Goal: Task Accomplishment & Management: Use online tool/utility

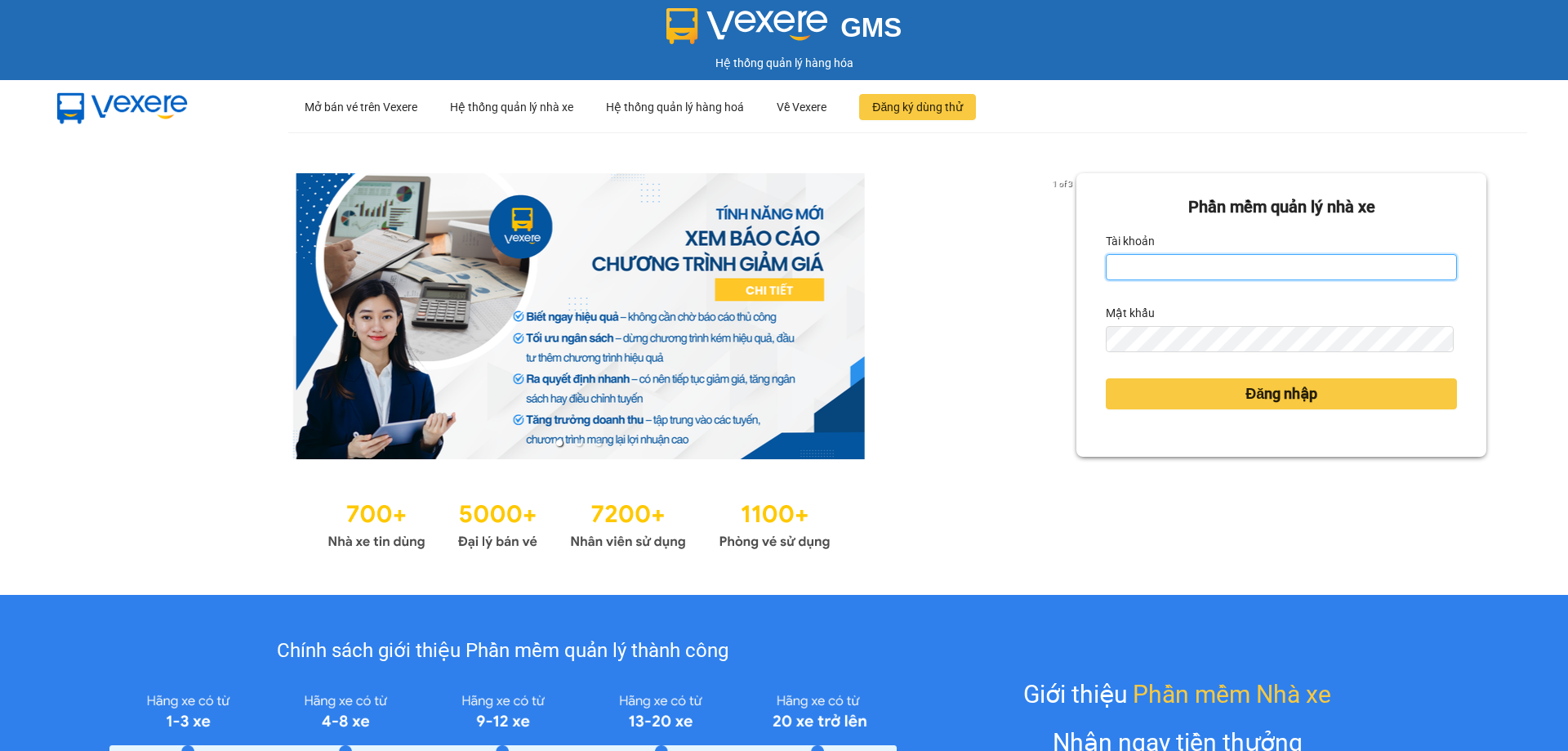
click at [1343, 261] on input "Tài khoản" at bounding box center [1281, 267] width 352 height 26
type input "duongthuhuong.apq"
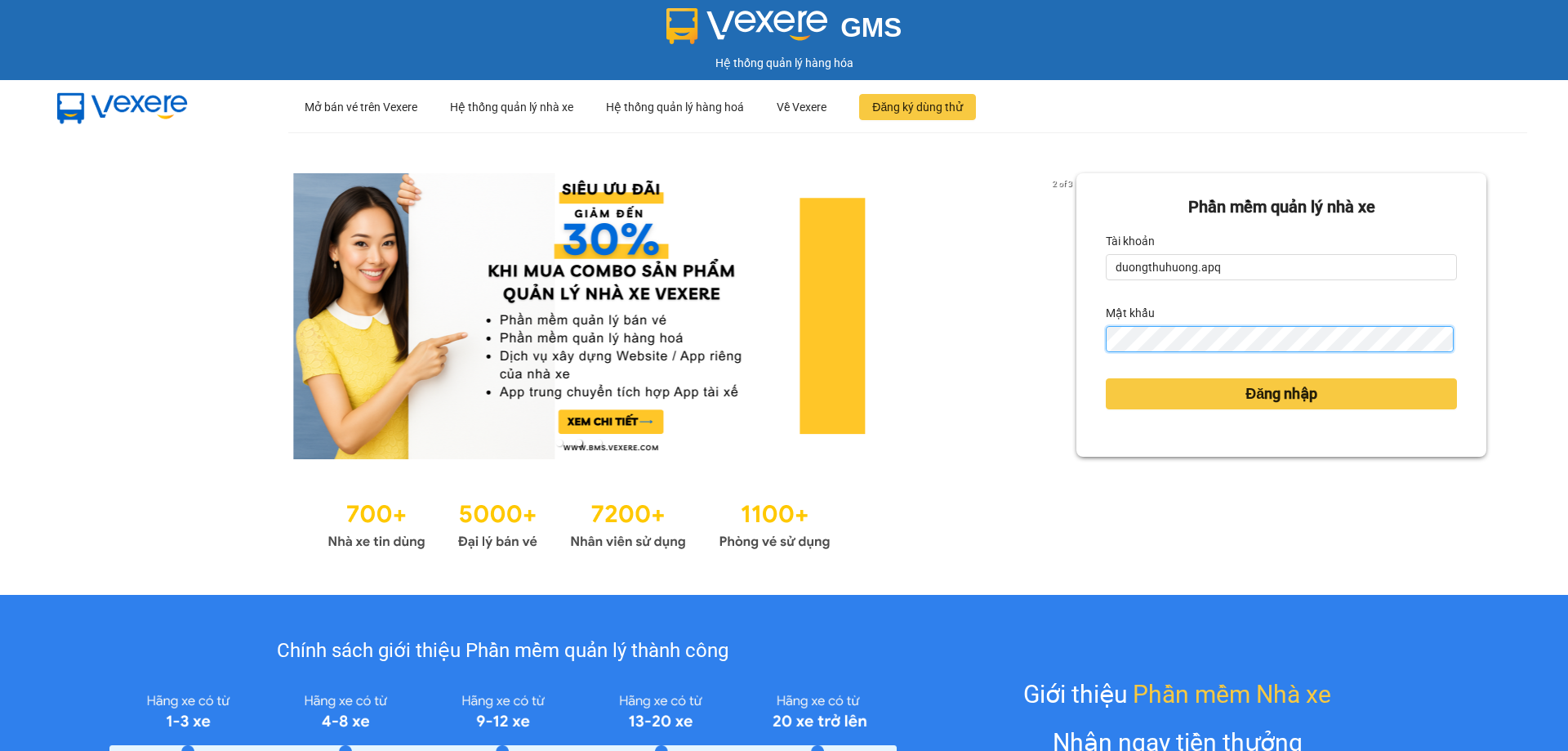
click at [1106, 378] on button "Đăng nhập" at bounding box center [1281, 394] width 352 height 31
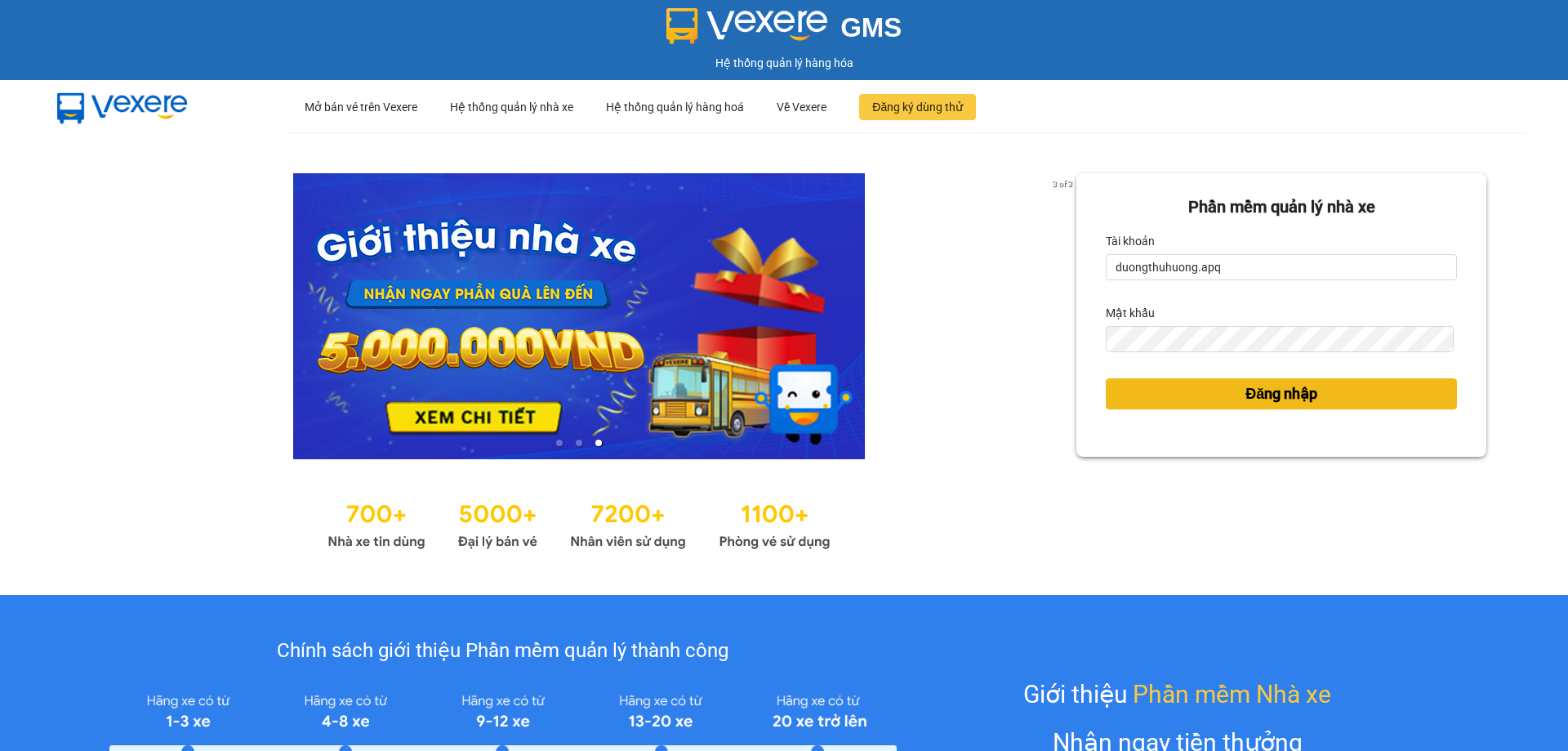
click at [1222, 392] on button "Đăng nhập" at bounding box center [1281, 394] width 352 height 31
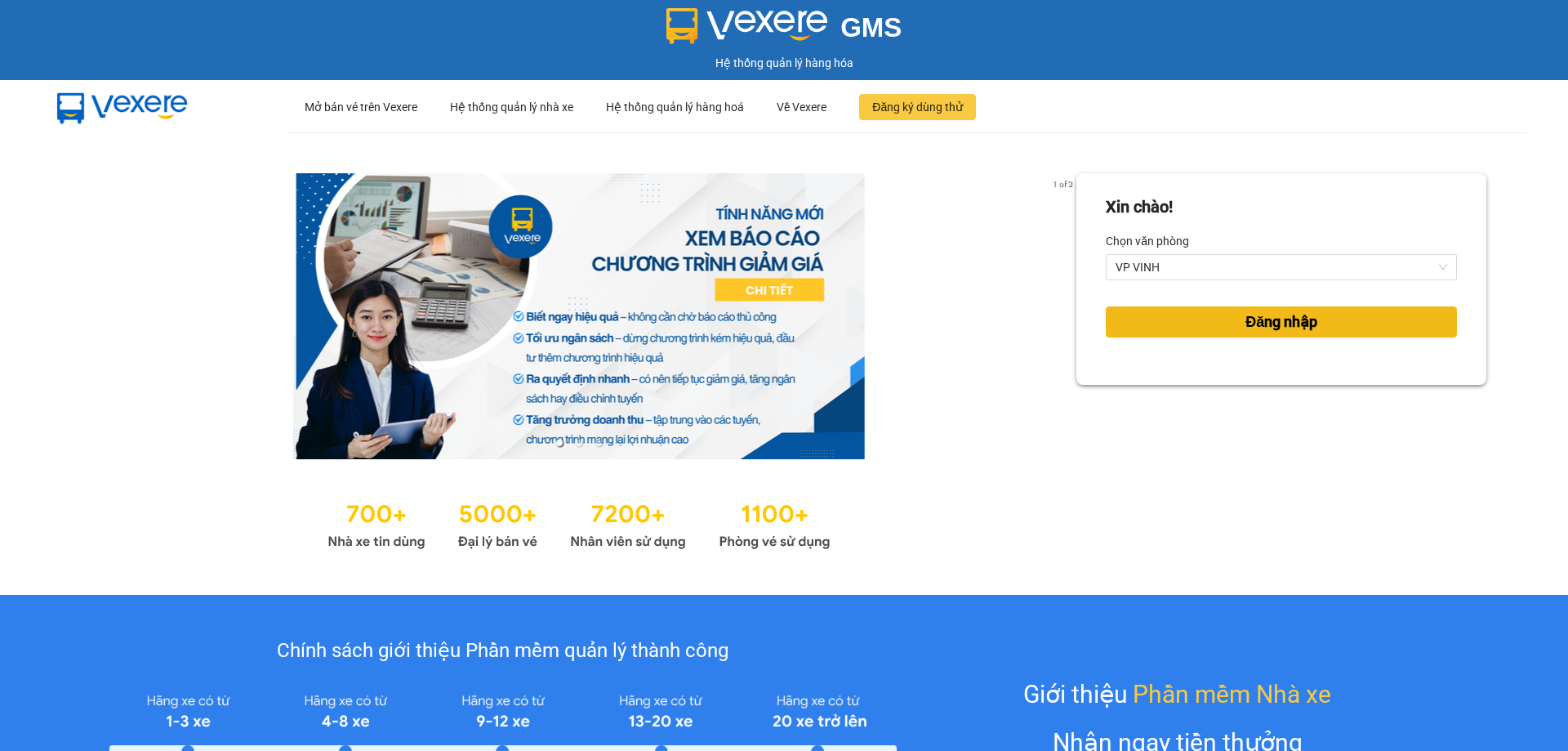
click at [1255, 322] on span "Đăng nhập" at bounding box center [1281, 322] width 72 height 23
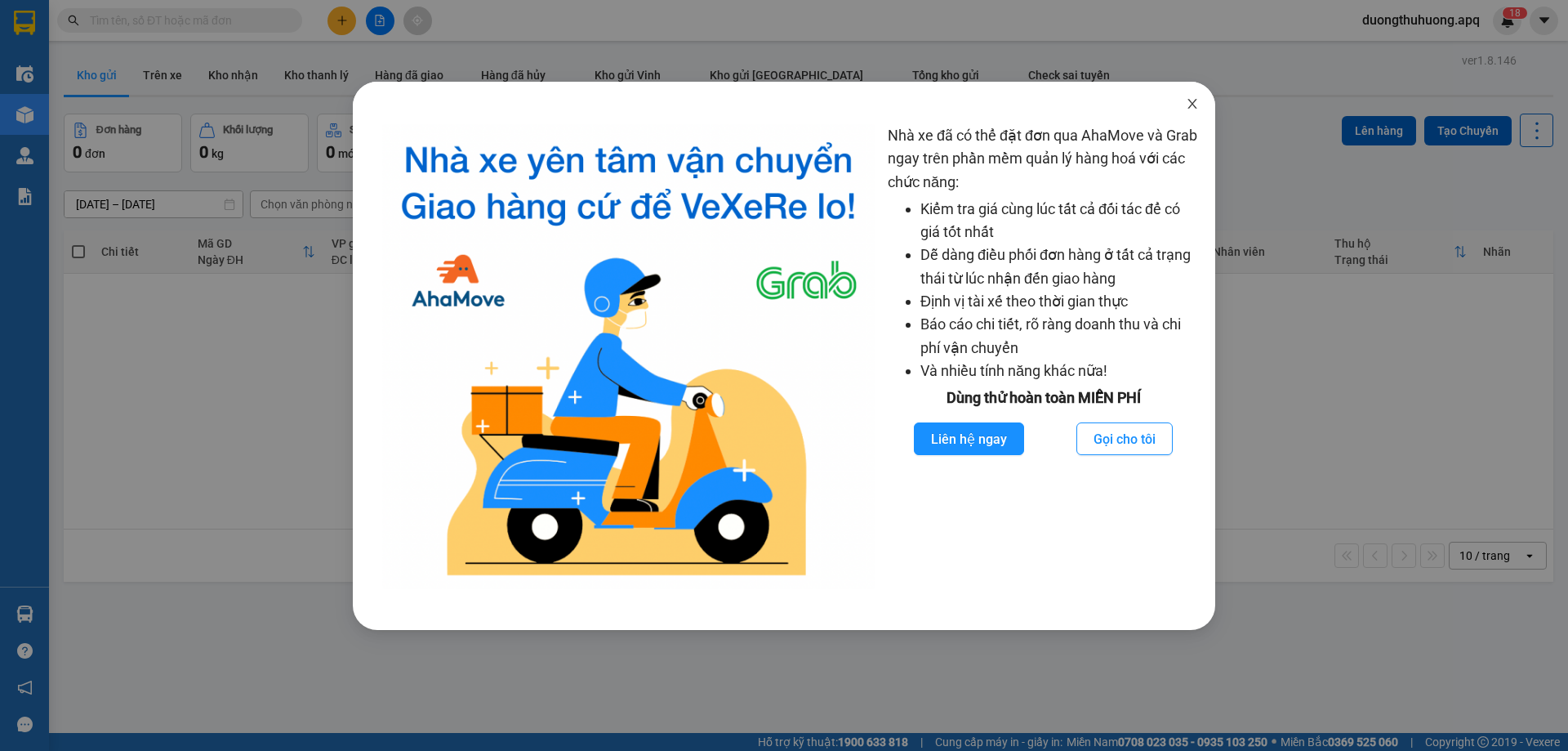
click at [1194, 103] on icon "close" at bounding box center [1193, 103] width 9 height 10
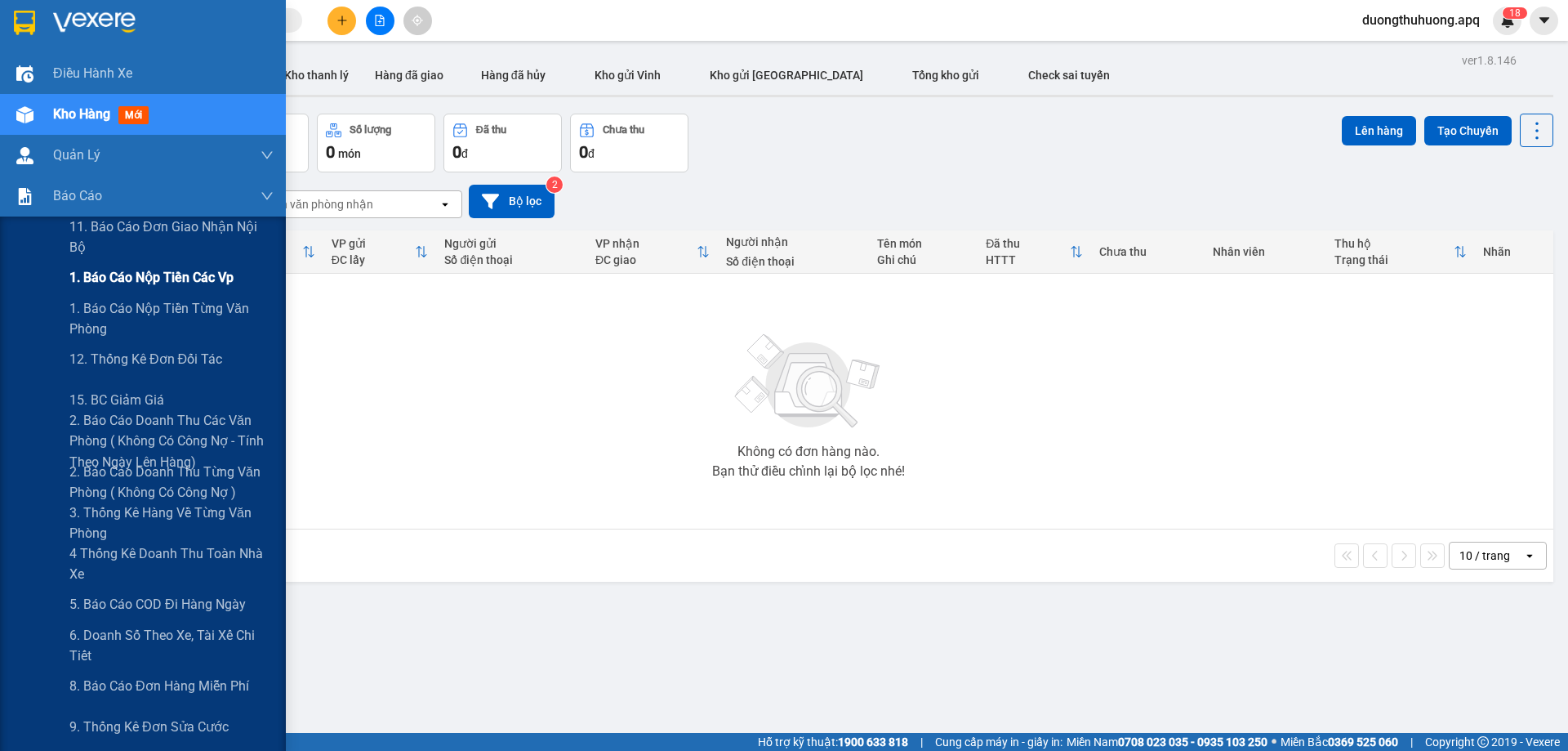
click at [132, 281] on span "1. Báo cáo nộp tiền các vp" at bounding box center [152, 277] width 164 height 20
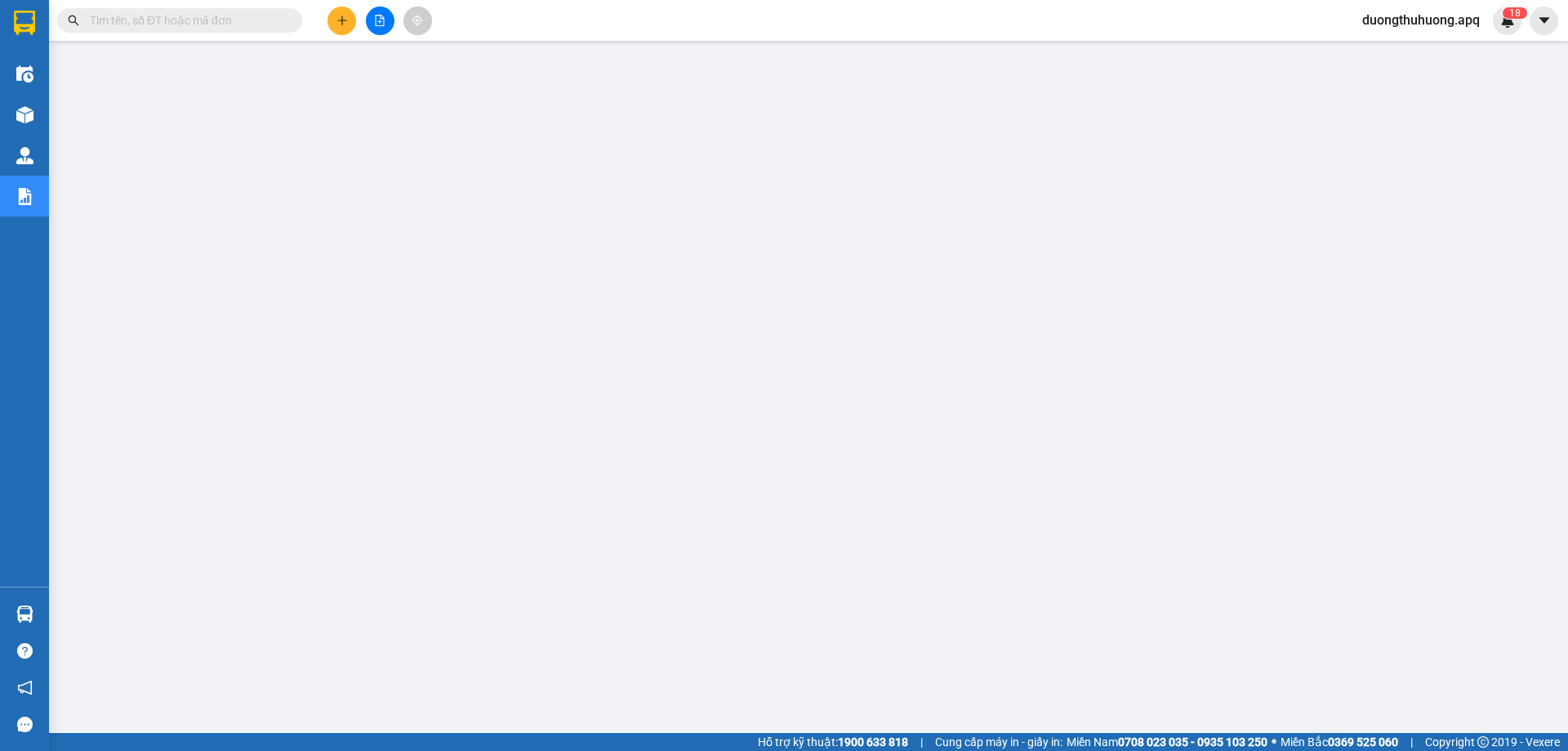
click at [250, 28] on input "text" at bounding box center [185, 21] width 193 height 18
click at [259, 25] on input "text" at bounding box center [185, 21] width 193 height 18
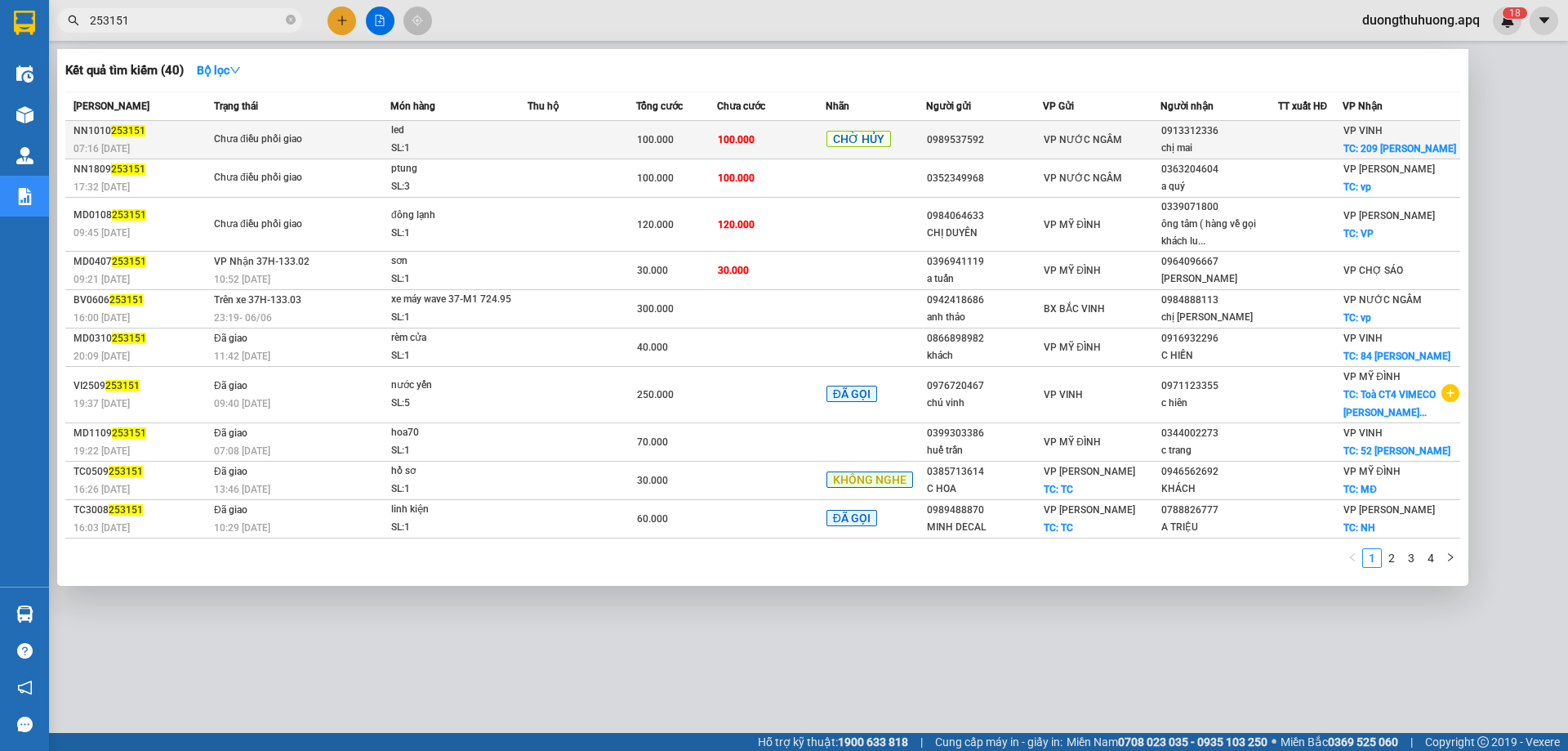
type input "253151"
click at [483, 150] on div "SL: 1" at bounding box center [452, 149] width 122 height 18
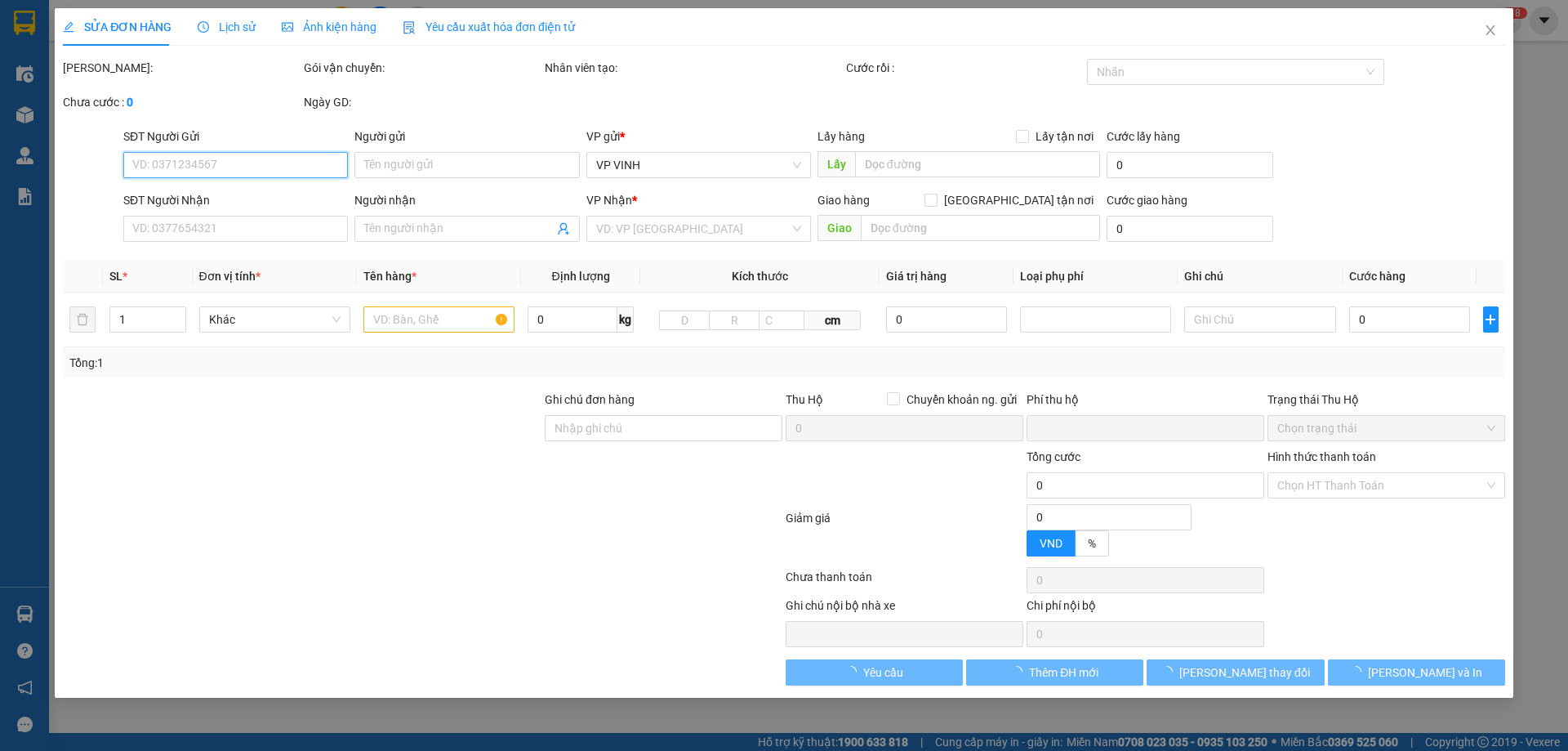
type input "0989537592"
type input "0913312336"
type input "chị mai"
checkbox input "true"
type input "209 lê lợi"
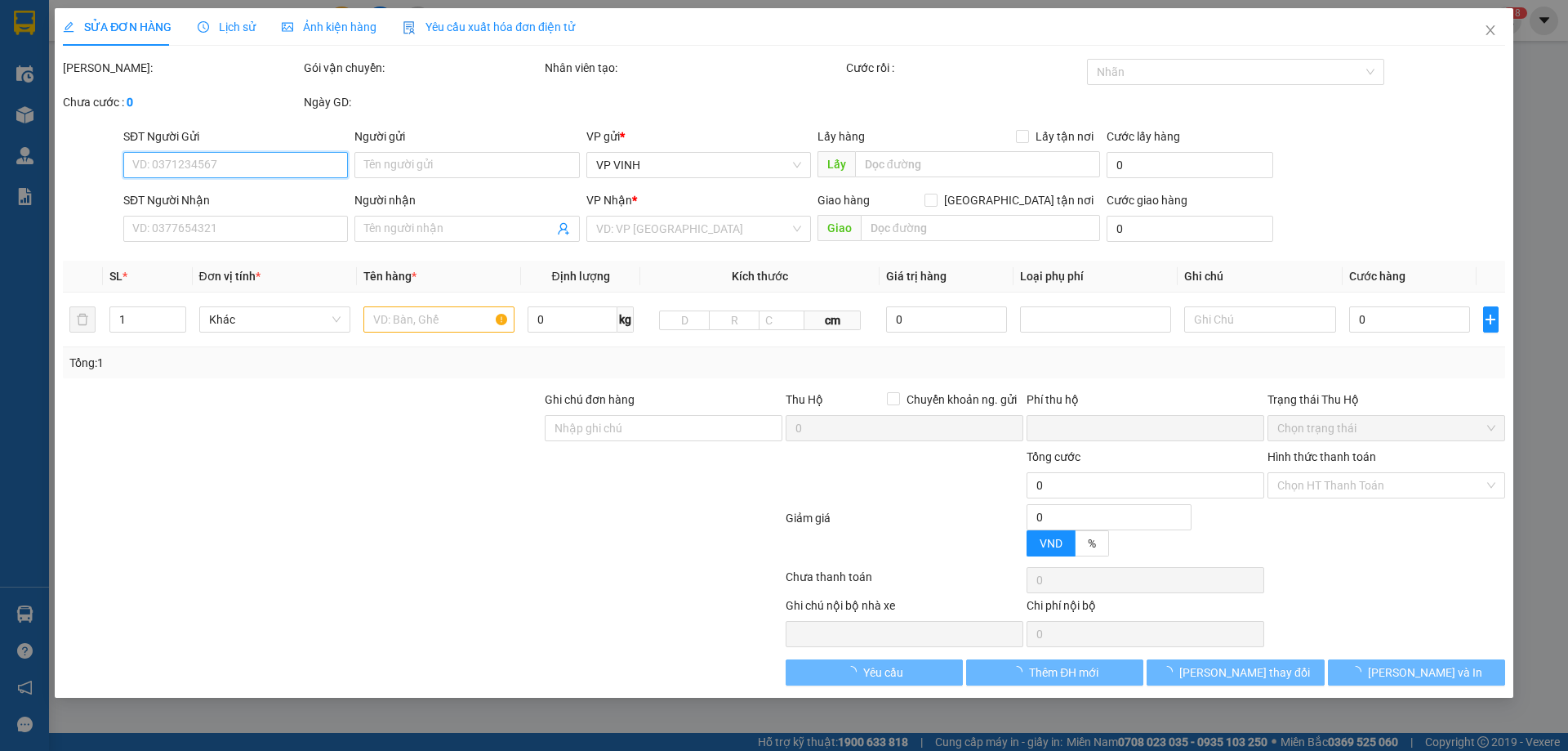
type input "0"
type input "100.000"
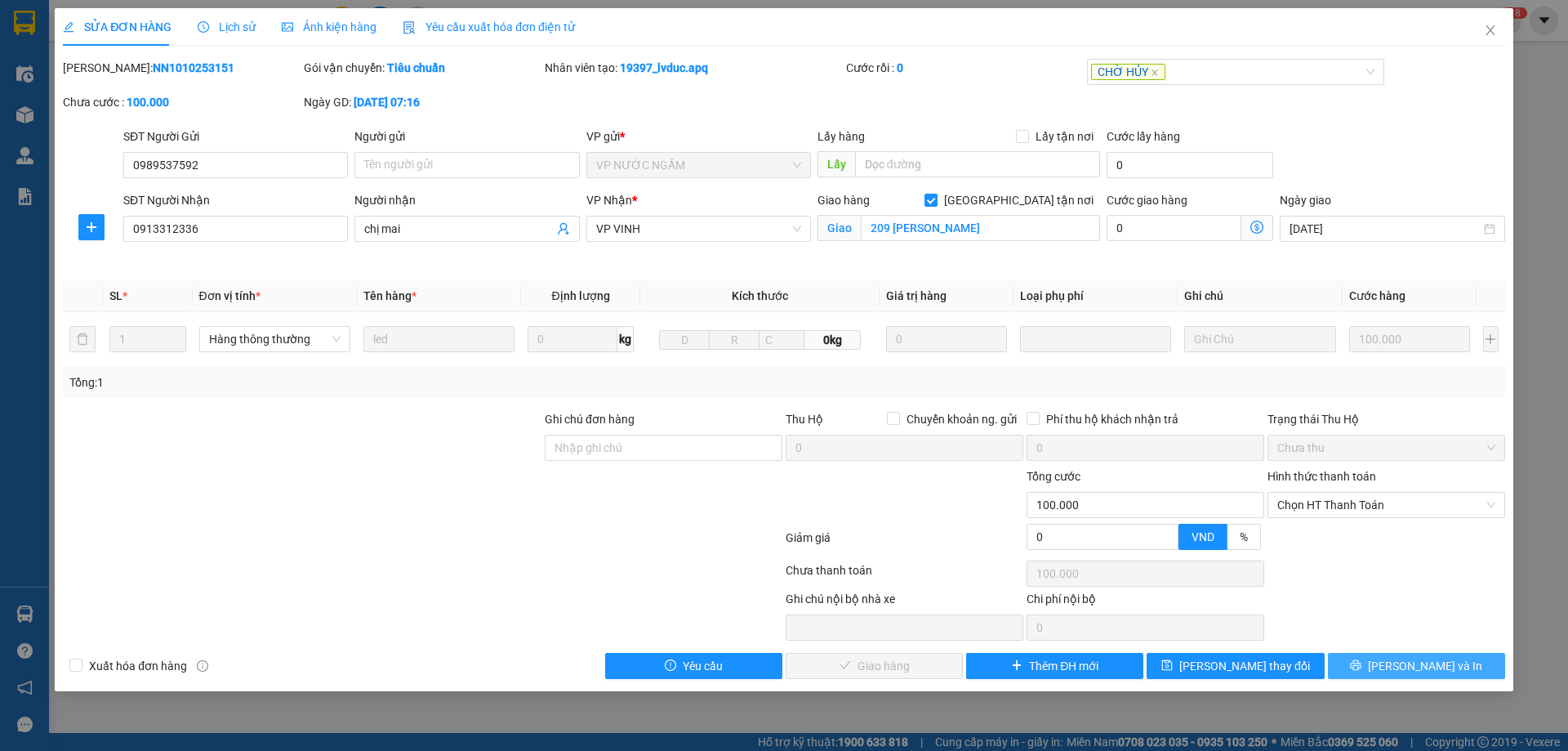
click at [1366, 665] on button "Lưu và In" at bounding box center [1416, 666] width 177 height 26
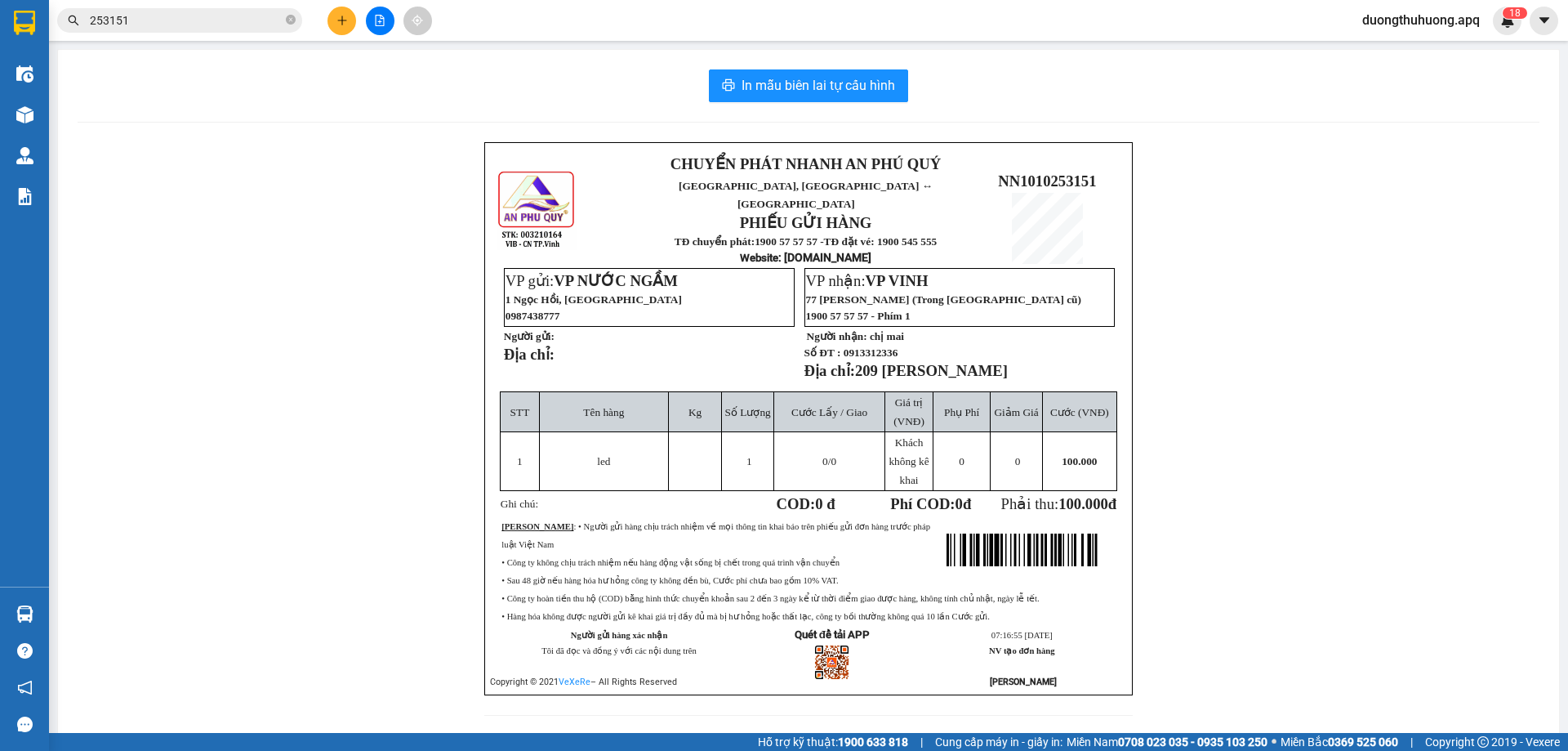
drag, startPoint x: 411, startPoint y: 384, endPoint x: 307, endPoint y: 90, distance: 311.9
click at [411, 384] on div "CHUYỂN PHÁT NHANH AN PHÚ QUÝ NGHỆ AN, HÀ TĨNH ↔ HÀ NỘI PHIẾU GỬI HÀNG TĐ chuyển…" at bounding box center [808, 439] width 1462 height 593
click at [287, 23] on icon "close-circle" at bounding box center [290, 19] width 10 height 10
click at [275, 21] on input "text" at bounding box center [185, 21] width 193 height 18
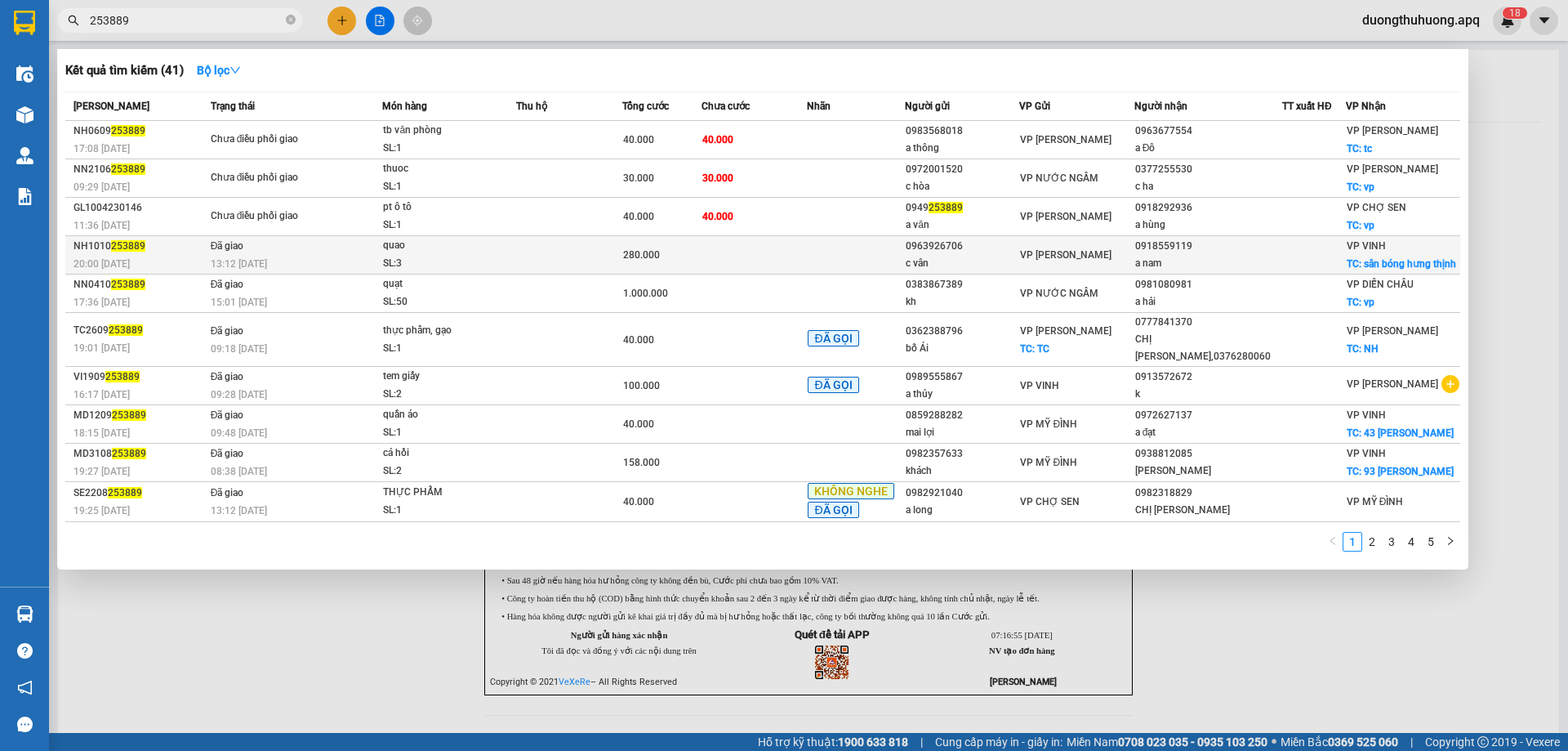
type input "253889"
click at [470, 260] on div "SL: 3" at bounding box center [445, 264] width 122 height 18
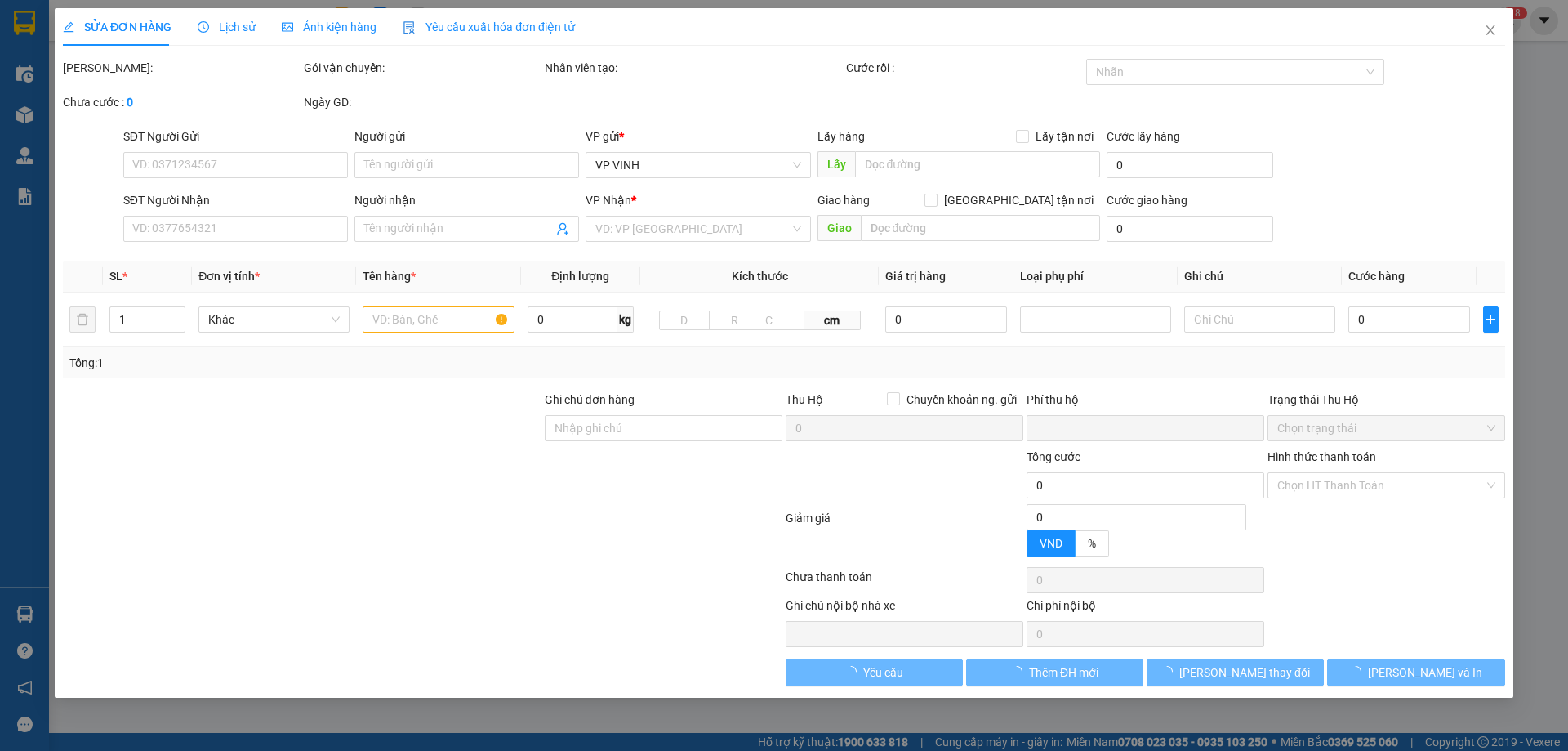
type input "0963926706"
type input "c vân"
type input "0918559119"
type input "a nam"
checkbox input "true"
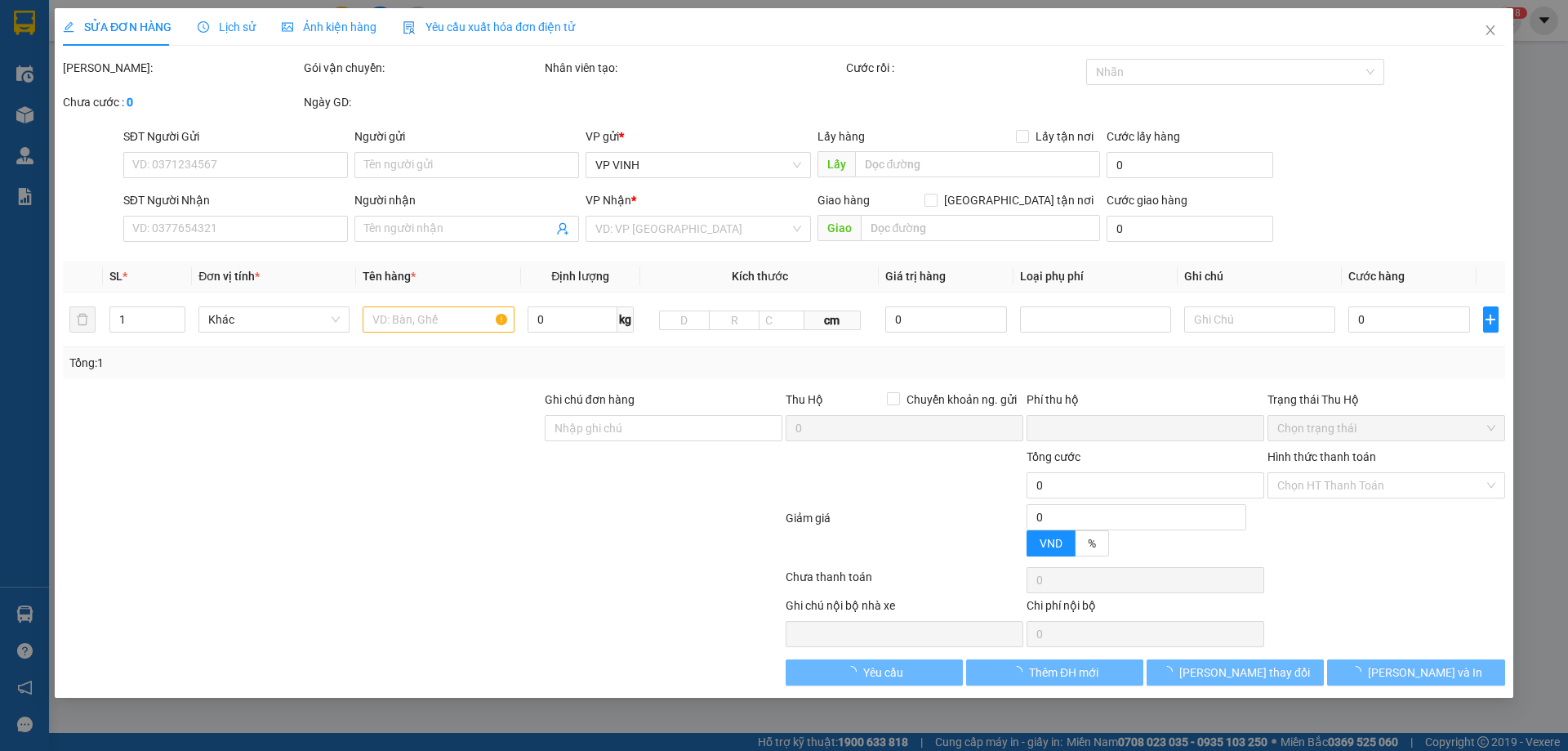
type input "sân bóng hưng thịnh"
type input "0"
type input "280.000"
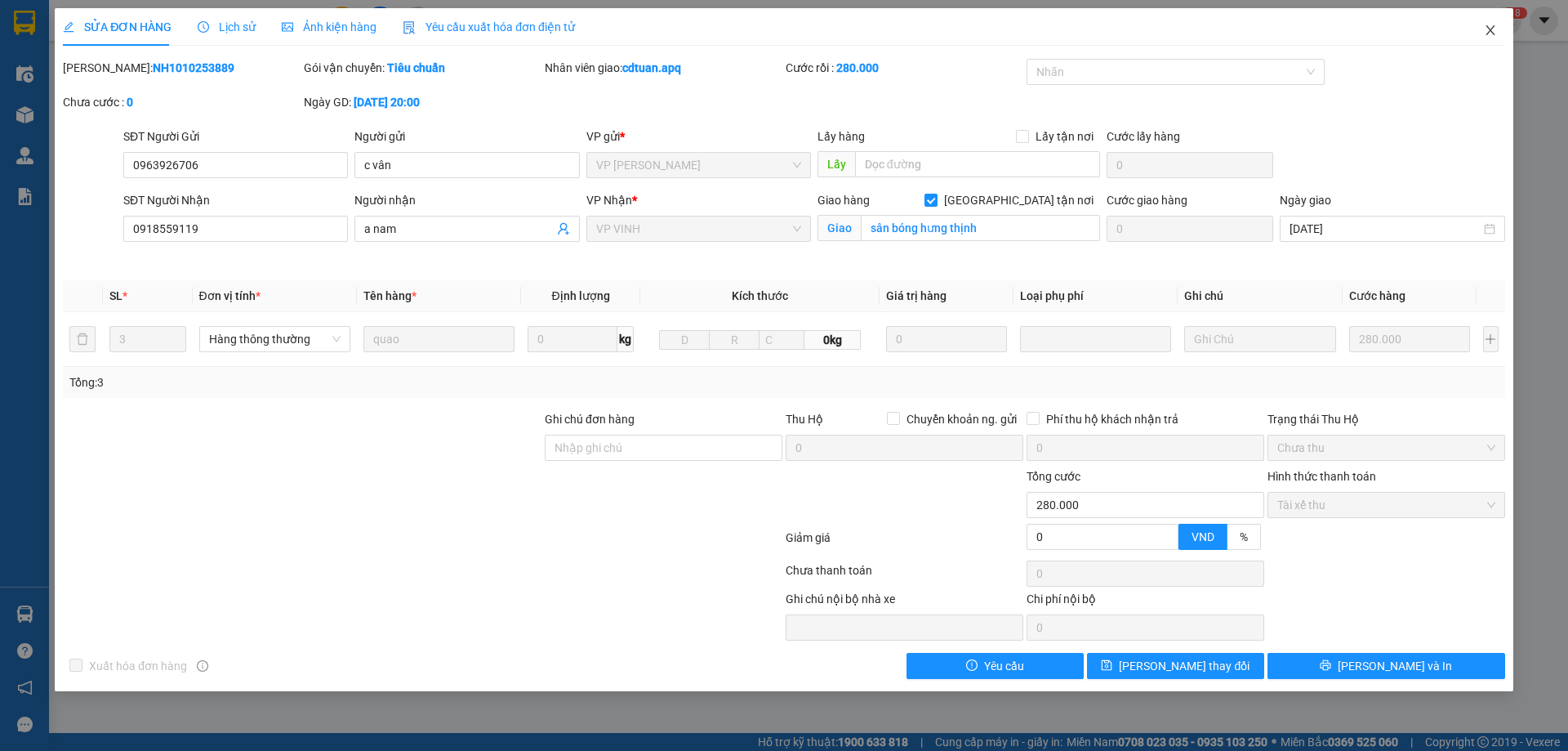
click at [1492, 26] on icon "close" at bounding box center [1490, 30] width 13 height 13
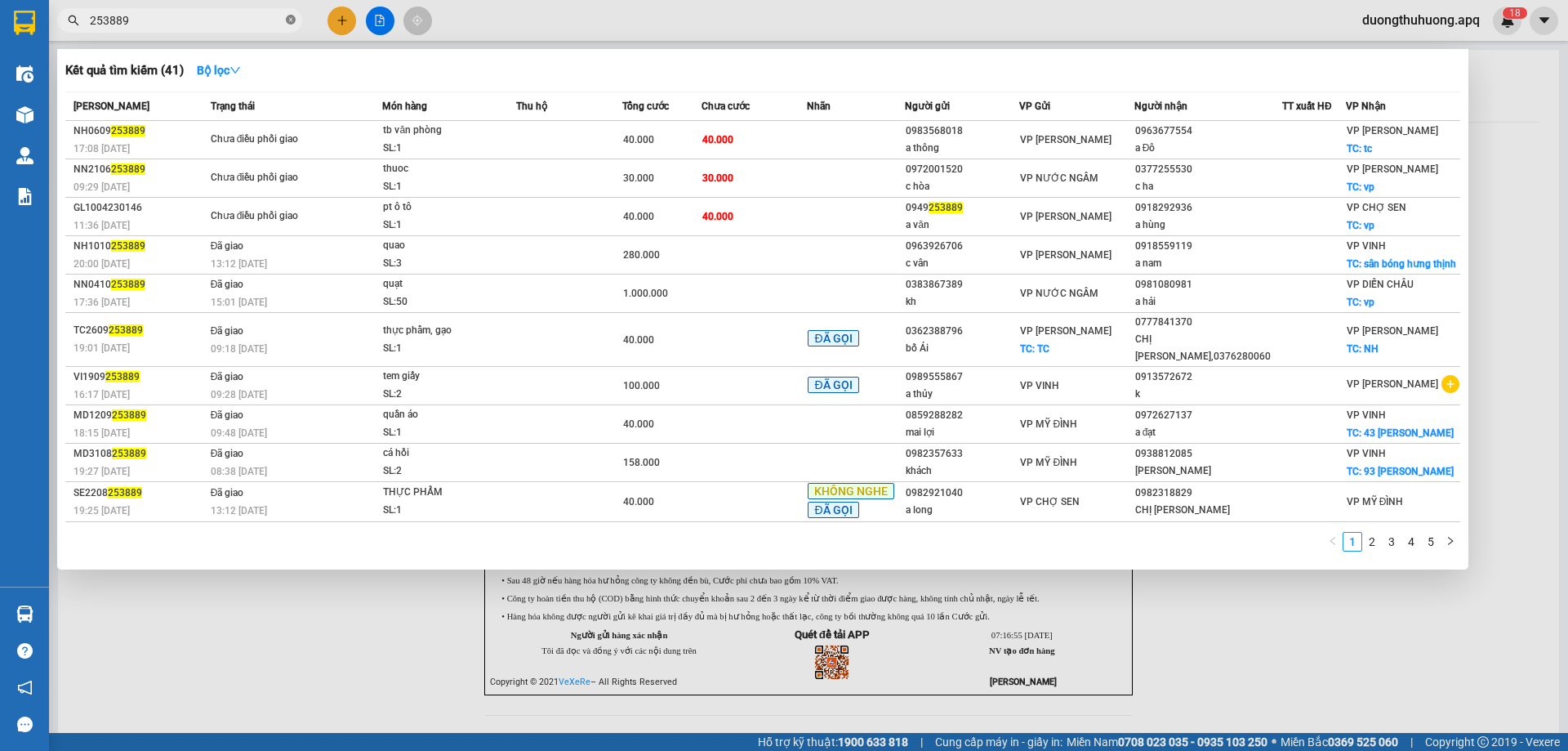
click at [290, 18] on icon "close-circle" at bounding box center [290, 19] width 10 height 10
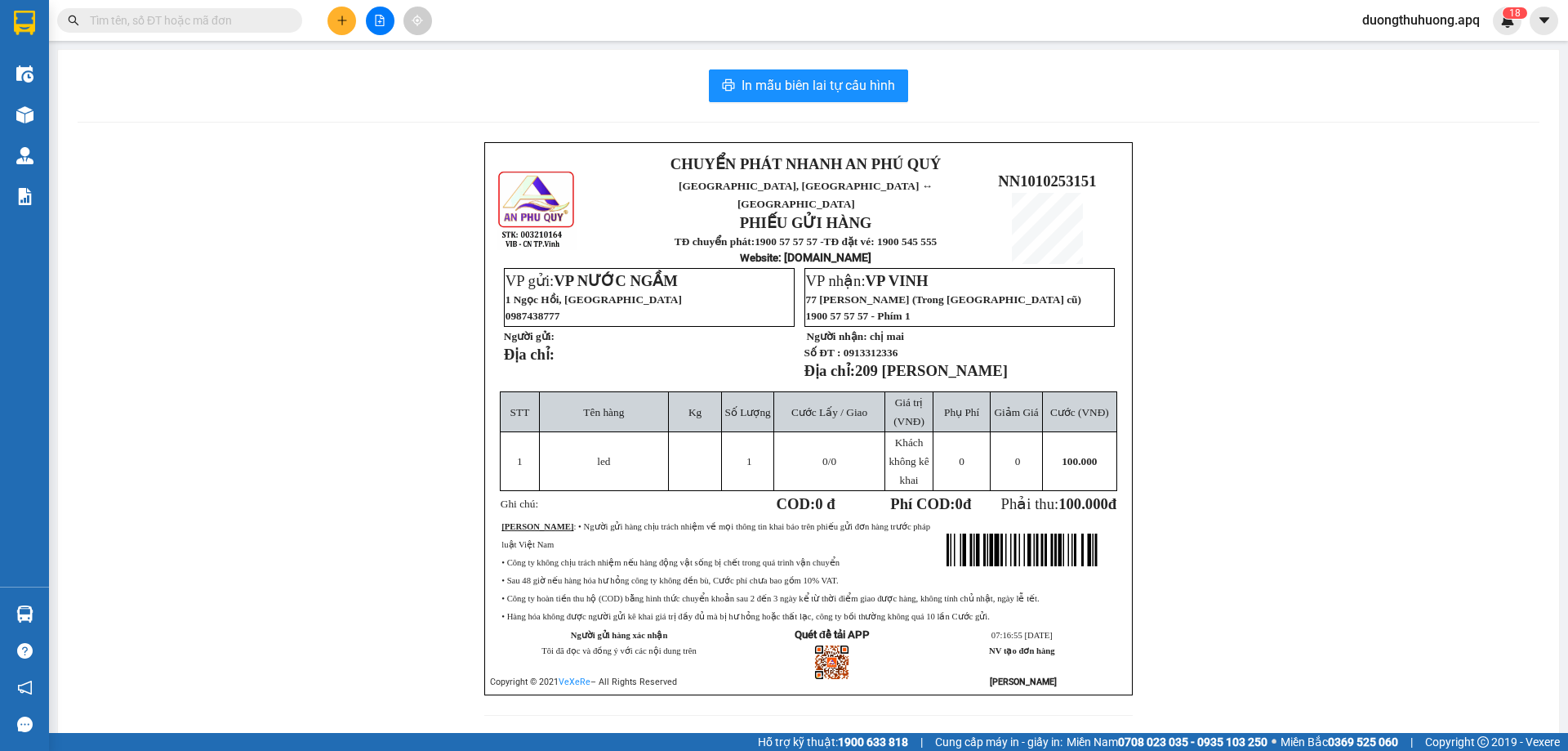
click at [272, 19] on input "text" at bounding box center [185, 21] width 193 height 18
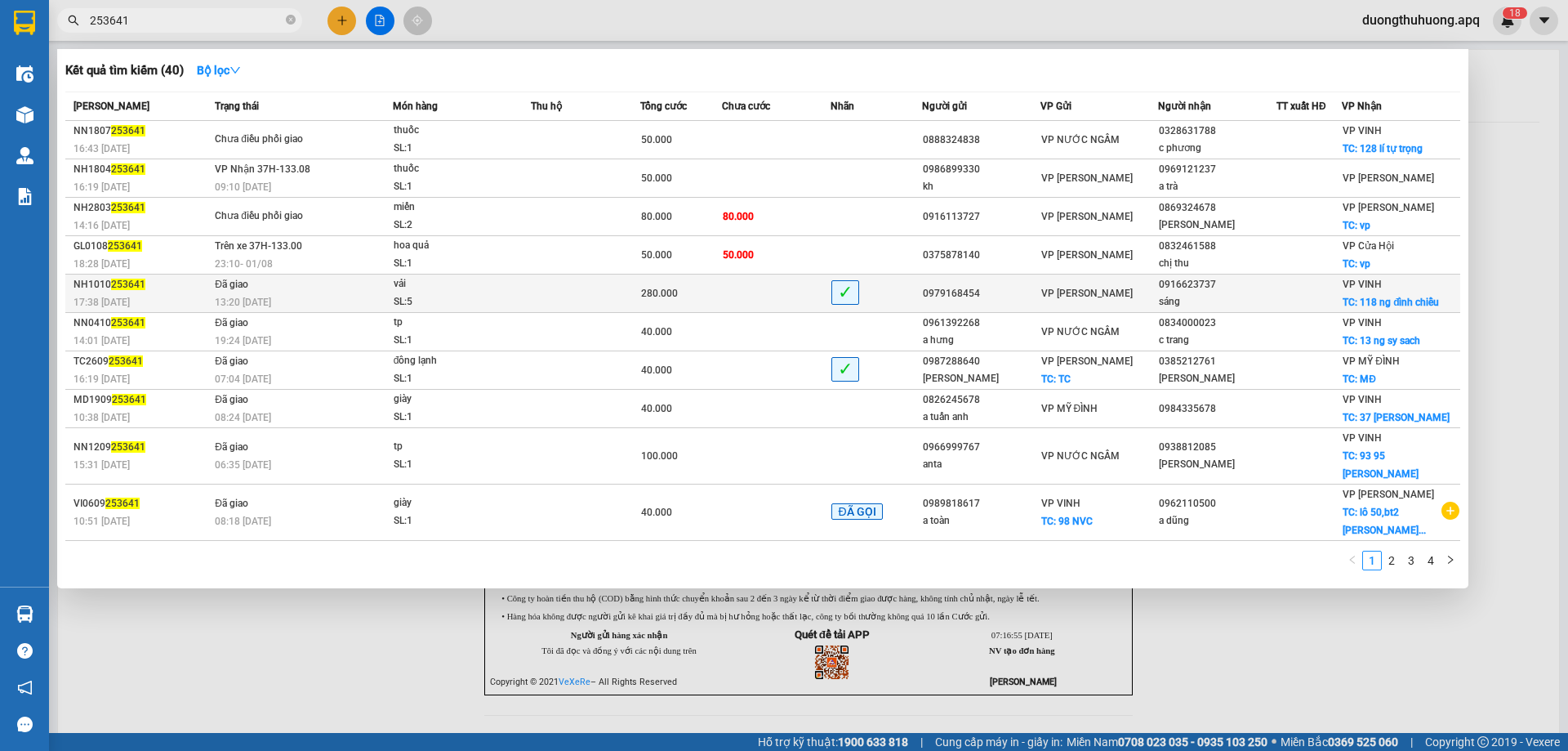
type input "253641"
click at [500, 298] on div "SL: 5" at bounding box center [455, 302] width 122 height 18
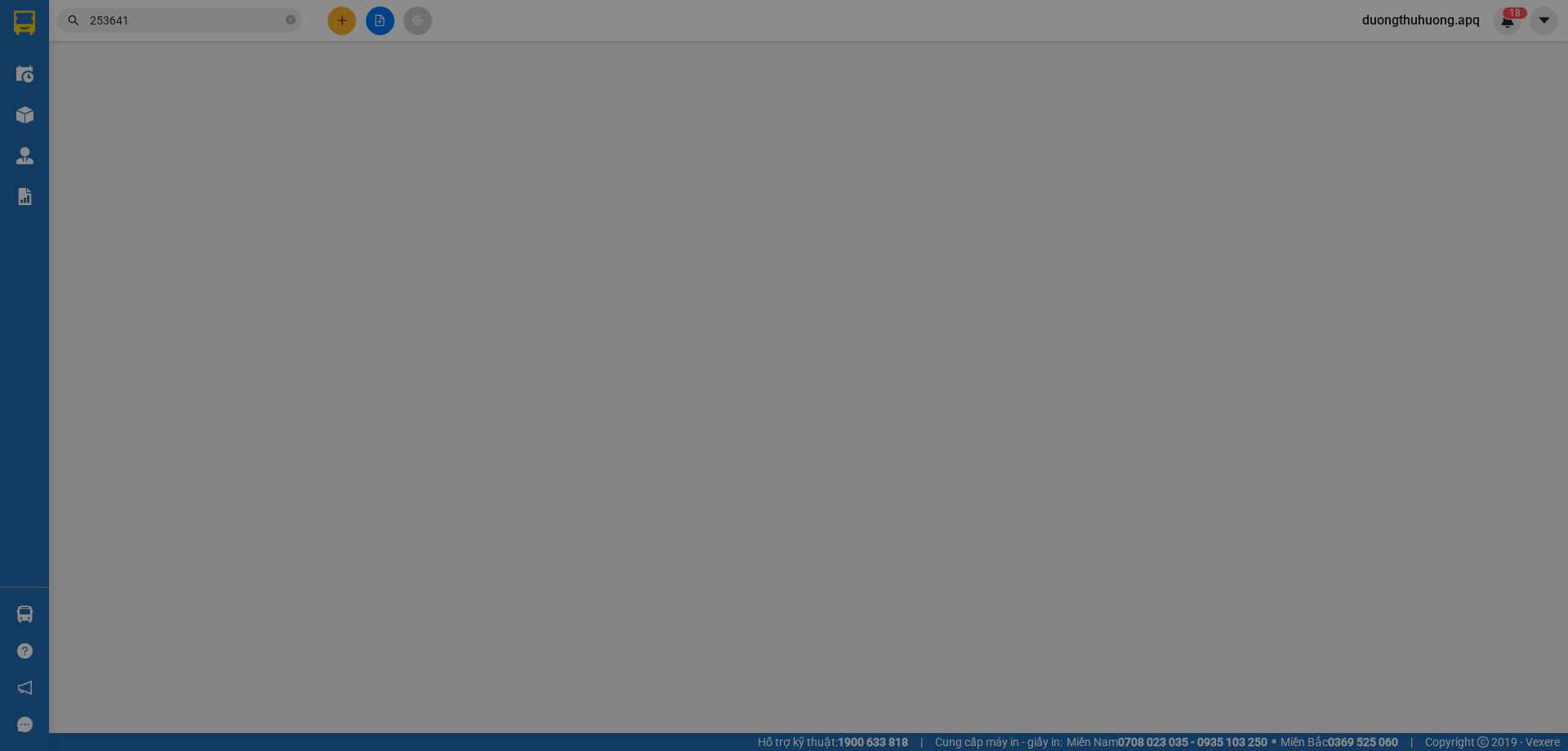
type input "0979168454"
type input "0916623737"
type input "sáng"
checkbox input "true"
type input "118 ng đình chiểu"
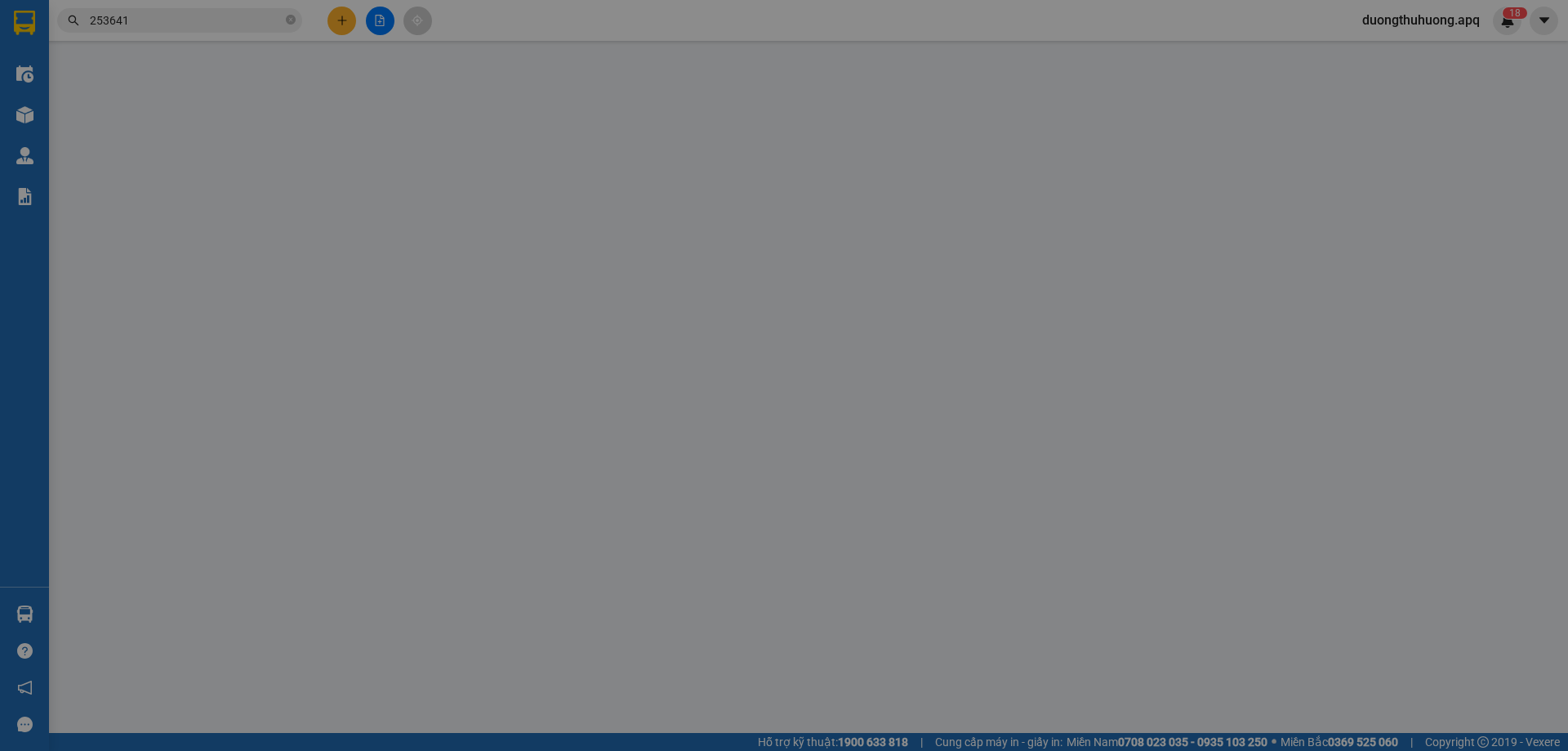
type input "0"
type input "280.000"
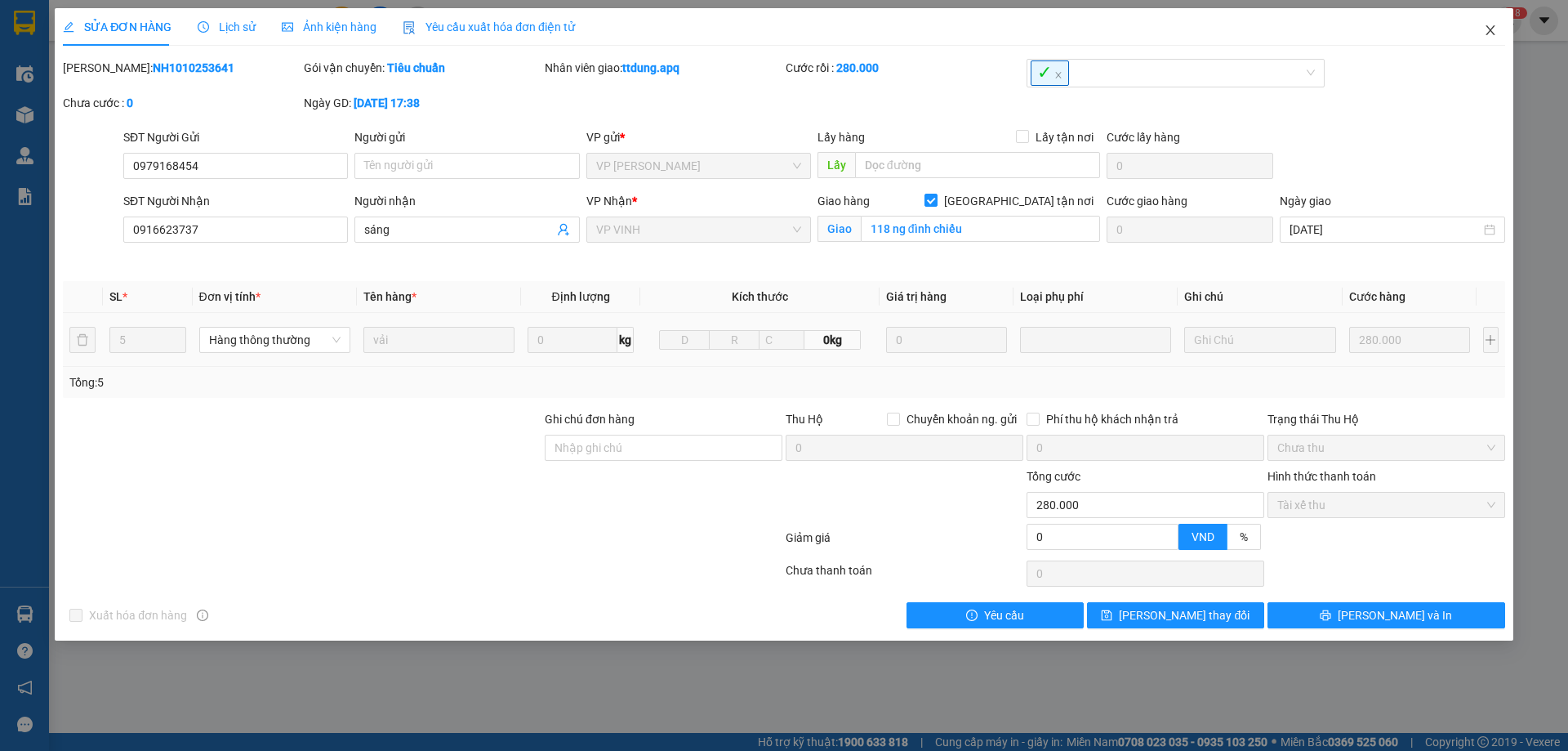
click at [1490, 32] on icon "close" at bounding box center [1490, 30] width 9 height 10
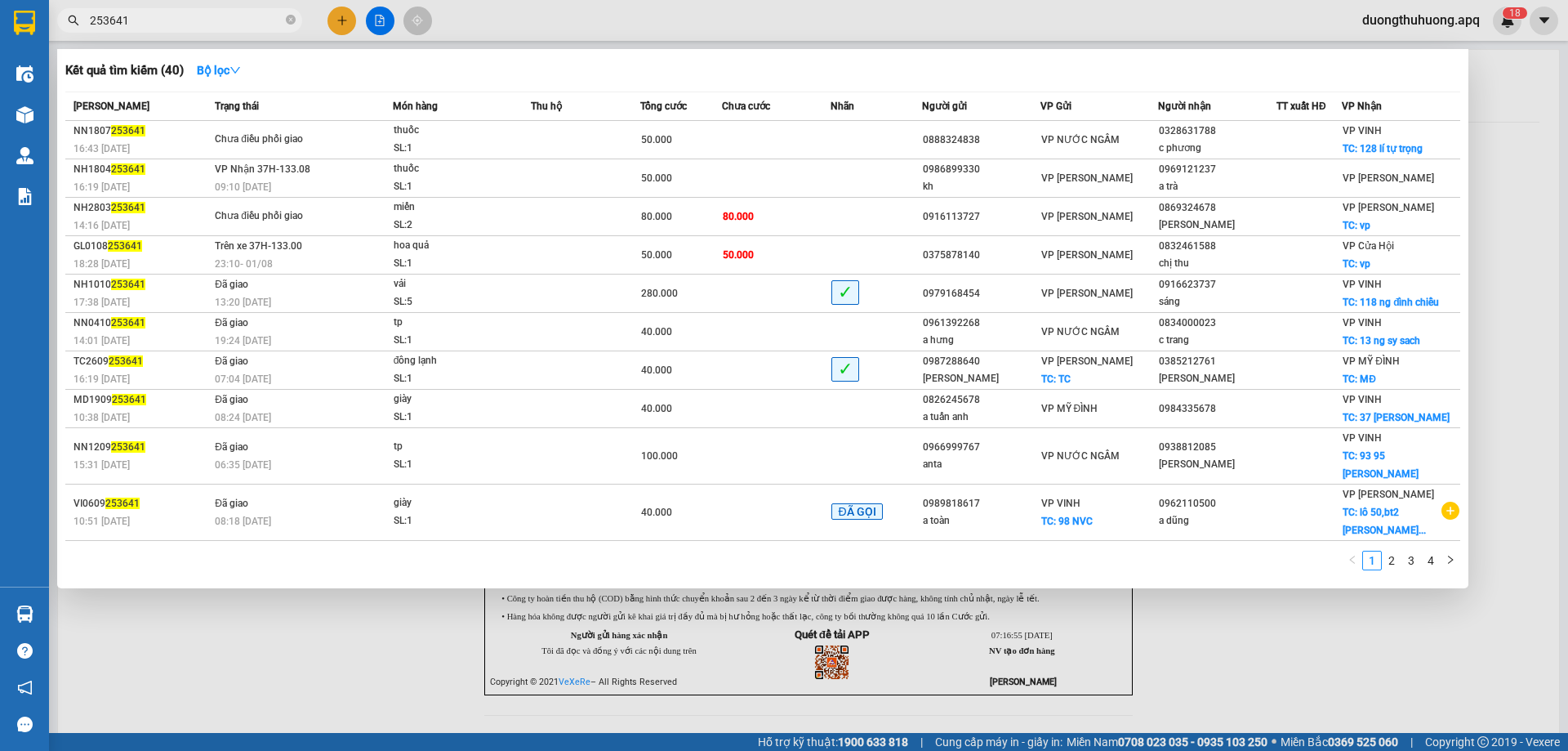
click at [247, 23] on input "253641" at bounding box center [185, 21] width 193 height 18
click at [250, 19] on input "253641" at bounding box center [185, 21] width 193 height 18
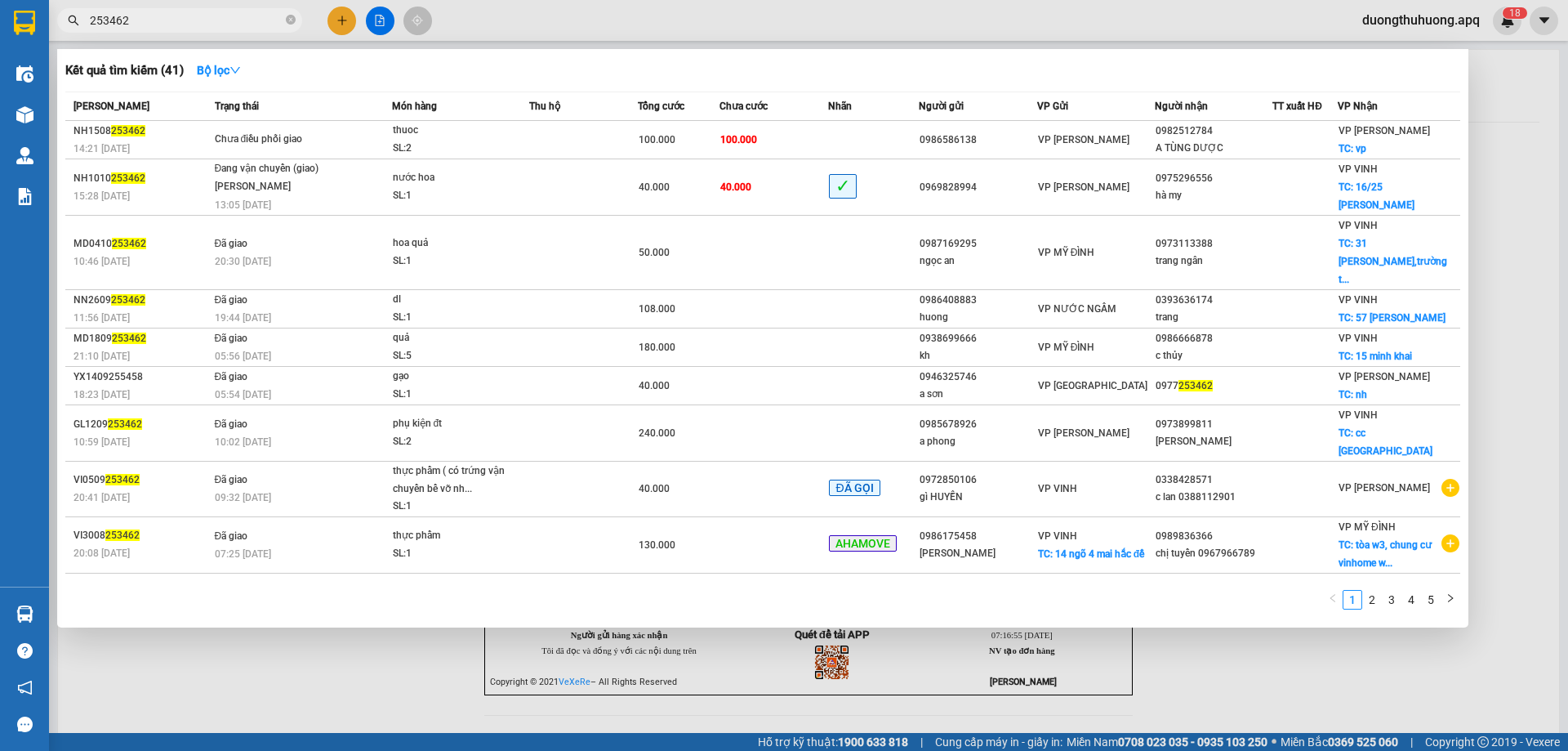
type input "253462"
click at [237, 26] on input "253462" at bounding box center [185, 21] width 193 height 18
click at [286, 17] on icon "close-circle" at bounding box center [290, 19] width 10 height 10
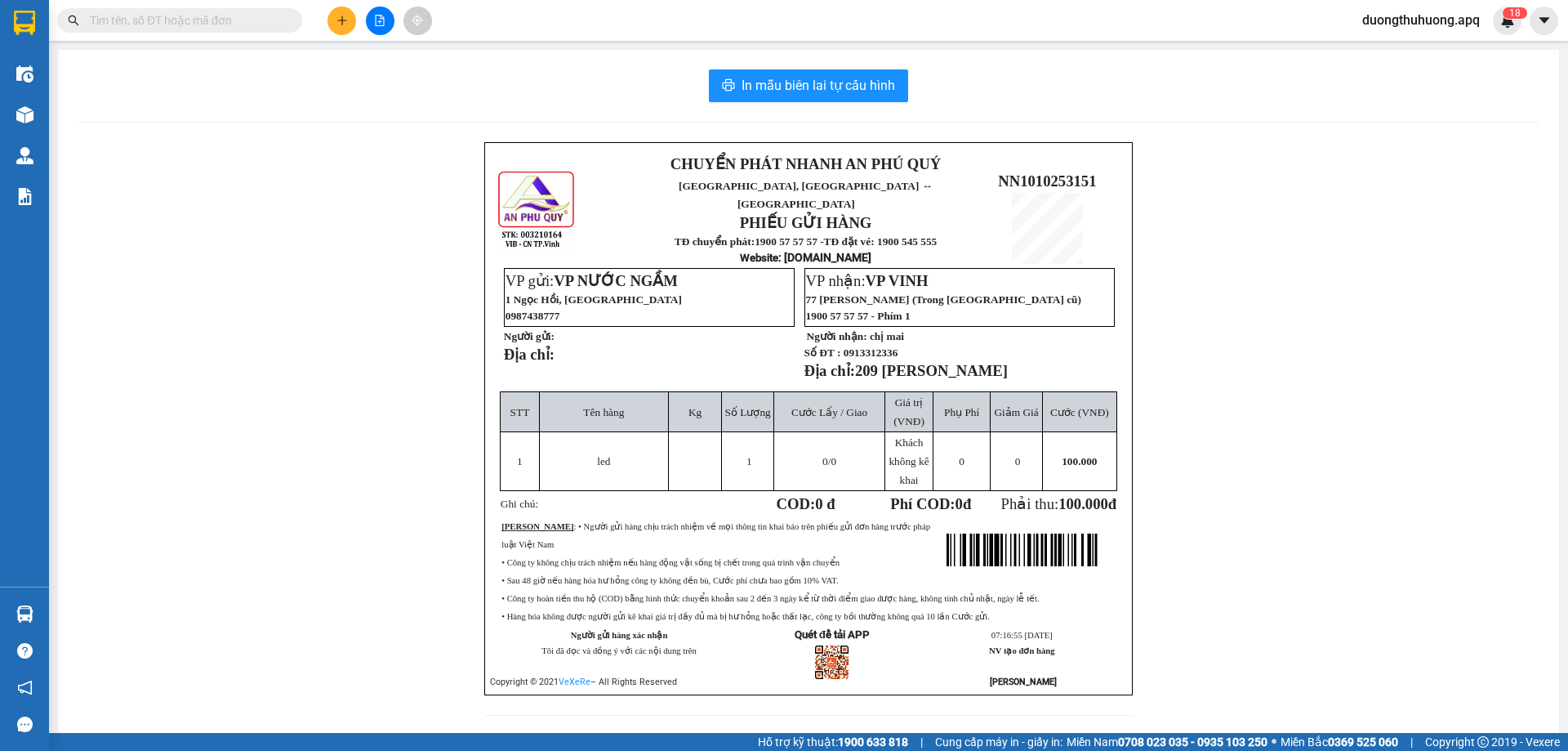
click at [248, 19] on input "text" at bounding box center [185, 21] width 193 height 18
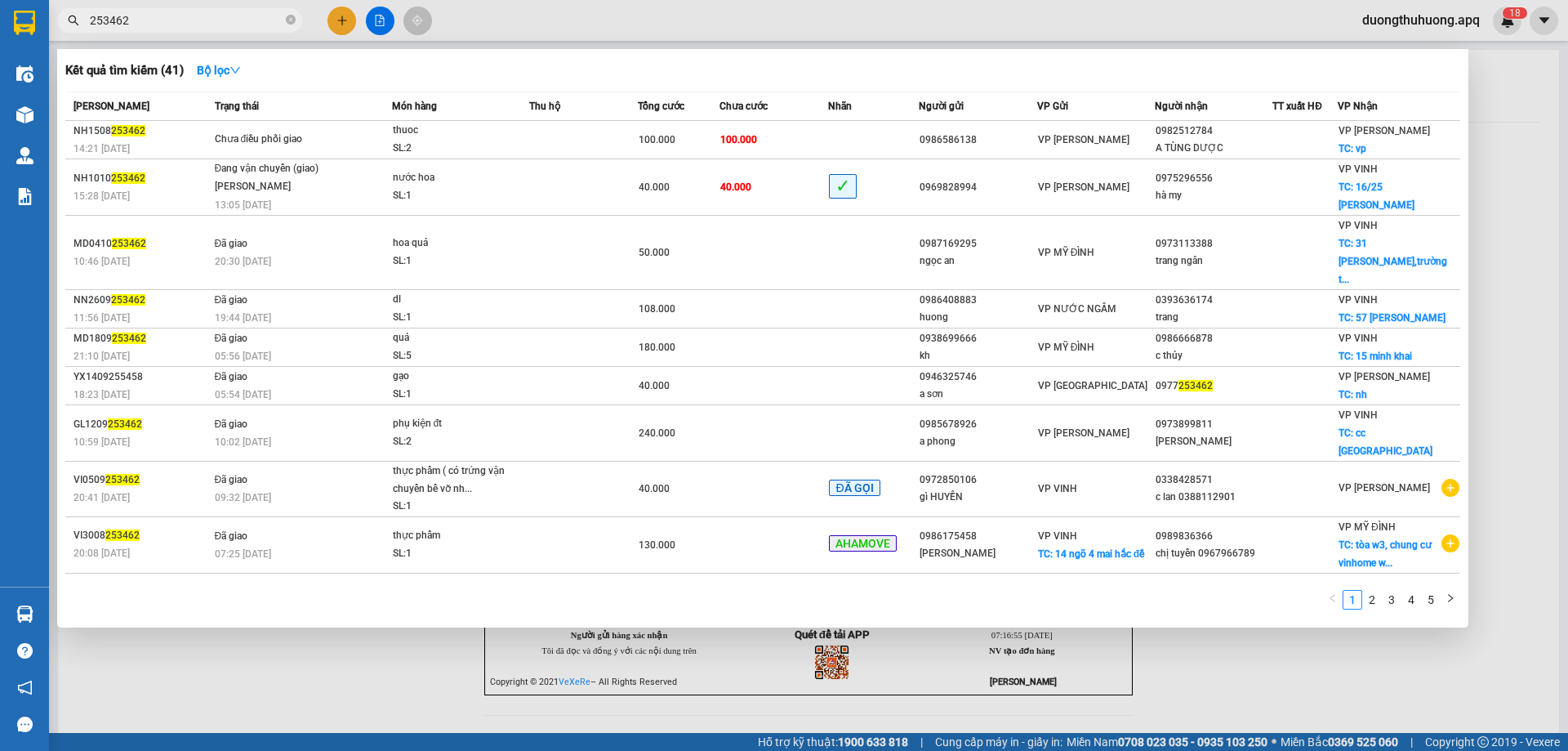
click at [217, 12] on input "253462" at bounding box center [185, 21] width 193 height 18
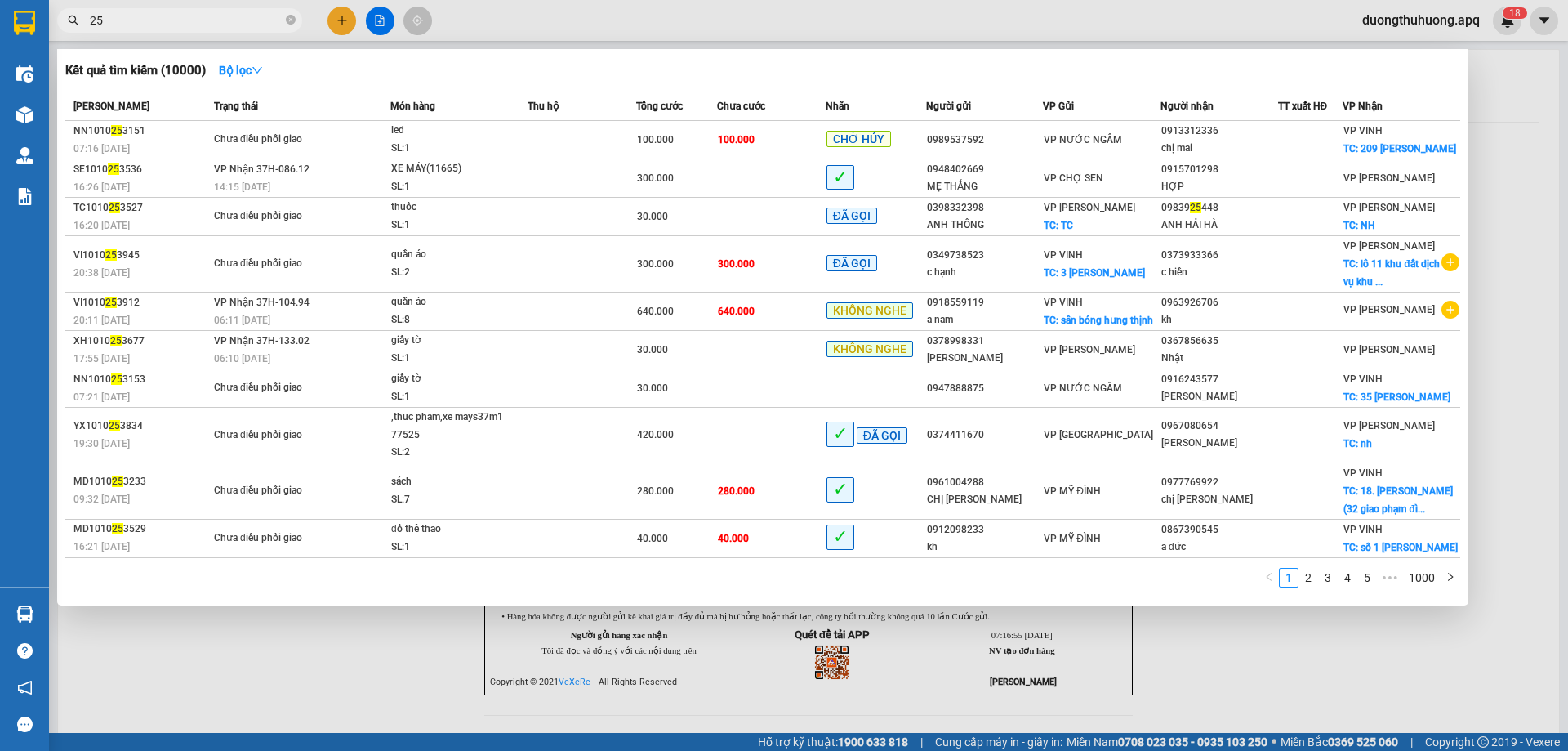
type input "2"
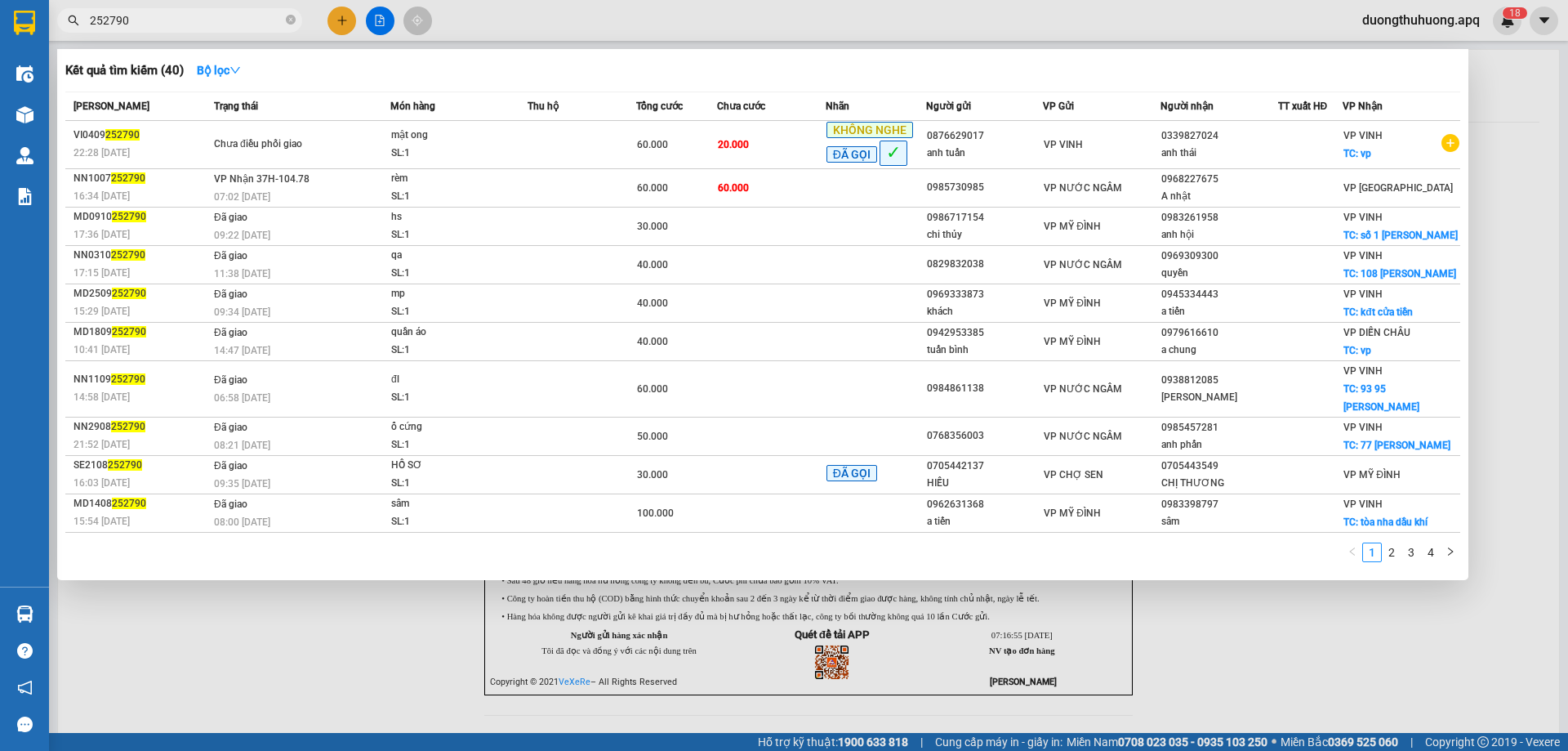
type input "252790"
click at [396, 658] on div at bounding box center [784, 376] width 1568 height 751
click at [288, 21] on icon "close-circle" at bounding box center [290, 19] width 10 height 10
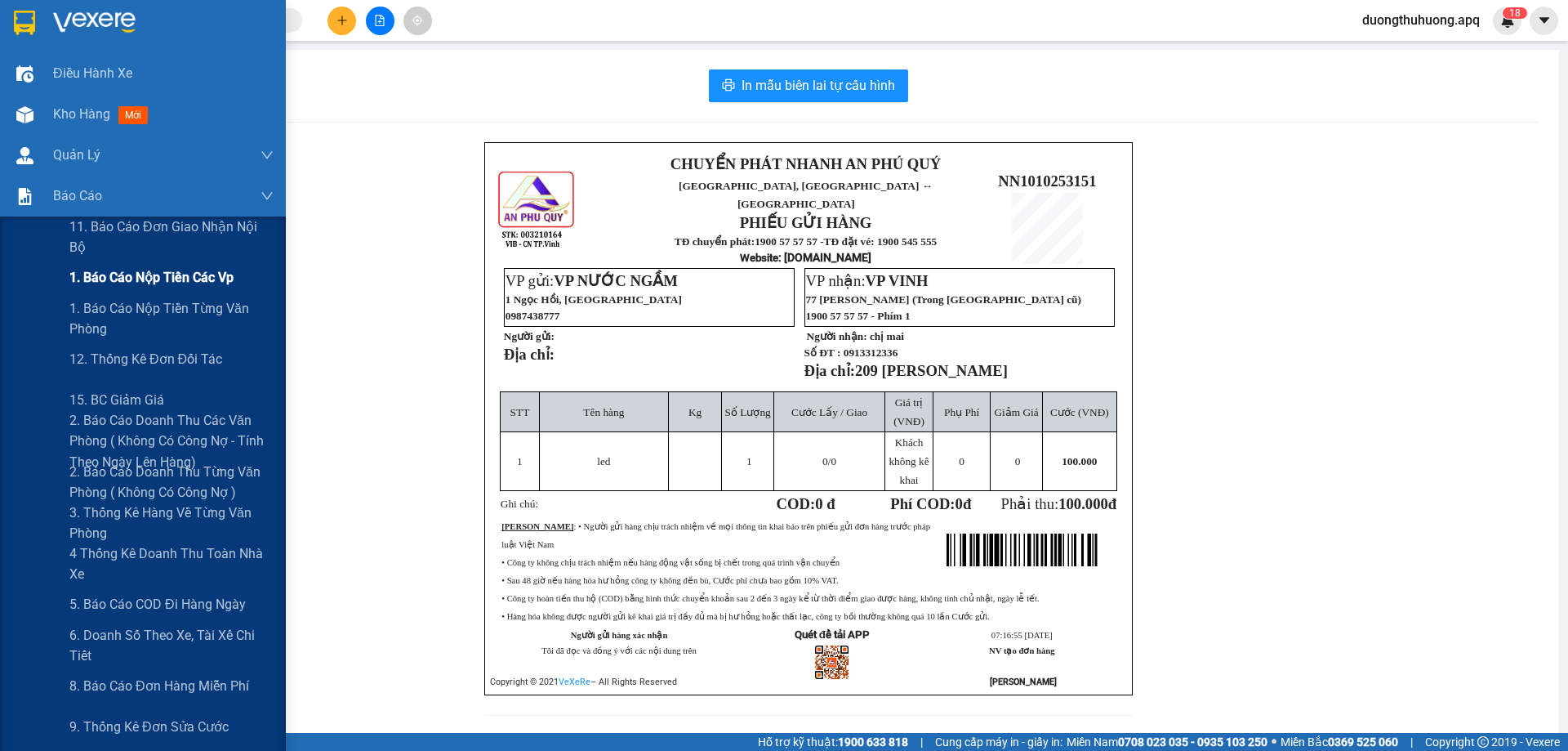
click at [154, 278] on span "1. Báo cáo nộp tiền các vp" at bounding box center [152, 277] width 164 height 20
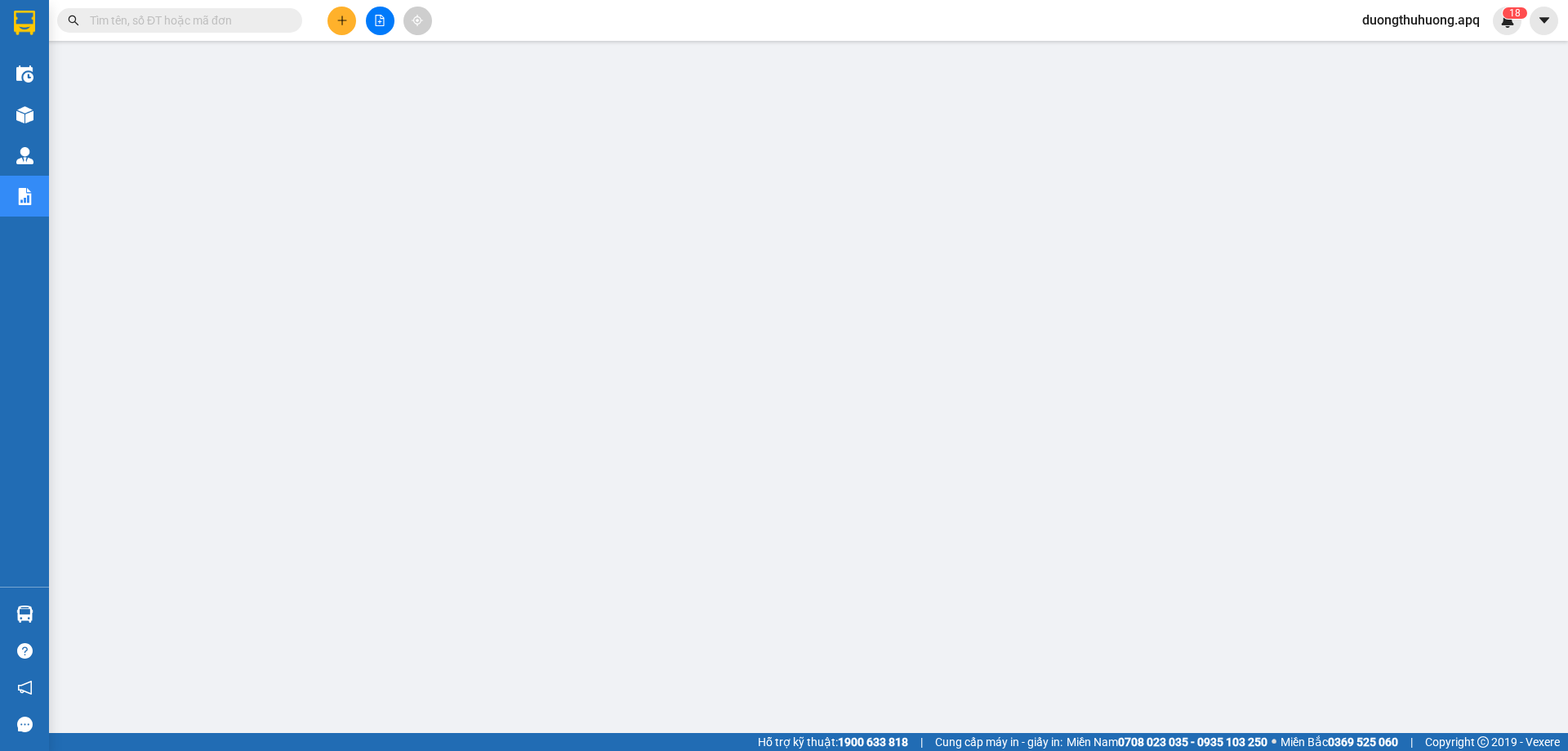
click at [257, 19] on input "text" at bounding box center [185, 21] width 193 height 18
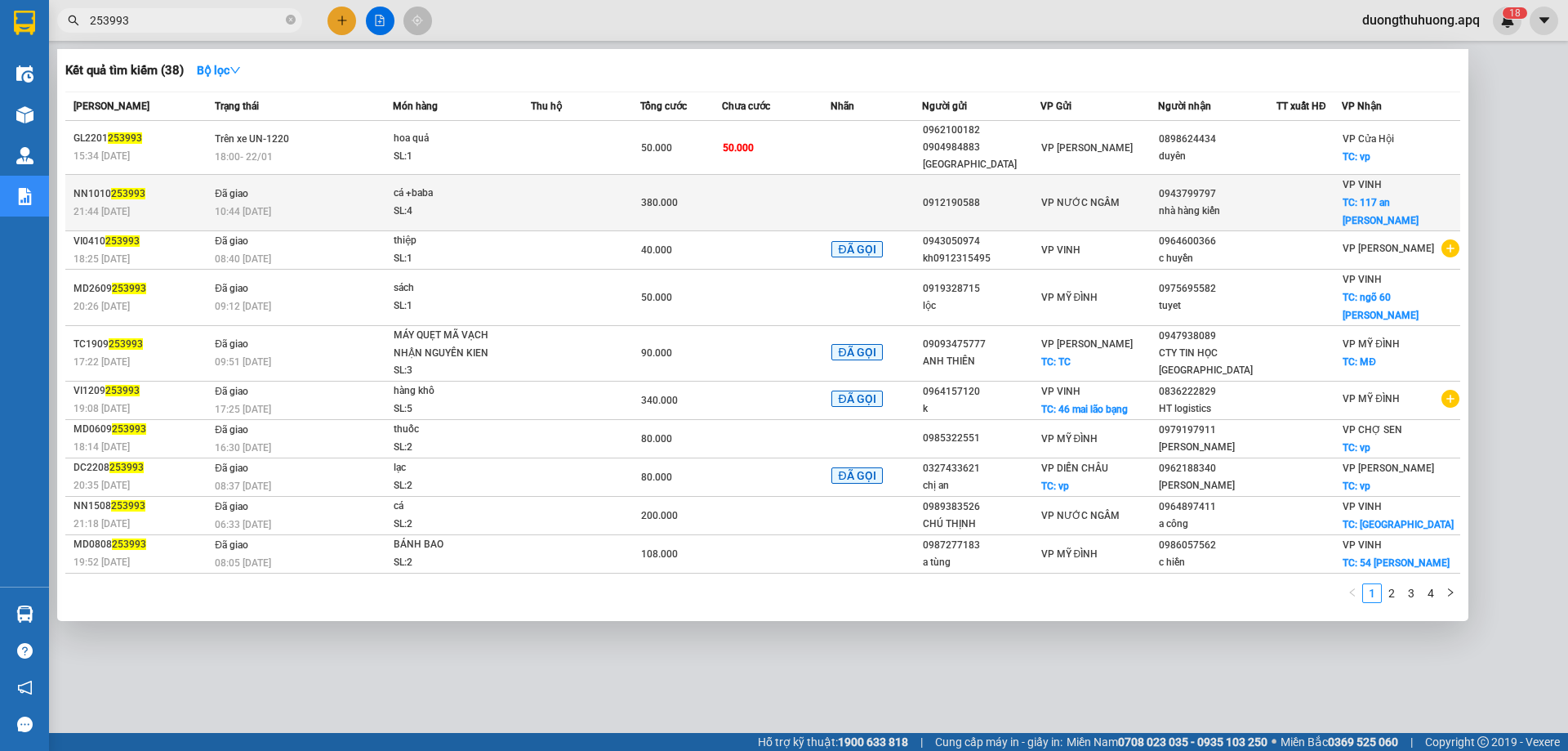
type input "253993"
click at [500, 203] on div "SL: 4" at bounding box center [455, 212] width 122 height 18
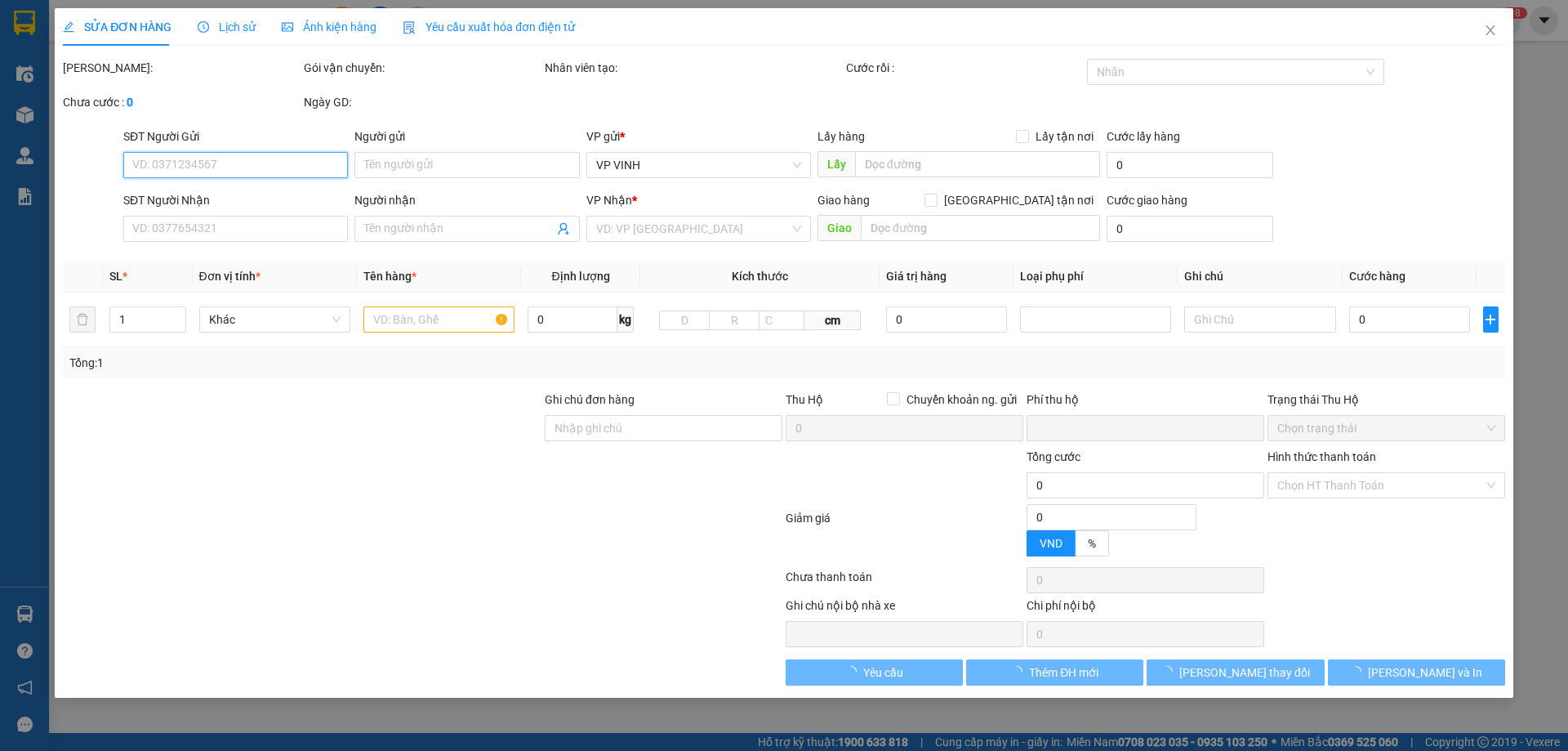
type input "0912190588"
type input "0943799797"
type input "nhà hàng kiến"
checkbox input "true"
type input "117 an dương vương"
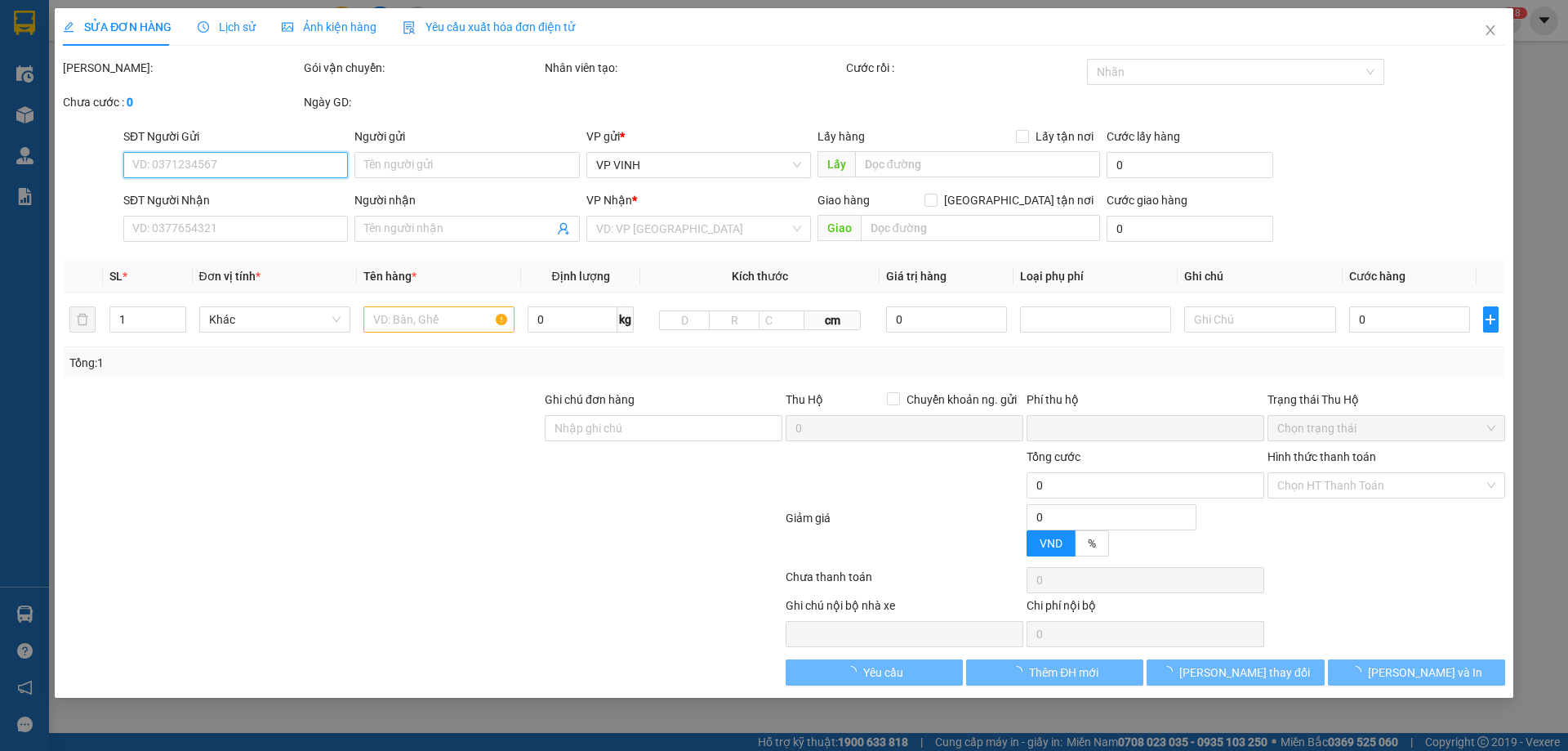
type input "0"
type input "380.000"
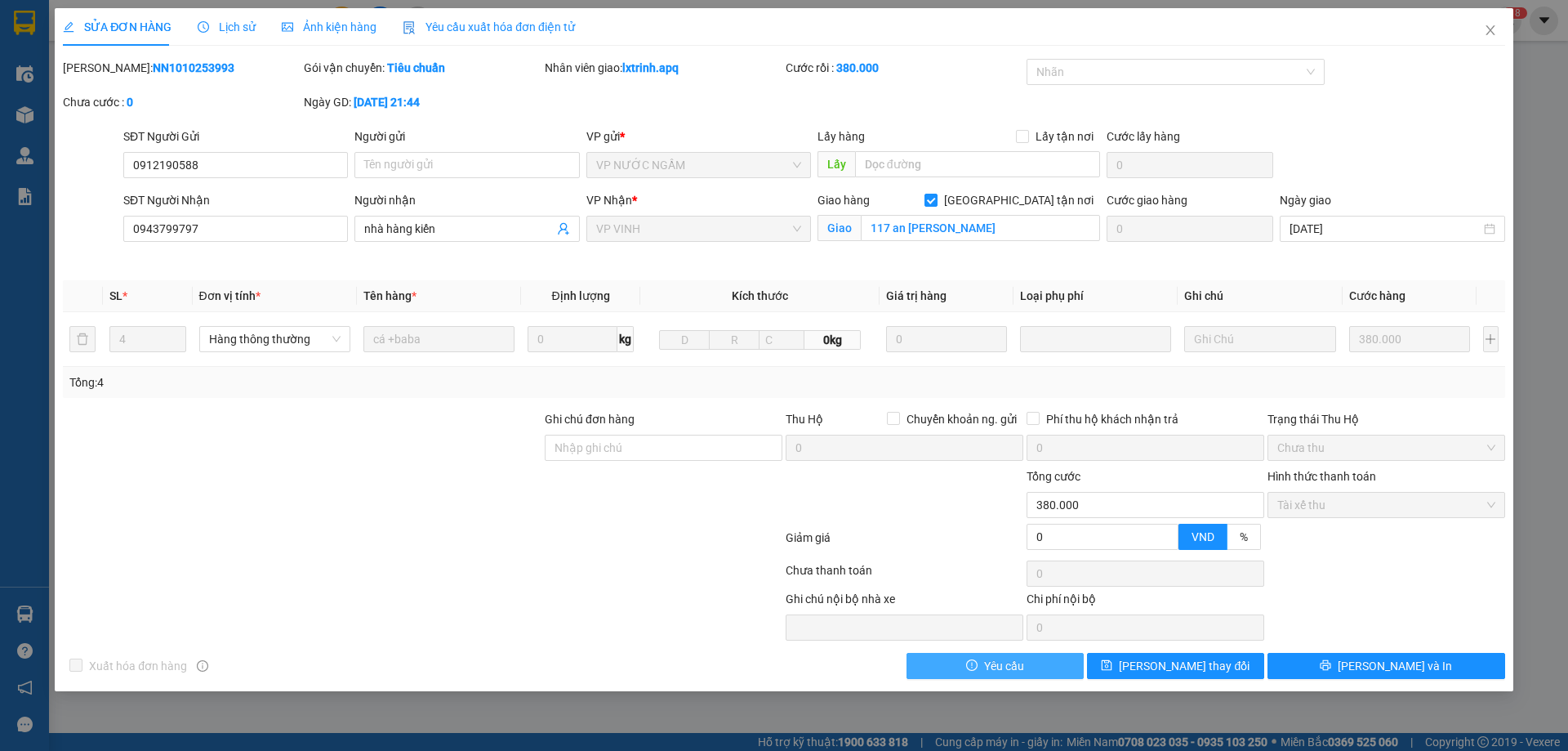
click at [1025, 664] on button "Yêu cầu" at bounding box center [995, 666] width 177 height 26
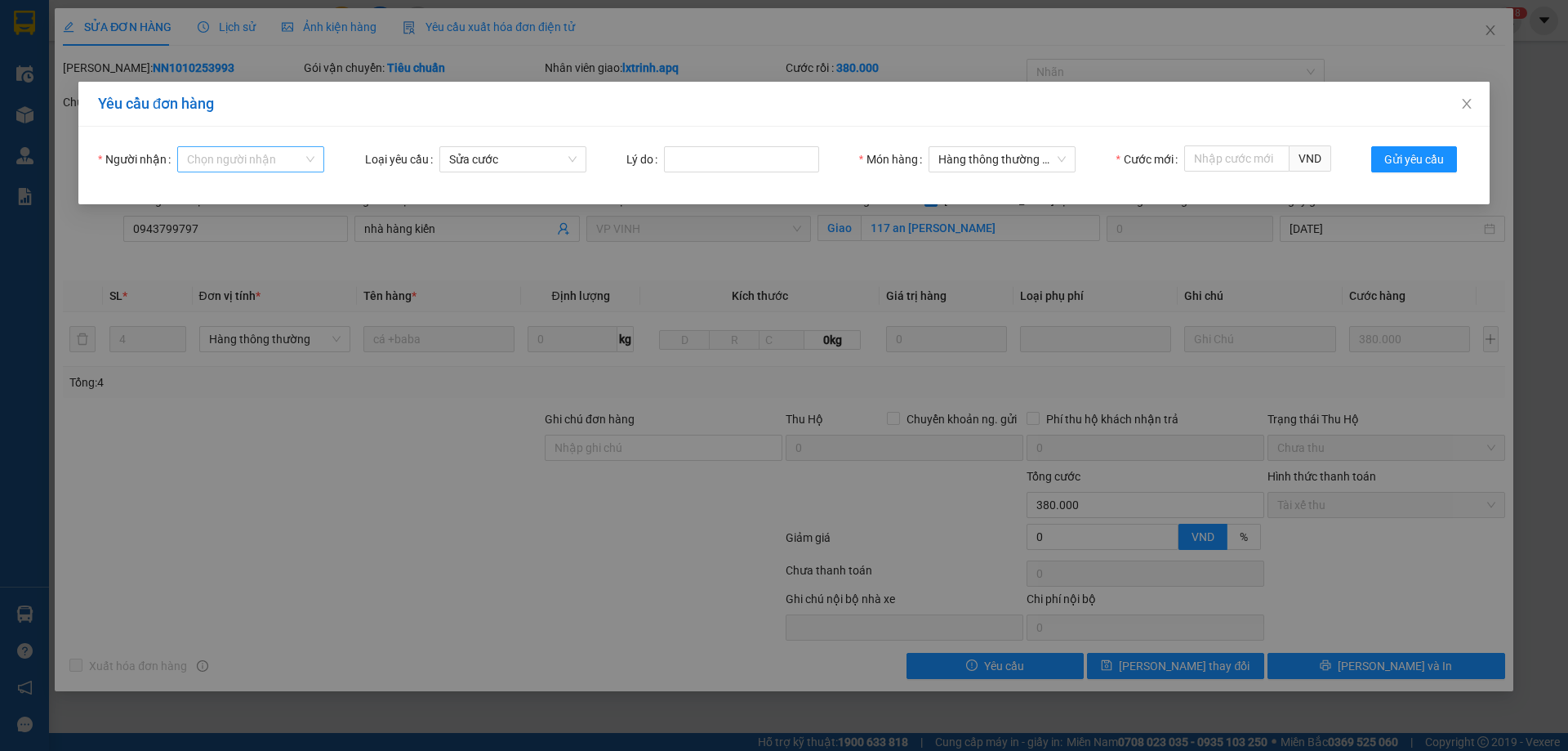
click at [291, 158] on input "Người nhận" at bounding box center [245, 159] width 116 height 25
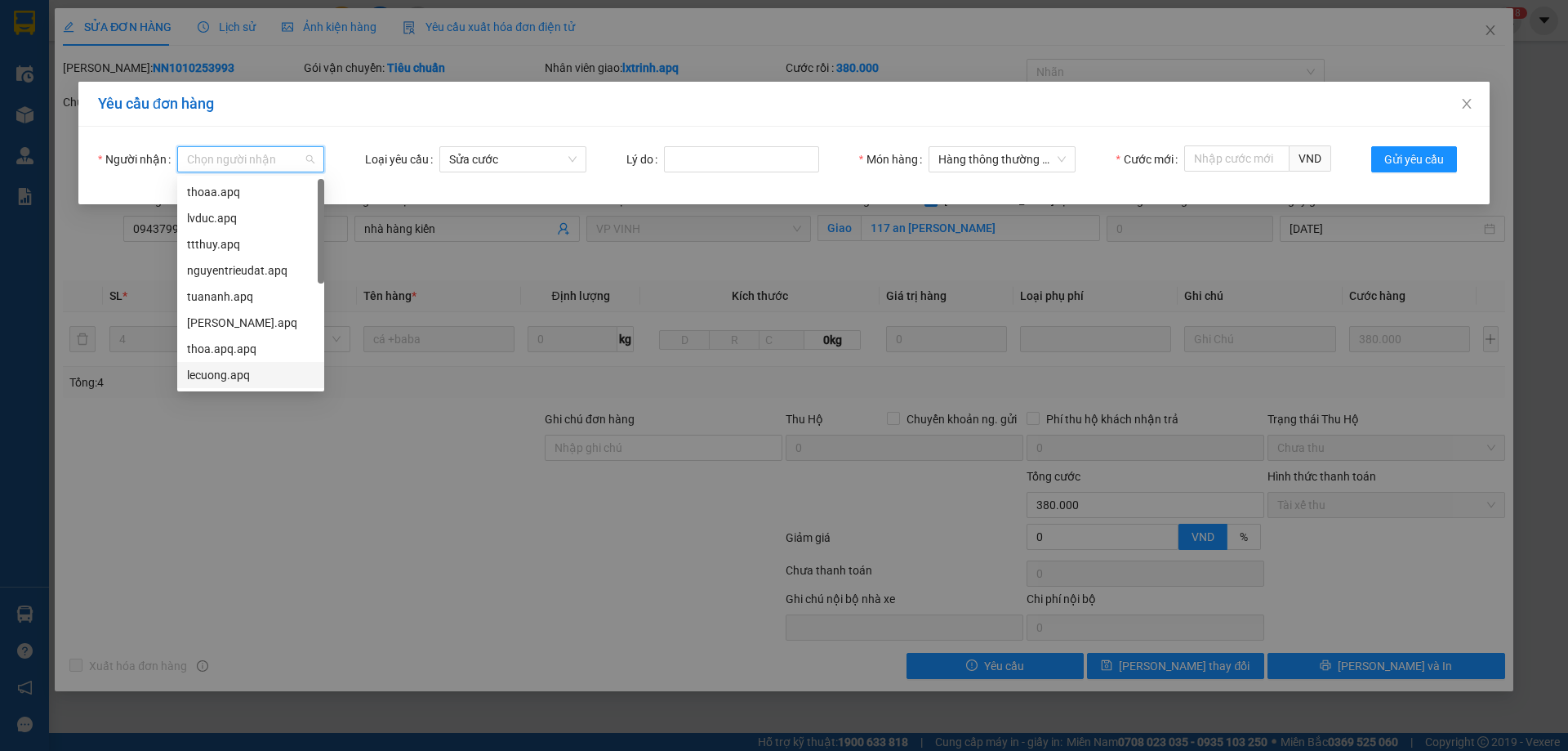
drag, startPoint x: 207, startPoint y: 383, endPoint x: 418, endPoint y: 246, distance: 251.6
click at [218, 376] on div "lecuong.apq" at bounding box center [251, 376] width 128 height 18
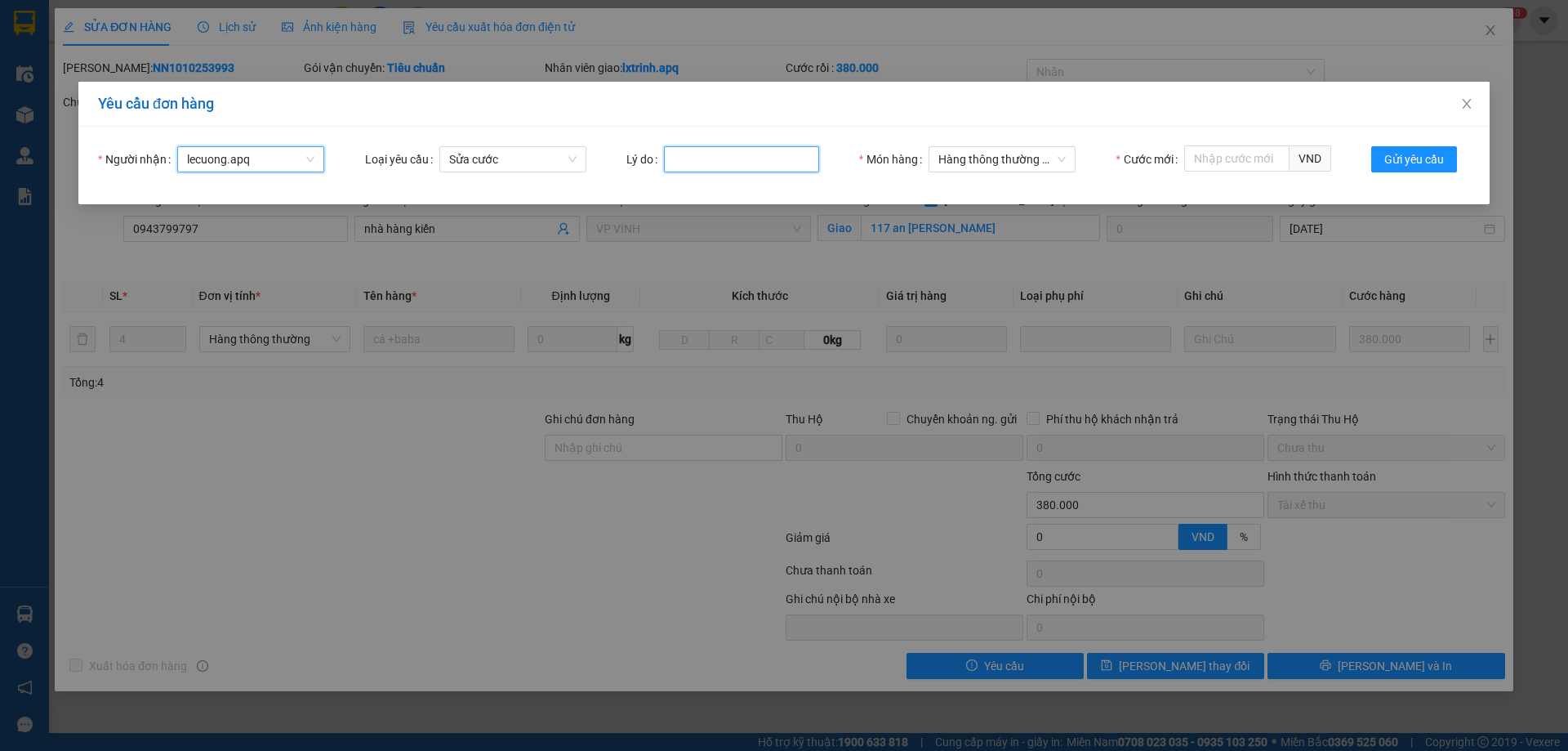
click at [749, 158] on input "Lý do" at bounding box center [742, 159] width 155 height 26
type input "khach hop dong"
click at [1212, 156] on input "Cước mới" at bounding box center [1237, 158] width 105 height 26
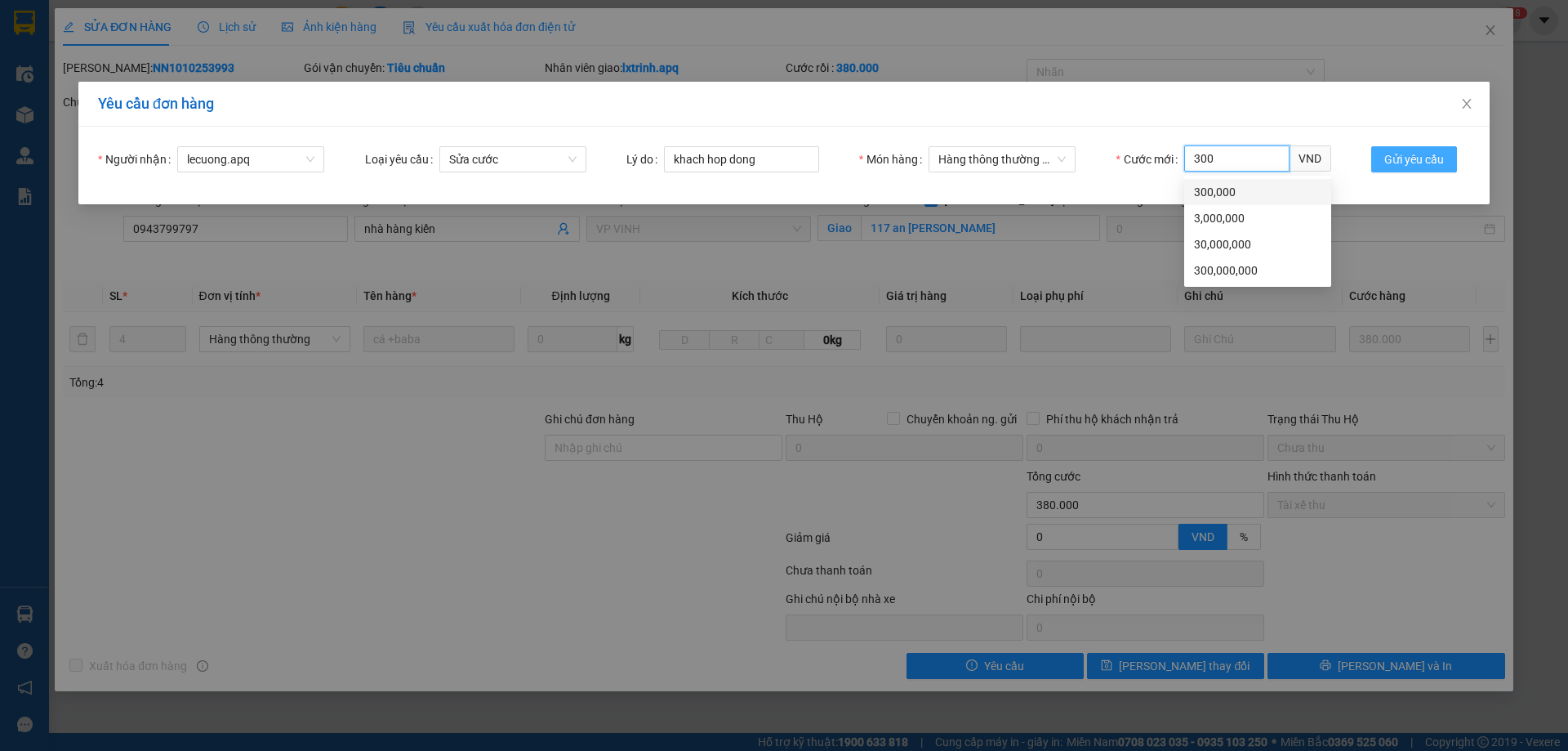
drag, startPoint x: 1205, startPoint y: 197, endPoint x: 1391, endPoint y: 160, distance: 189.6
click at [1219, 194] on div "300,000" at bounding box center [1258, 192] width 128 height 18
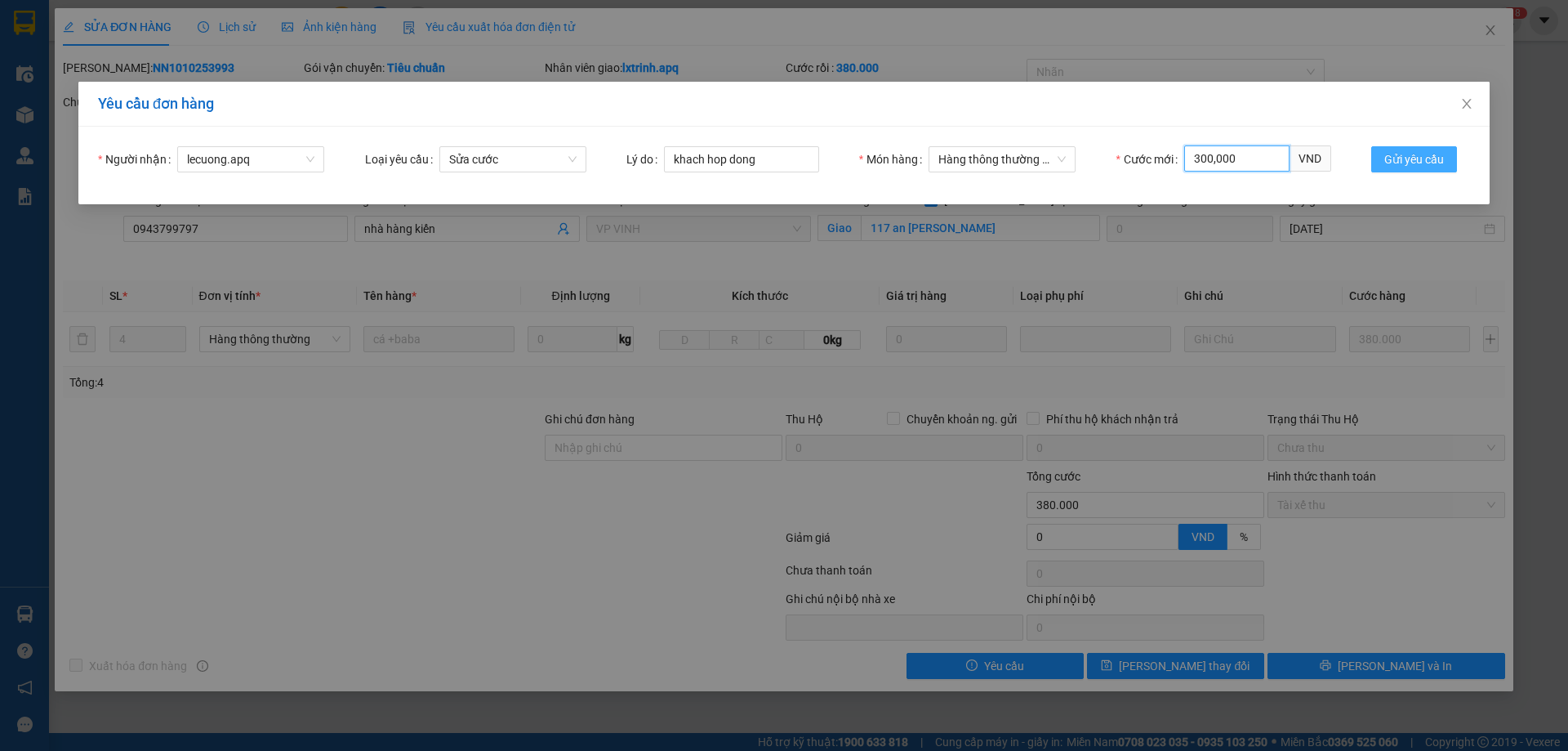
type input "300,000"
click at [1416, 156] on span "Gửi yêu cầu" at bounding box center [1414, 160] width 59 height 18
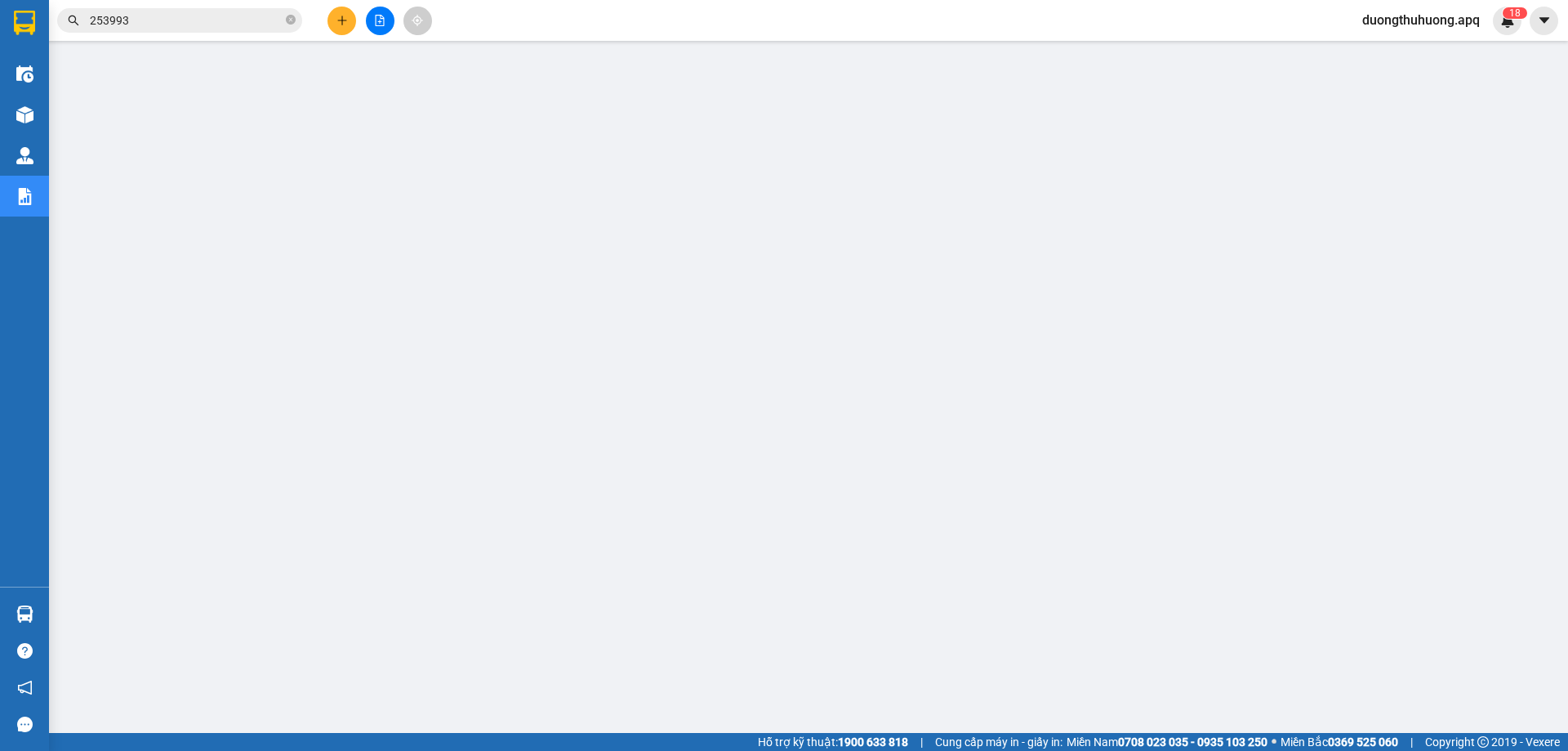
click at [1434, 24] on span "duongthuhuong.apq" at bounding box center [1421, 20] width 143 height 20
click at [1391, 54] on span "Đăng xuất" at bounding box center [1426, 51] width 113 height 18
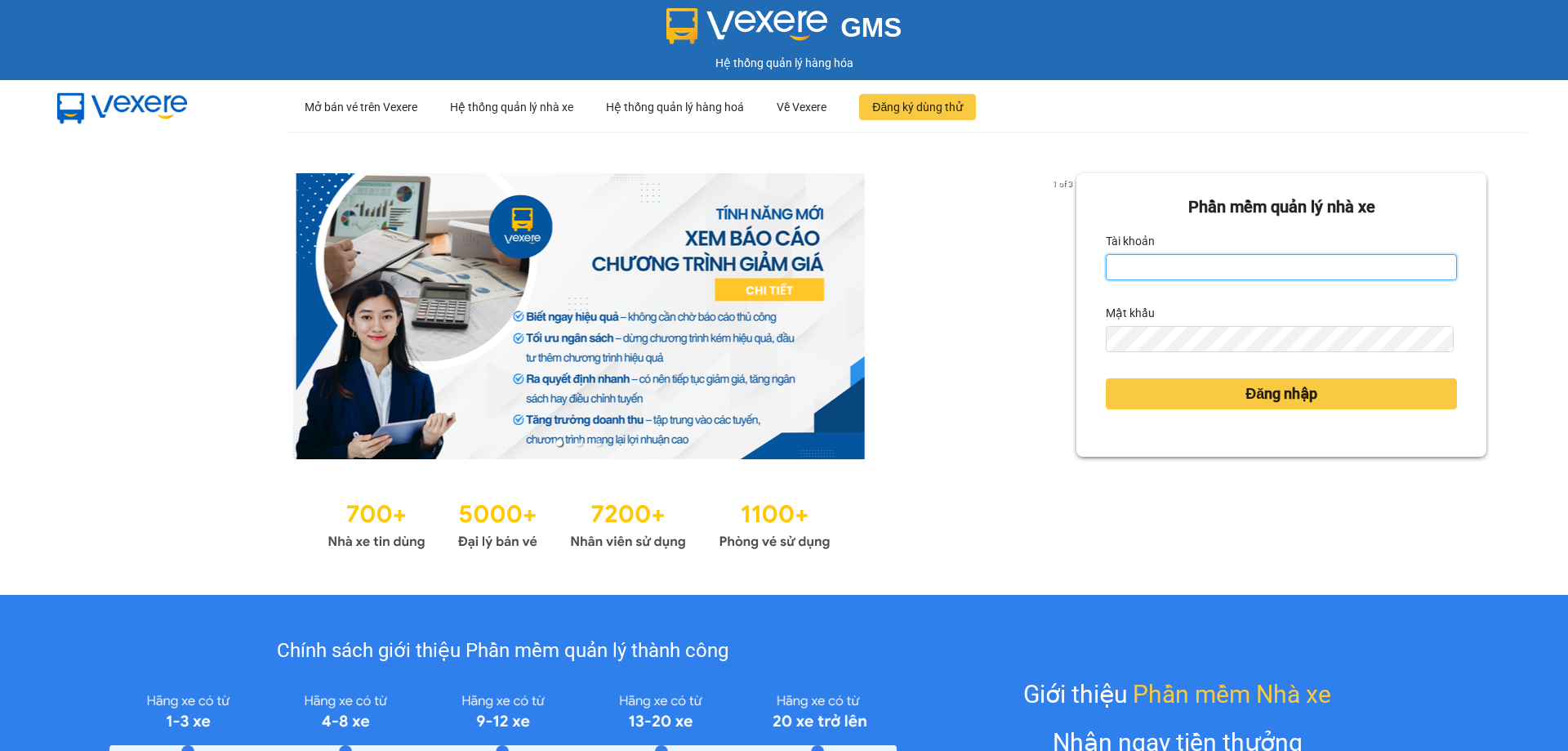
click at [1201, 273] on input "Tài khoản" at bounding box center [1281, 267] width 352 height 26
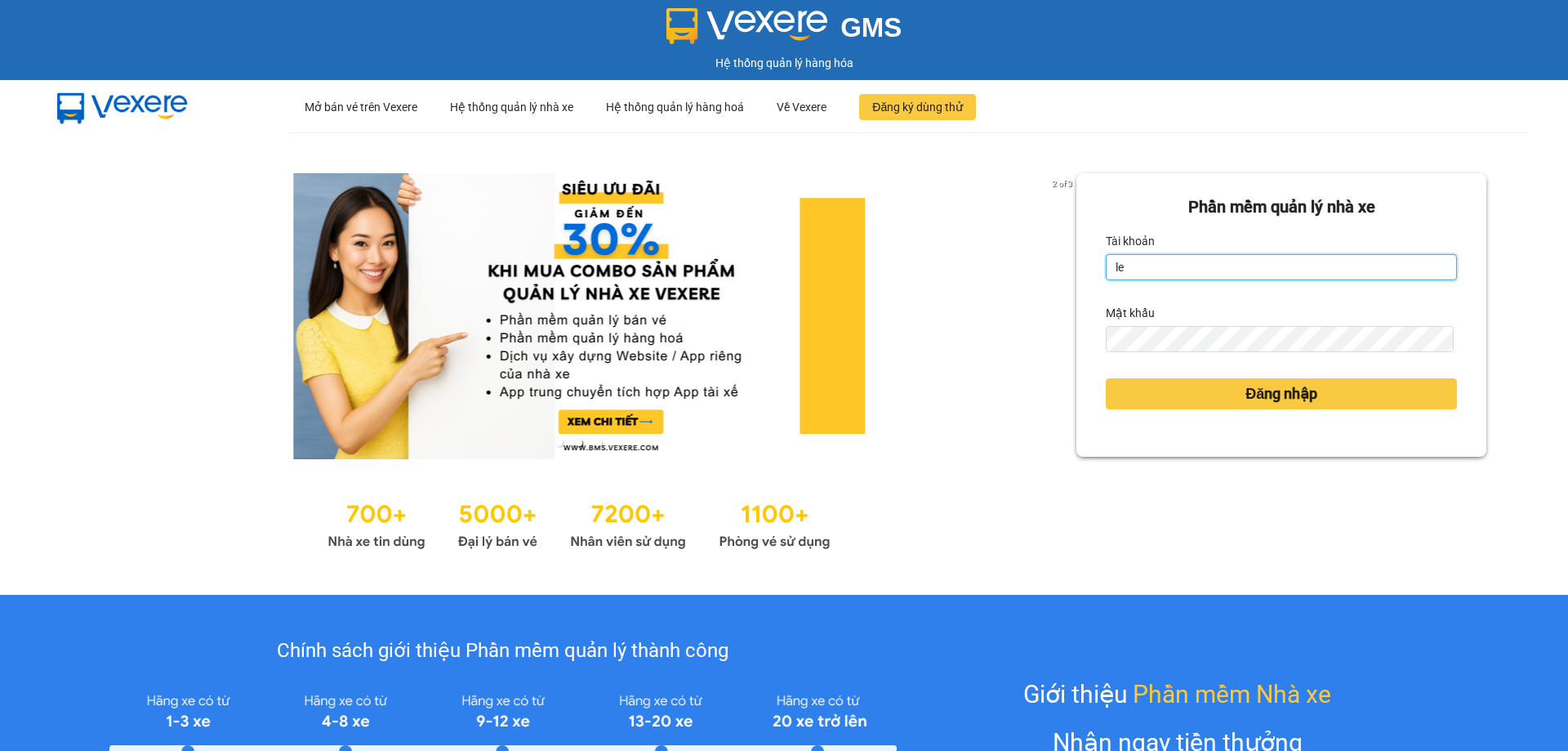
type input "lecuong.apq"
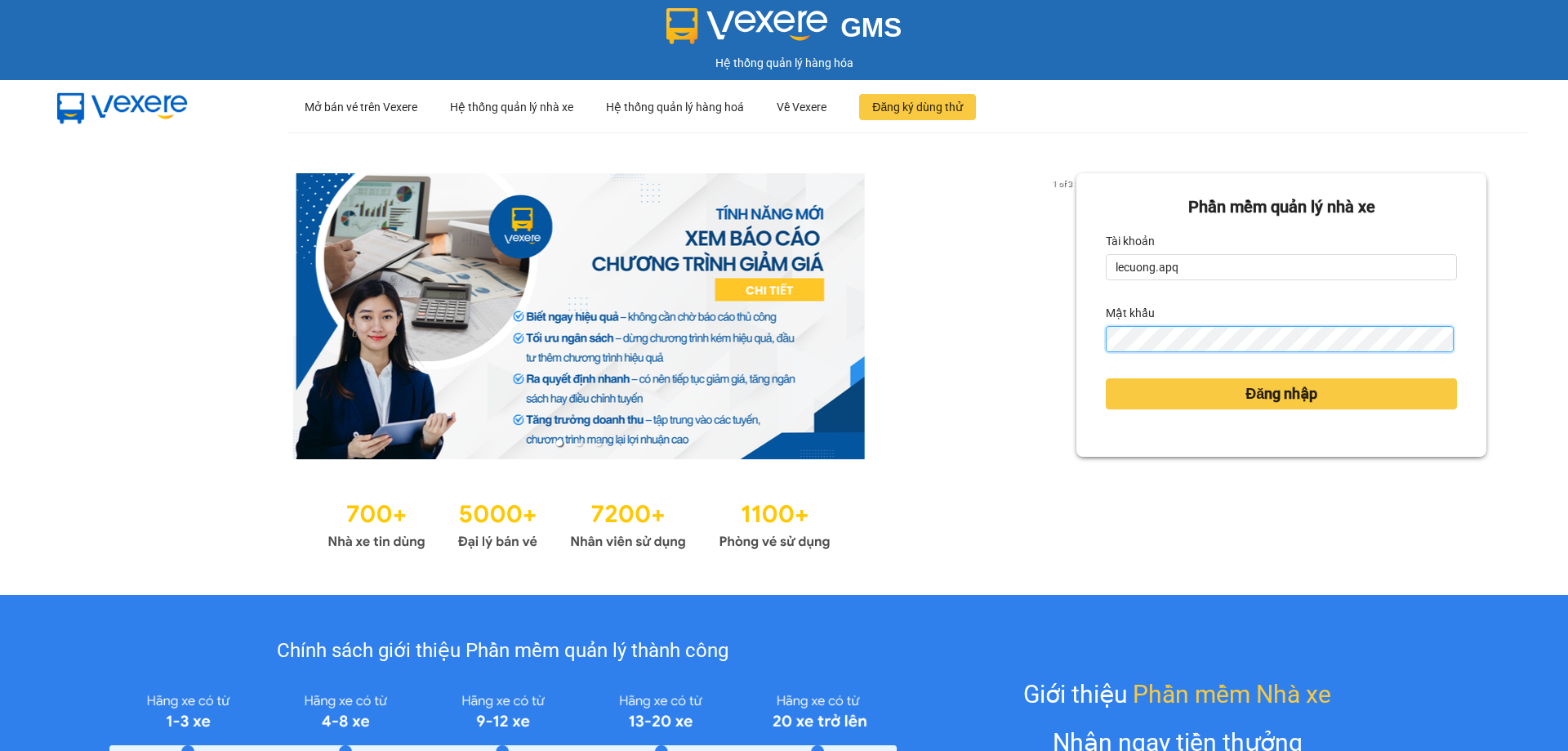
click at [1106, 378] on button "Đăng nhập" at bounding box center [1281, 394] width 352 height 31
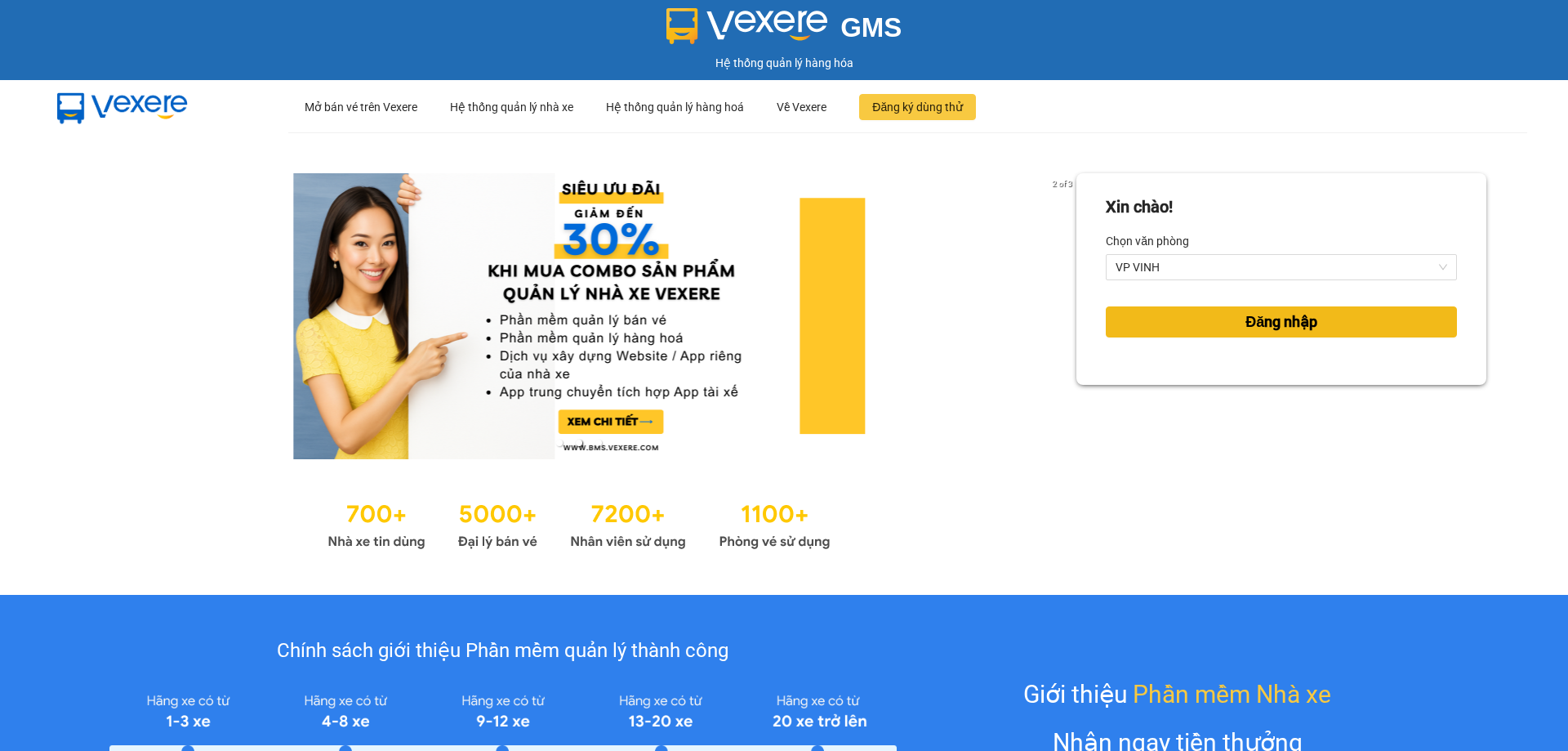
click at [1192, 333] on button "Đăng nhập" at bounding box center [1281, 322] width 352 height 31
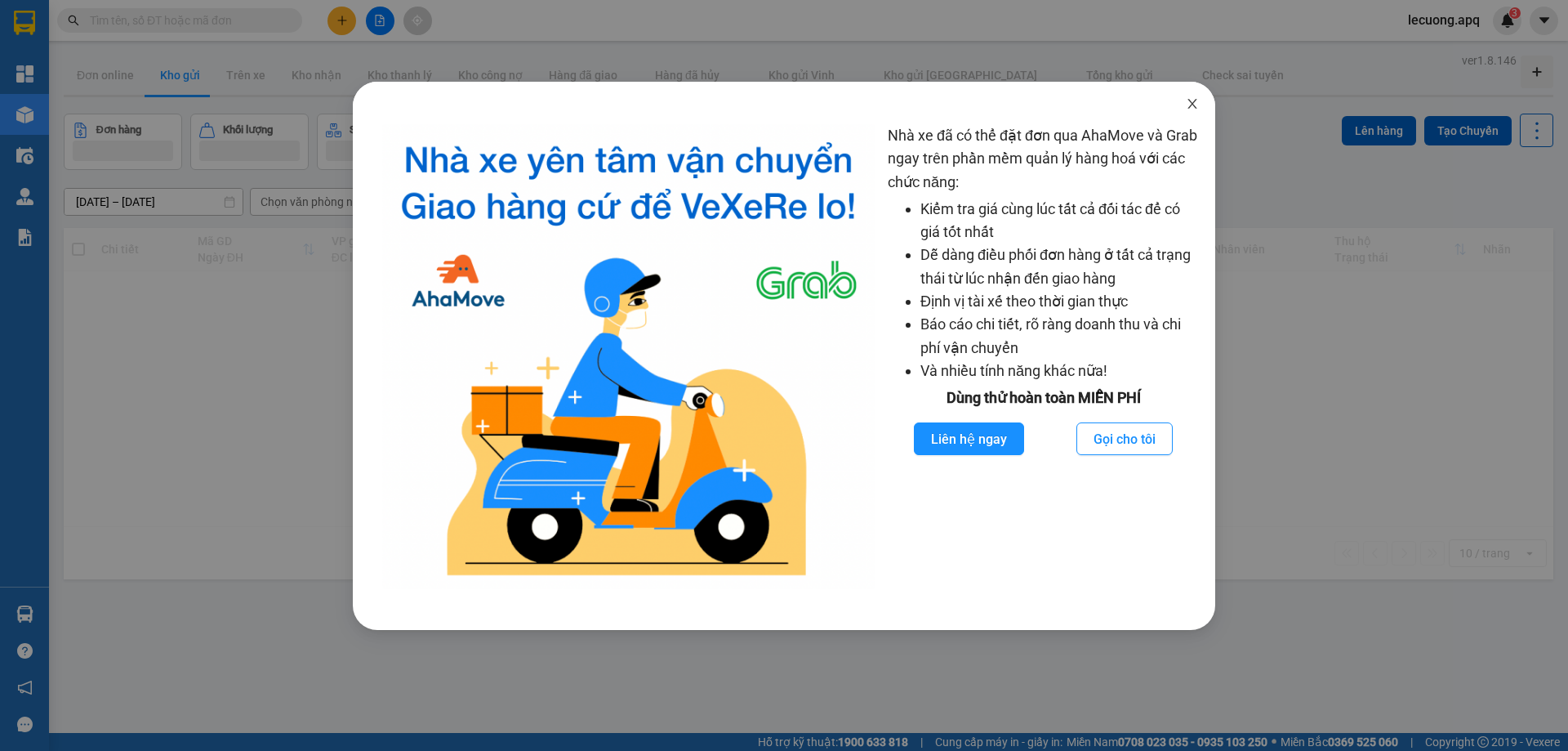
click at [1188, 103] on icon "close" at bounding box center [1193, 103] width 13 height 13
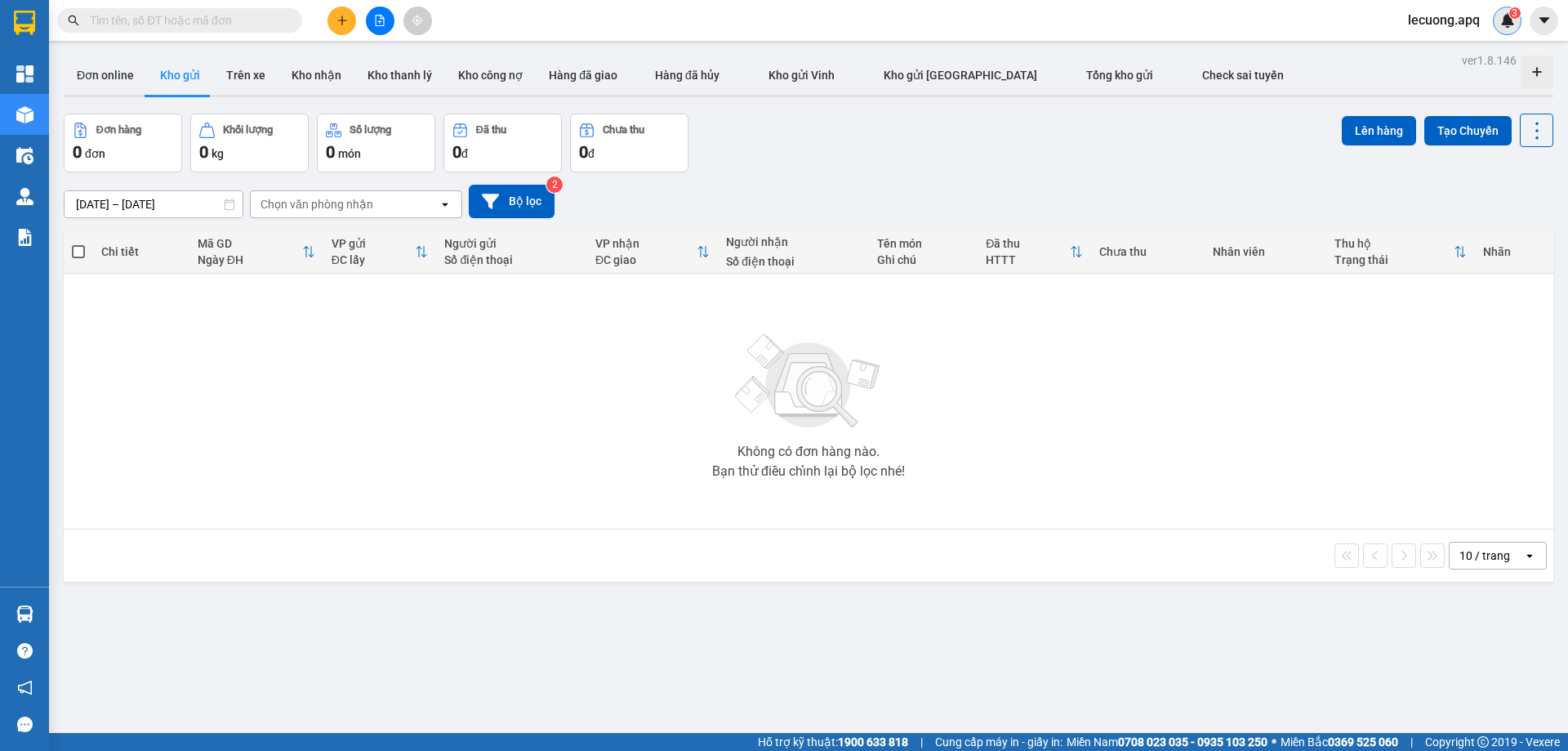
click at [1510, 21] on img at bounding box center [1508, 20] width 15 height 15
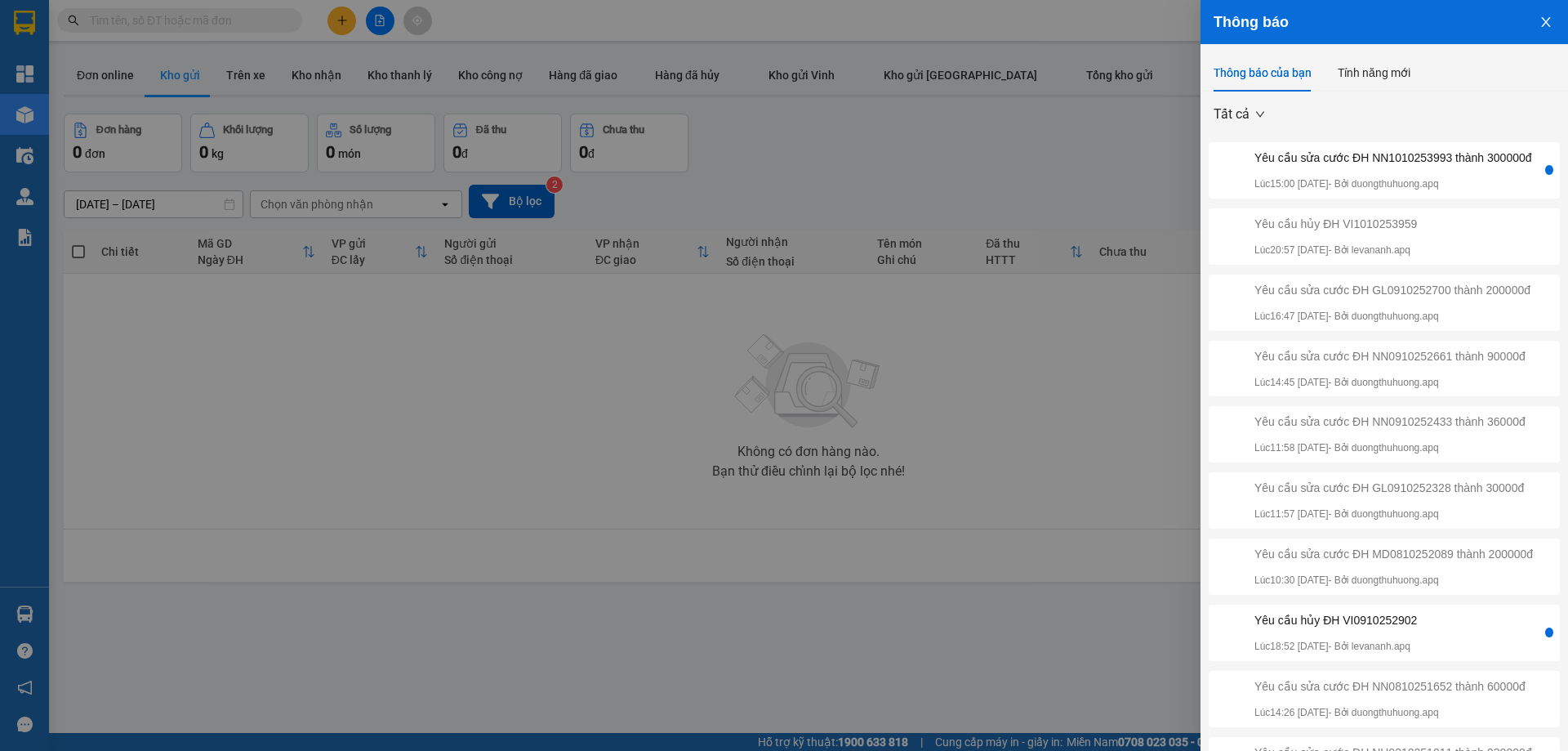
click at [1545, 175] on div at bounding box center [1549, 170] width 8 height 10
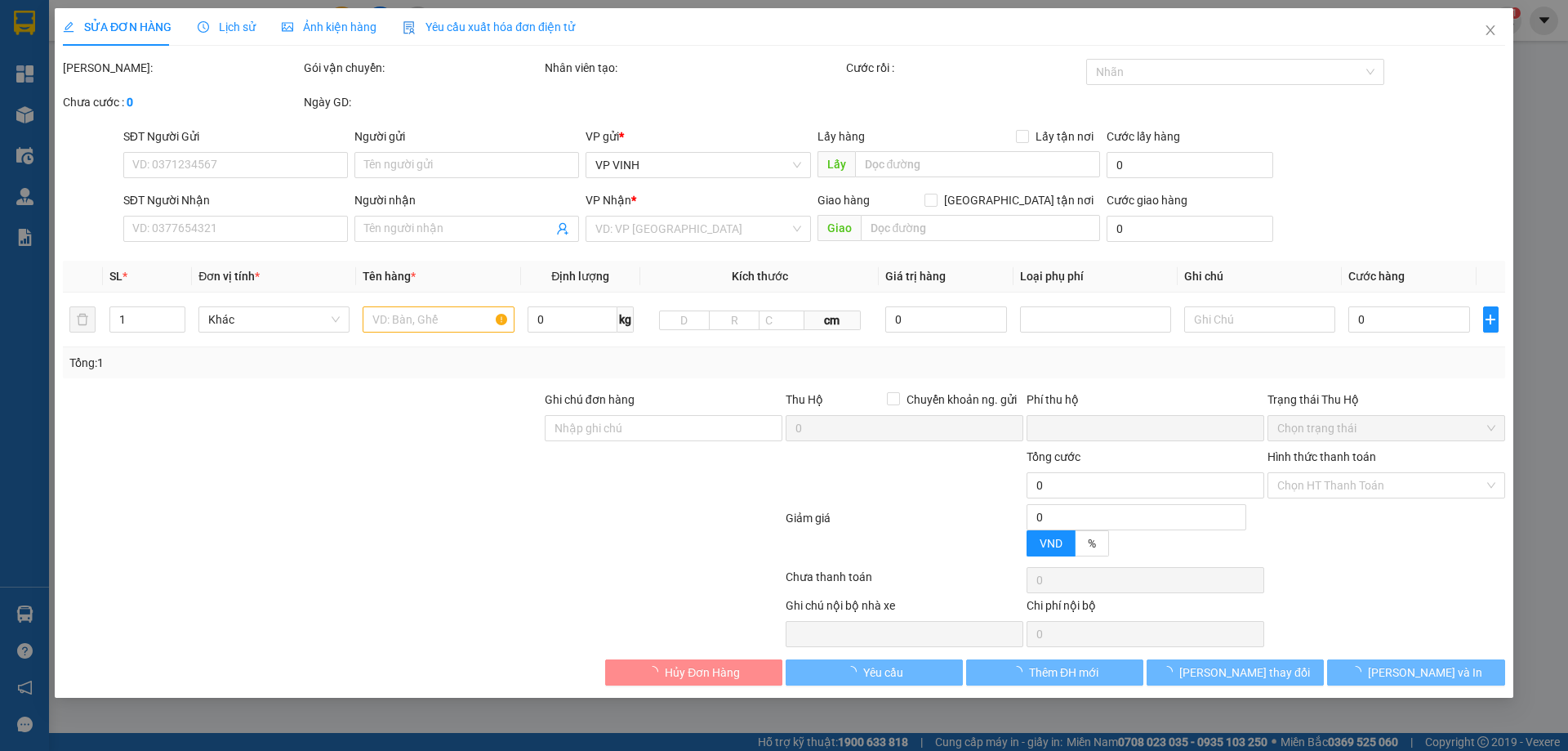
type input "0912190588"
type input "0943799797"
type input "nhà hàng kiến"
checkbox input "true"
type input "117 an dương vương"
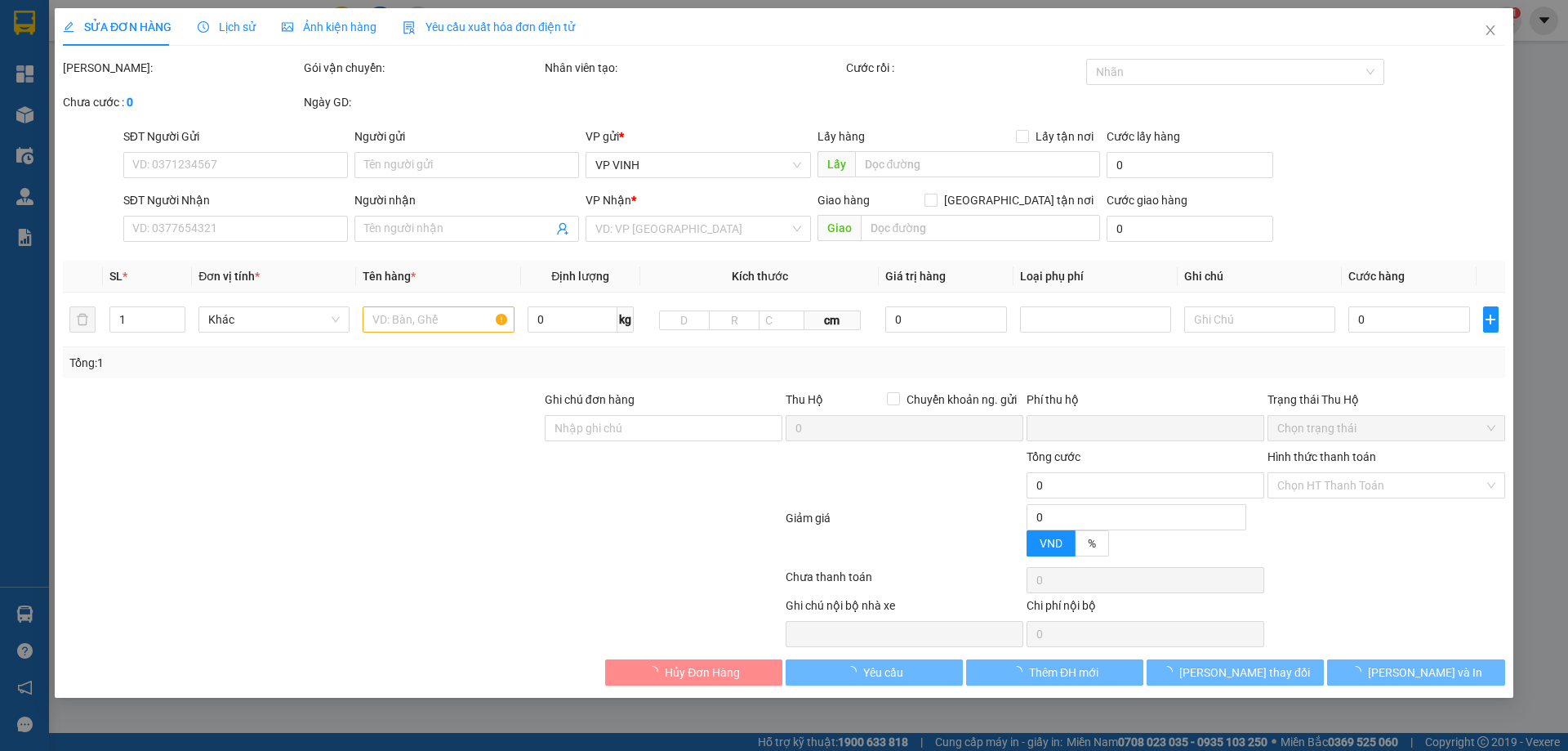
type input "0"
type input "380.000"
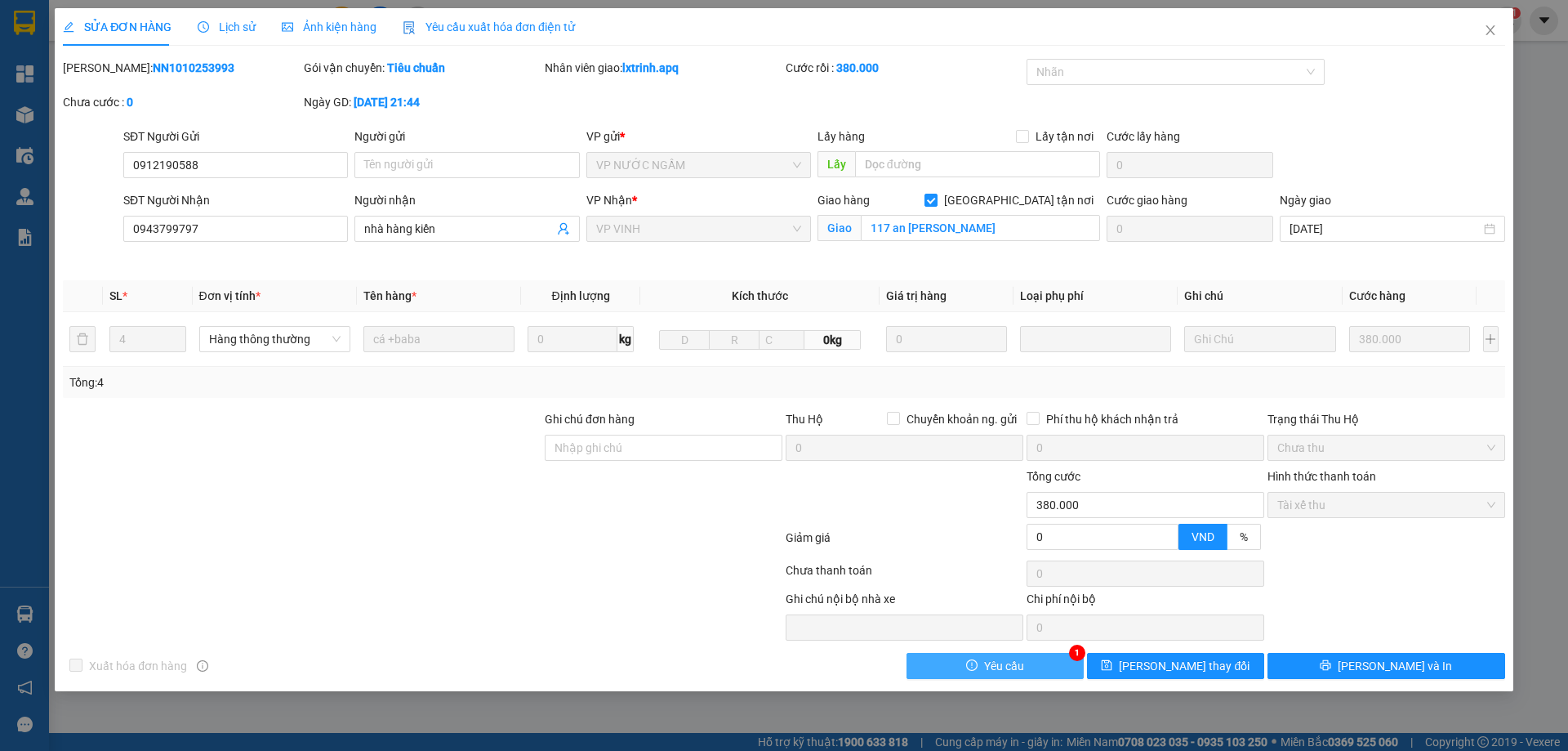
click at [1044, 670] on button "Yêu cầu" at bounding box center [995, 666] width 177 height 26
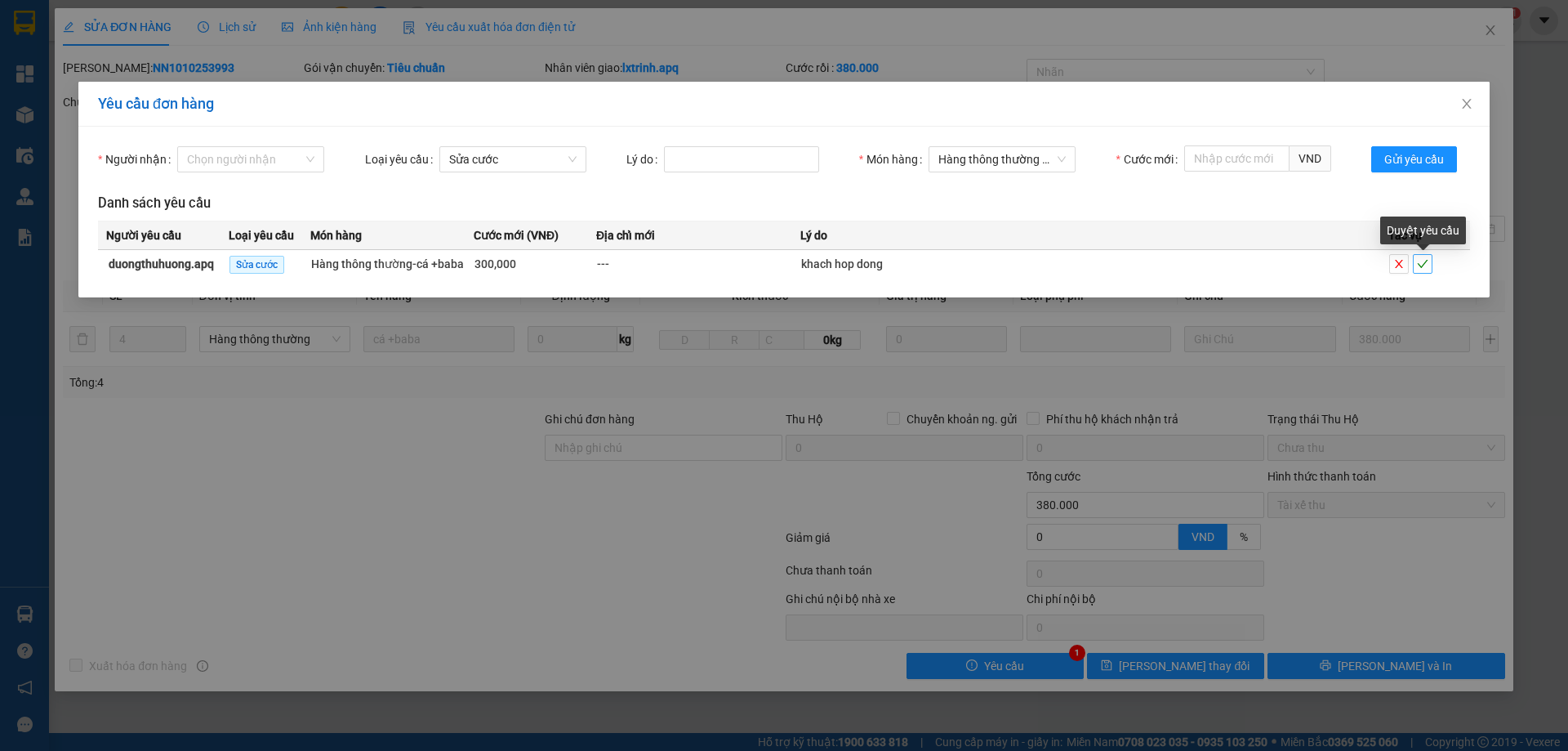
click at [1422, 268] on icon "check" at bounding box center [1424, 263] width 11 height 8
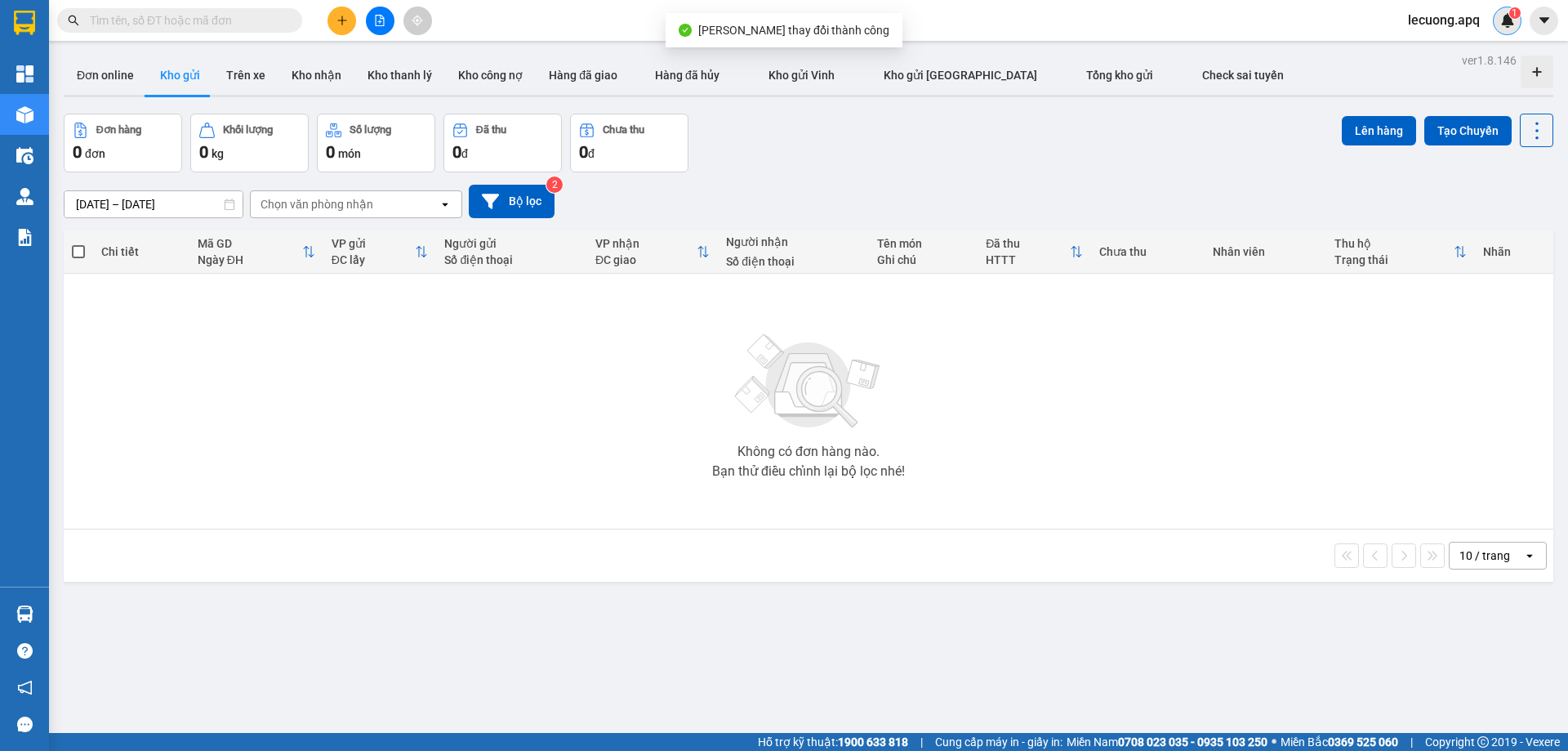
click at [1503, 16] on img at bounding box center [1508, 20] width 15 height 15
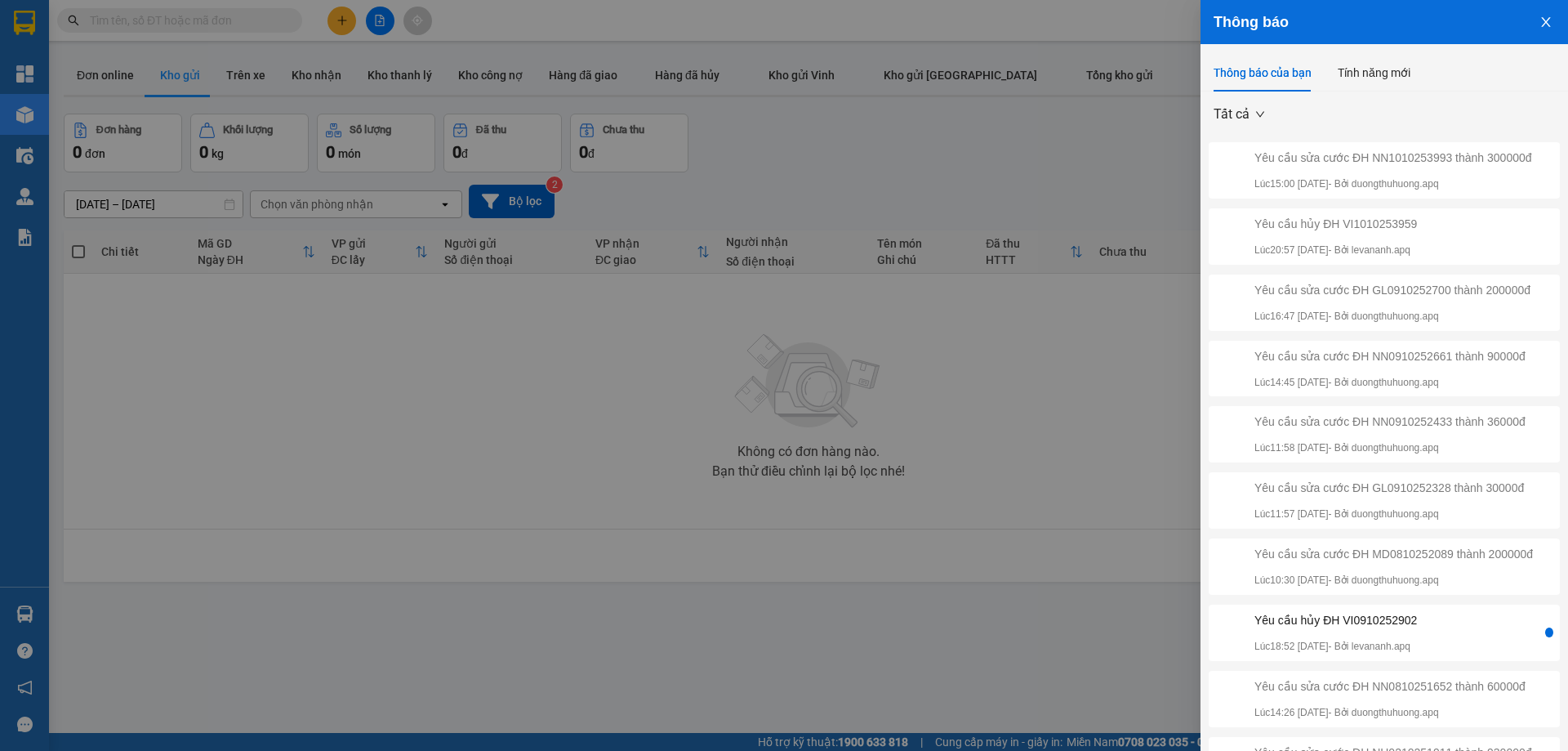
drag, startPoint x: 825, startPoint y: 645, endPoint x: 1552, endPoint y: 470, distance: 747.8
click at [825, 644] on div at bounding box center [784, 376] width 1568 height 751
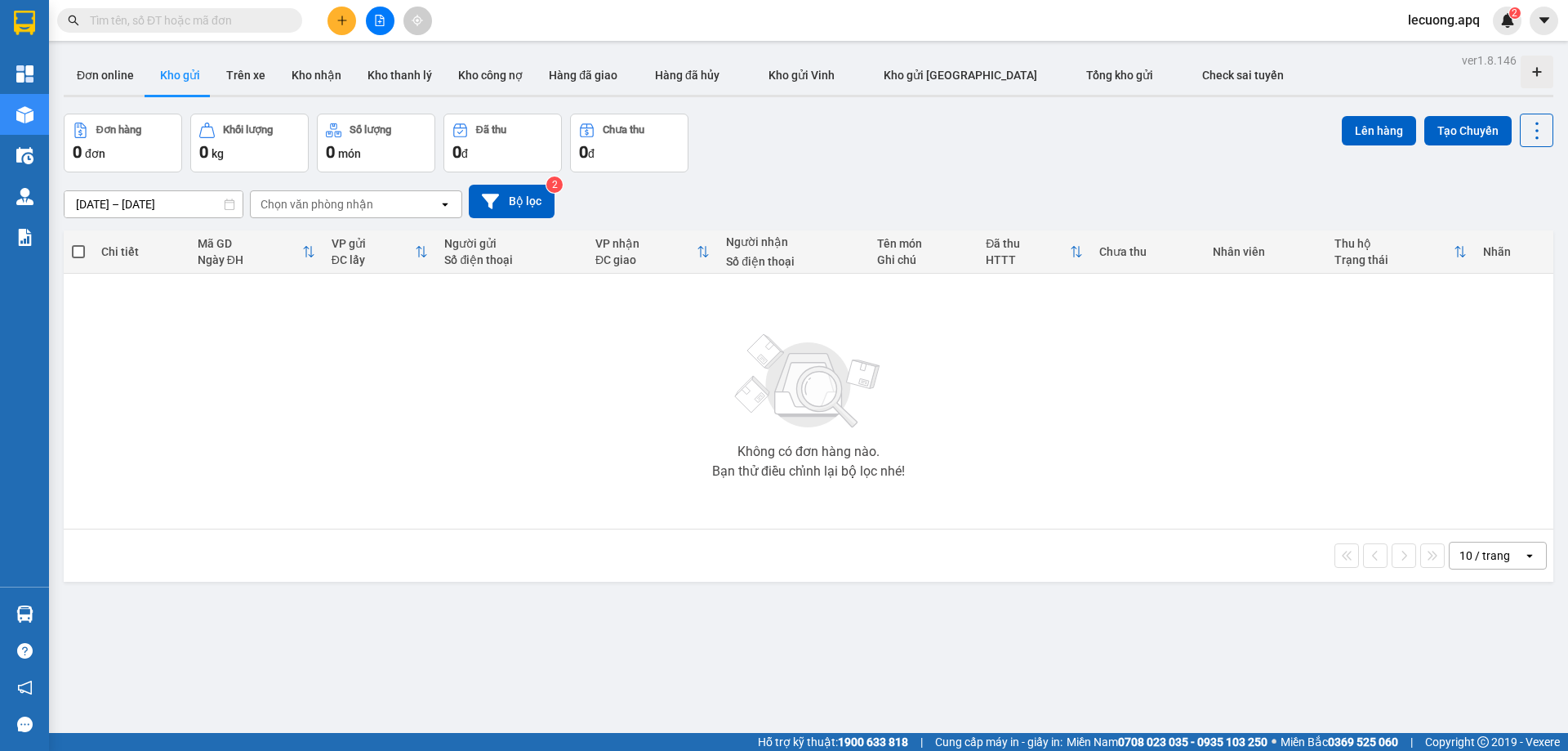
click at [1444, 19] on span "lecuong.apq" at bounding box center [1444, 20] width 98 height 20
click at [1433, 49] on span "Đăng xuất" at bounding box center [1454, 51] width 68 height 18
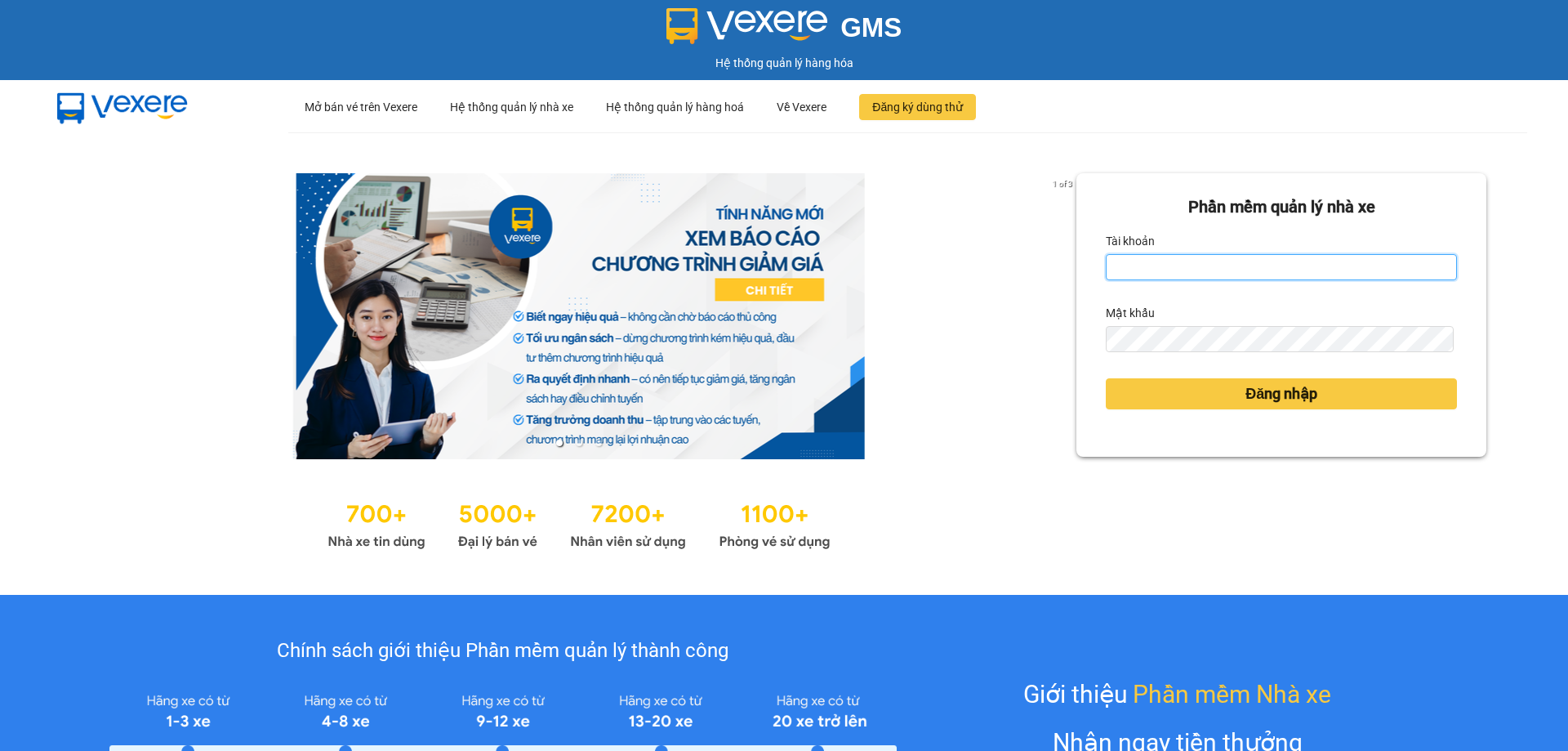
click at [1221, 273] on input "Tài khoản" at bounding box center [1281, 267] width 352 height 26
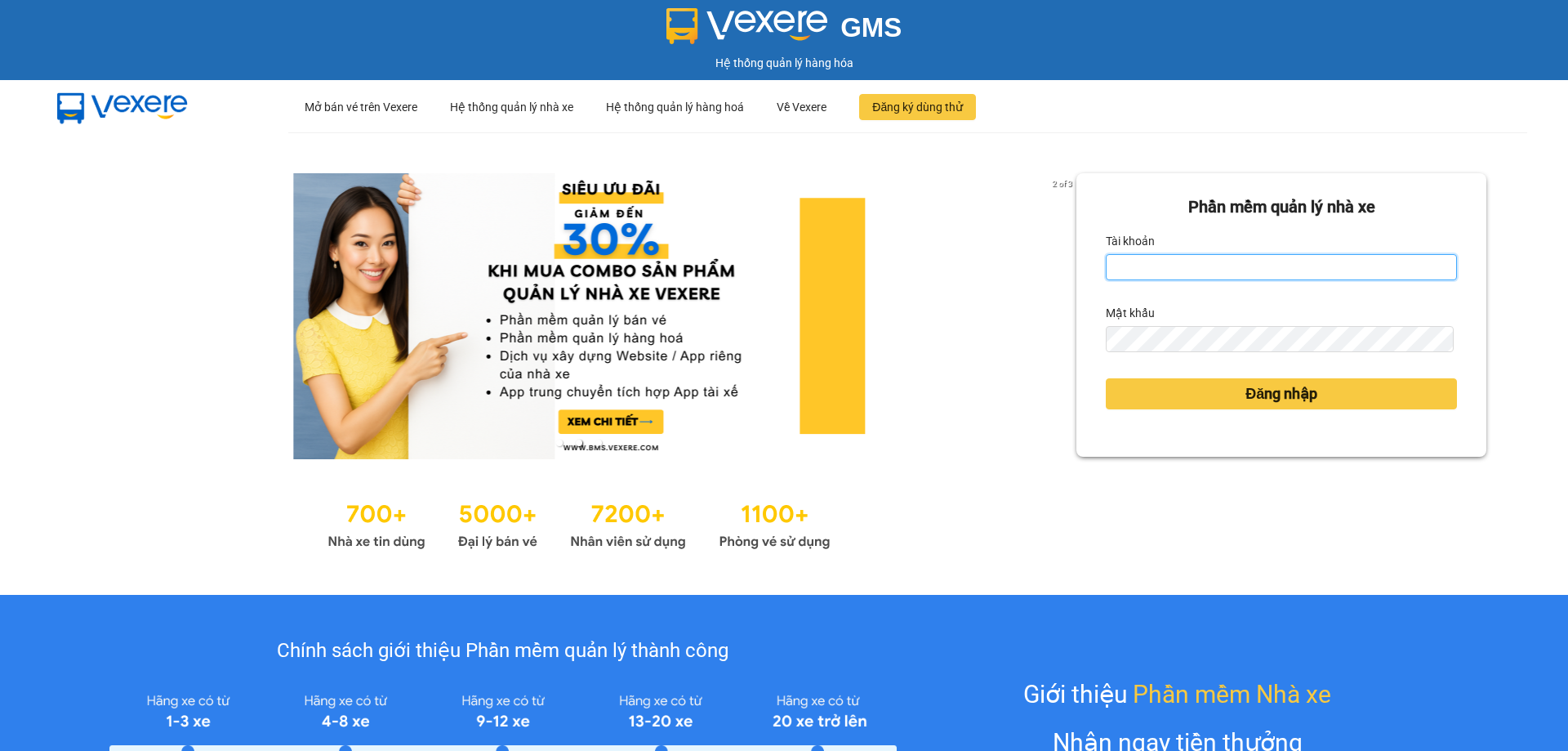
type input "lecuong.apq"
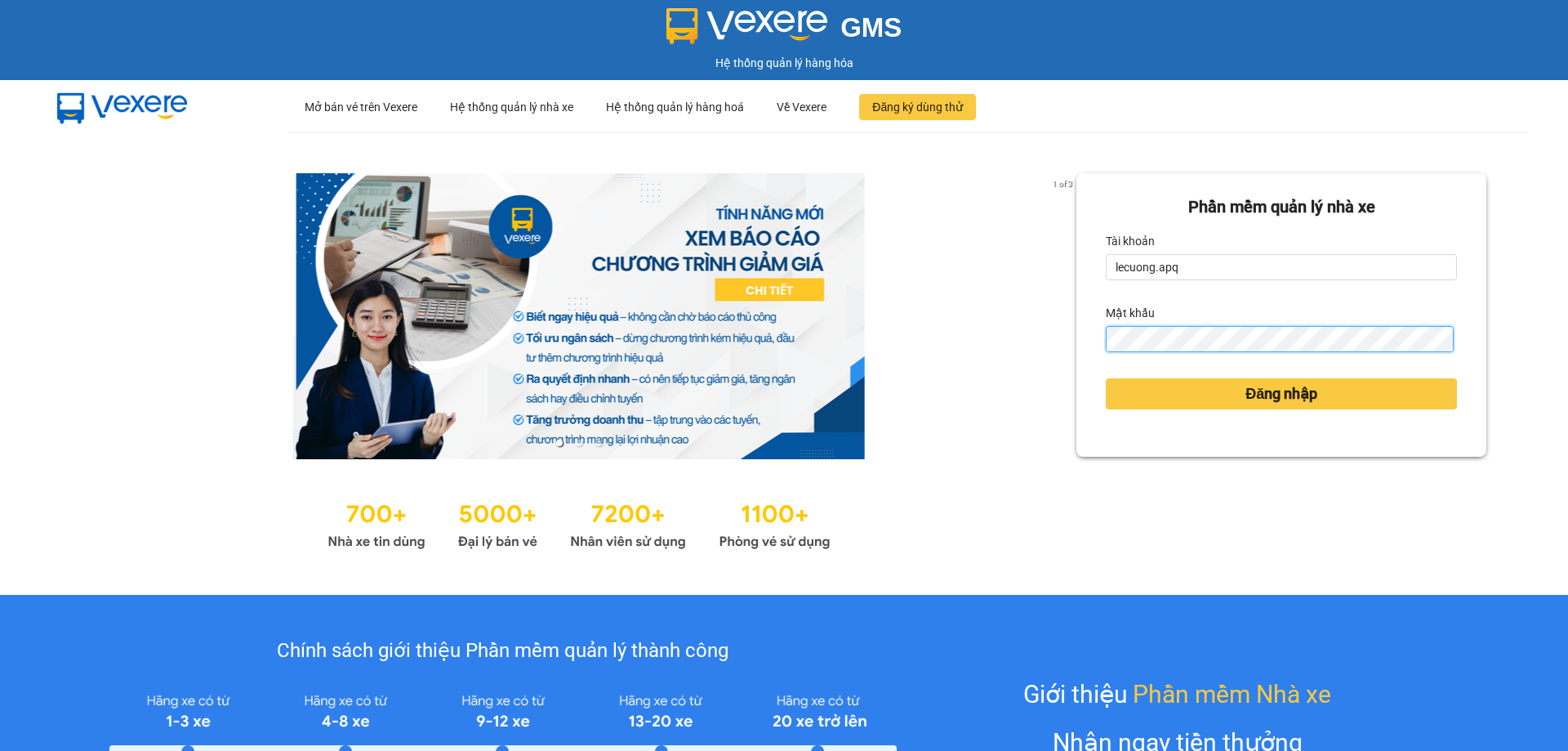
click at [1106, 378] on button "Đăng nhập" at bounding box center [1281, 394] width 352 height 31
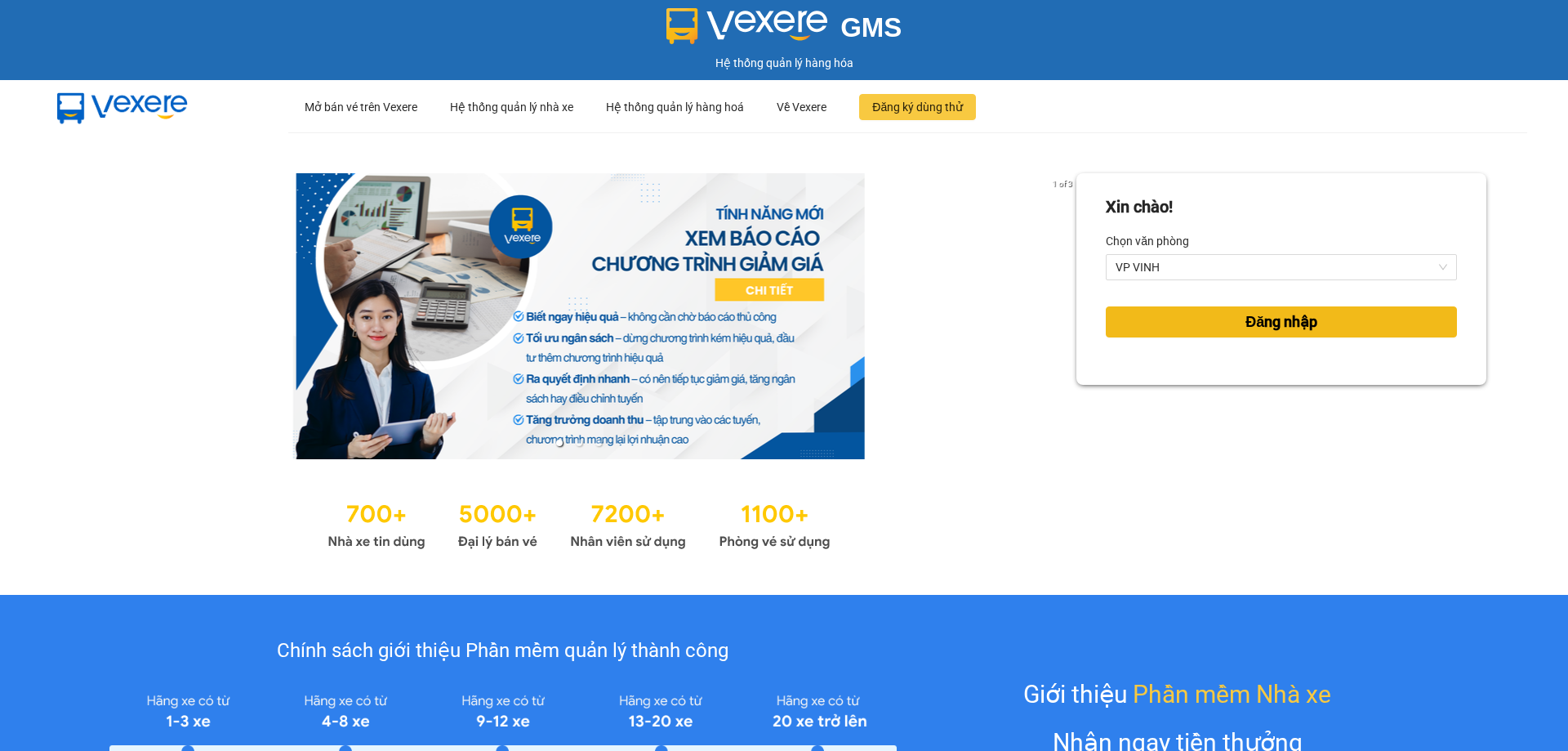
click at [1229, 324] on button "Đăng nhập" at bounding box center [1281, 322] width 352 height 31
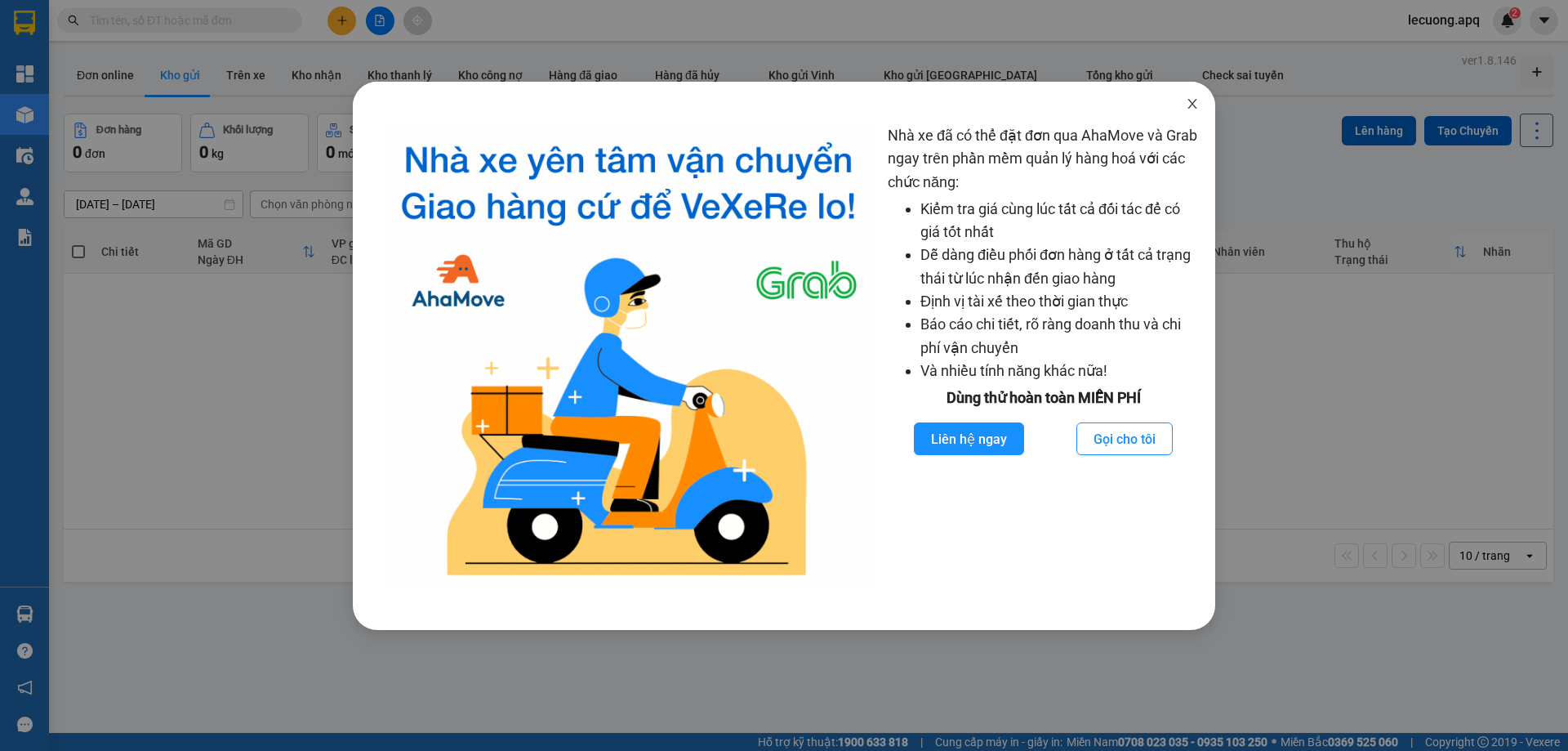
click at [1195, 105] on icon "close" at bounding box center [1193, 103] width 13 height 13
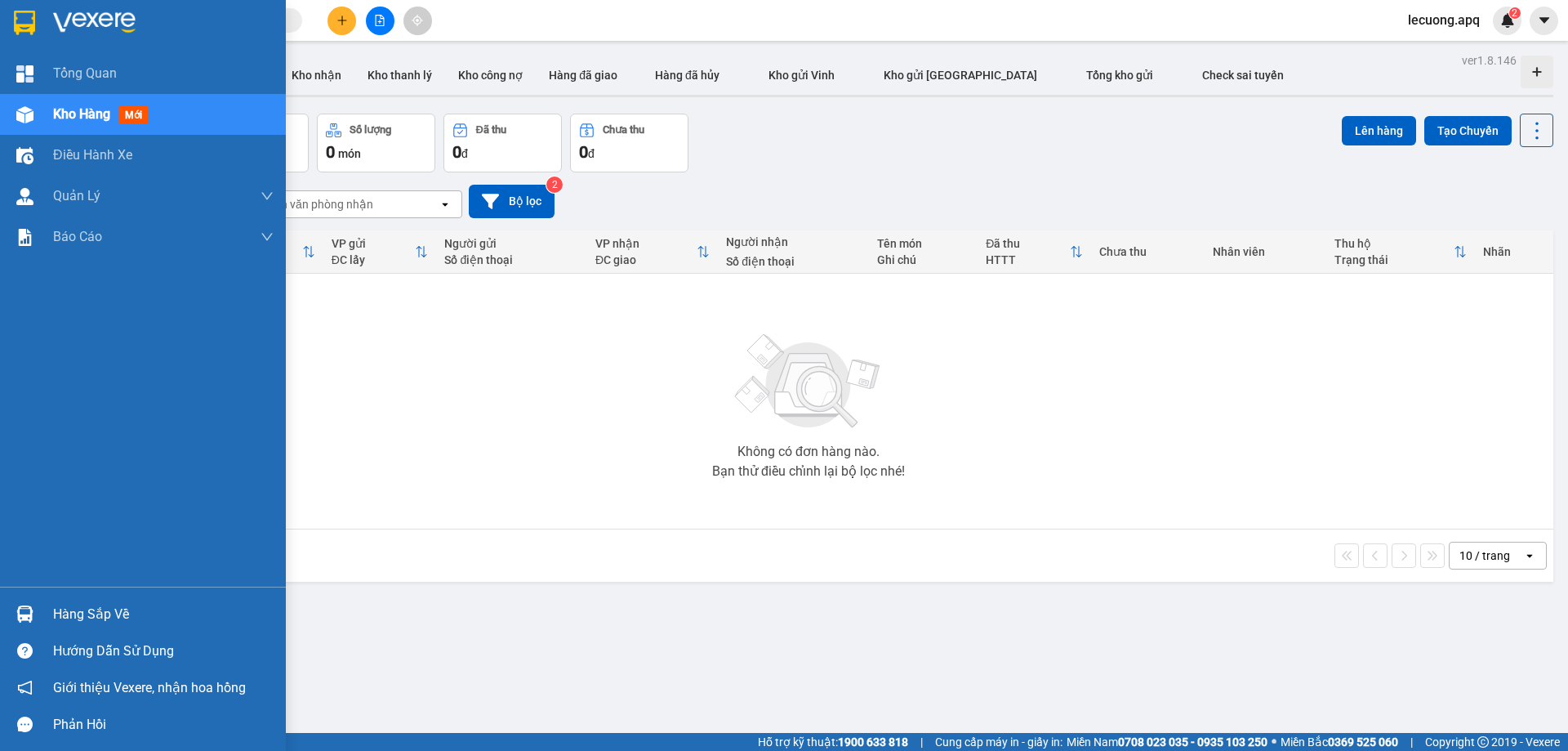
click at [79, 112] on span "Kho hàng" at bounding box center [81, 113] width 58 height 16
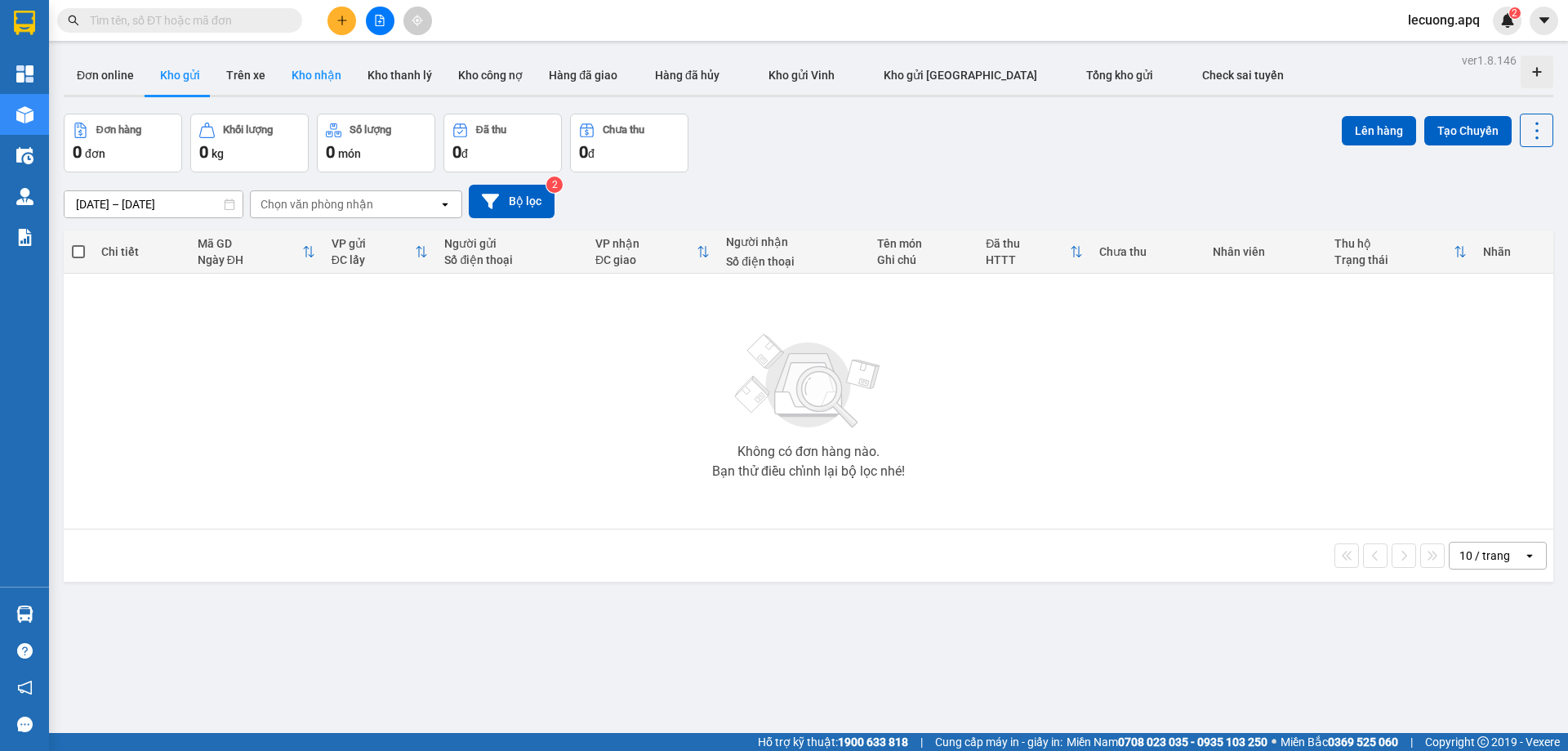
click at [313, 74] on button "Kho nhận" at bounding box center [316, 75] width 76 height 39
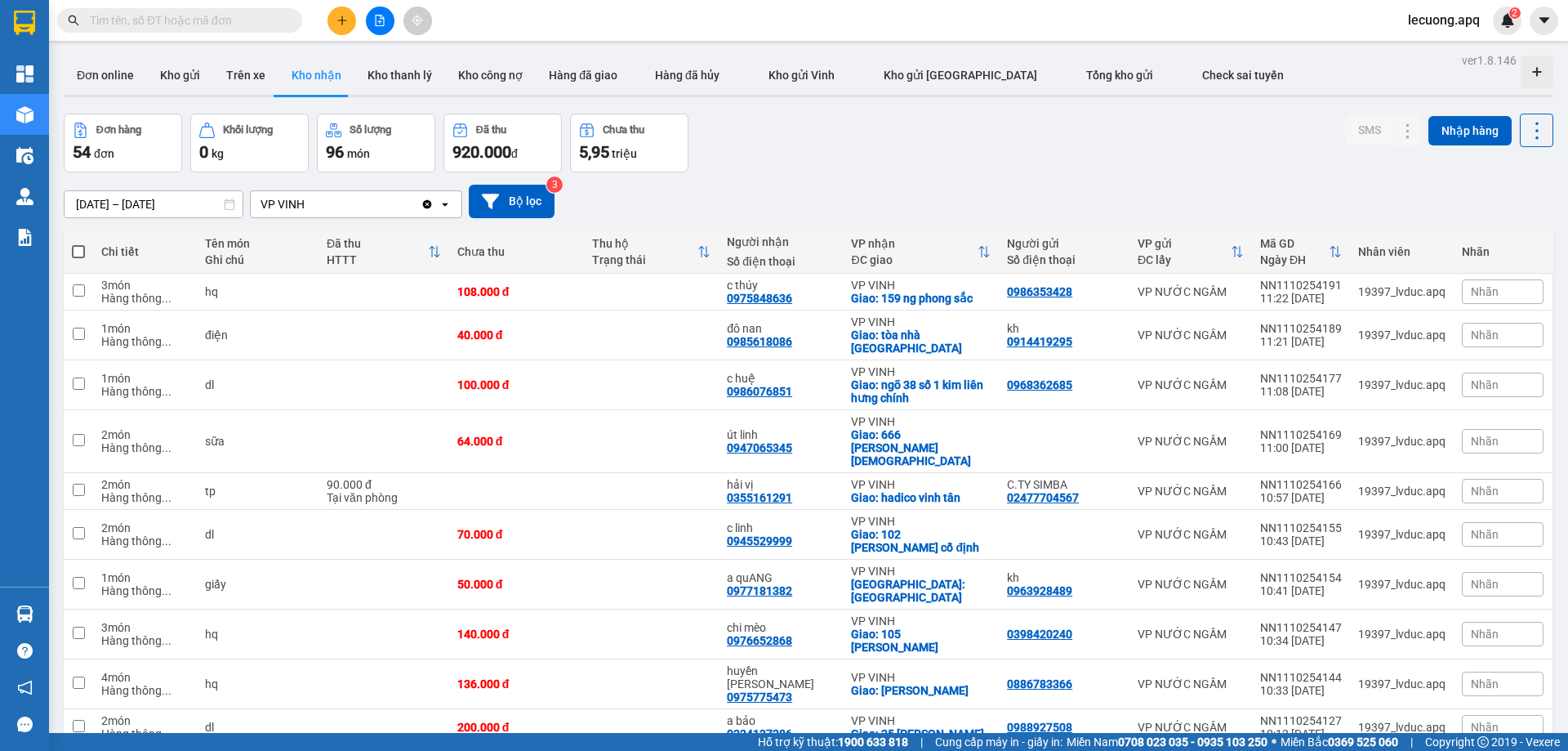
click at [76, 206] on input "11/10/2025 – 11/10/2025" at bounding box center [153, 204] width 178 height 26
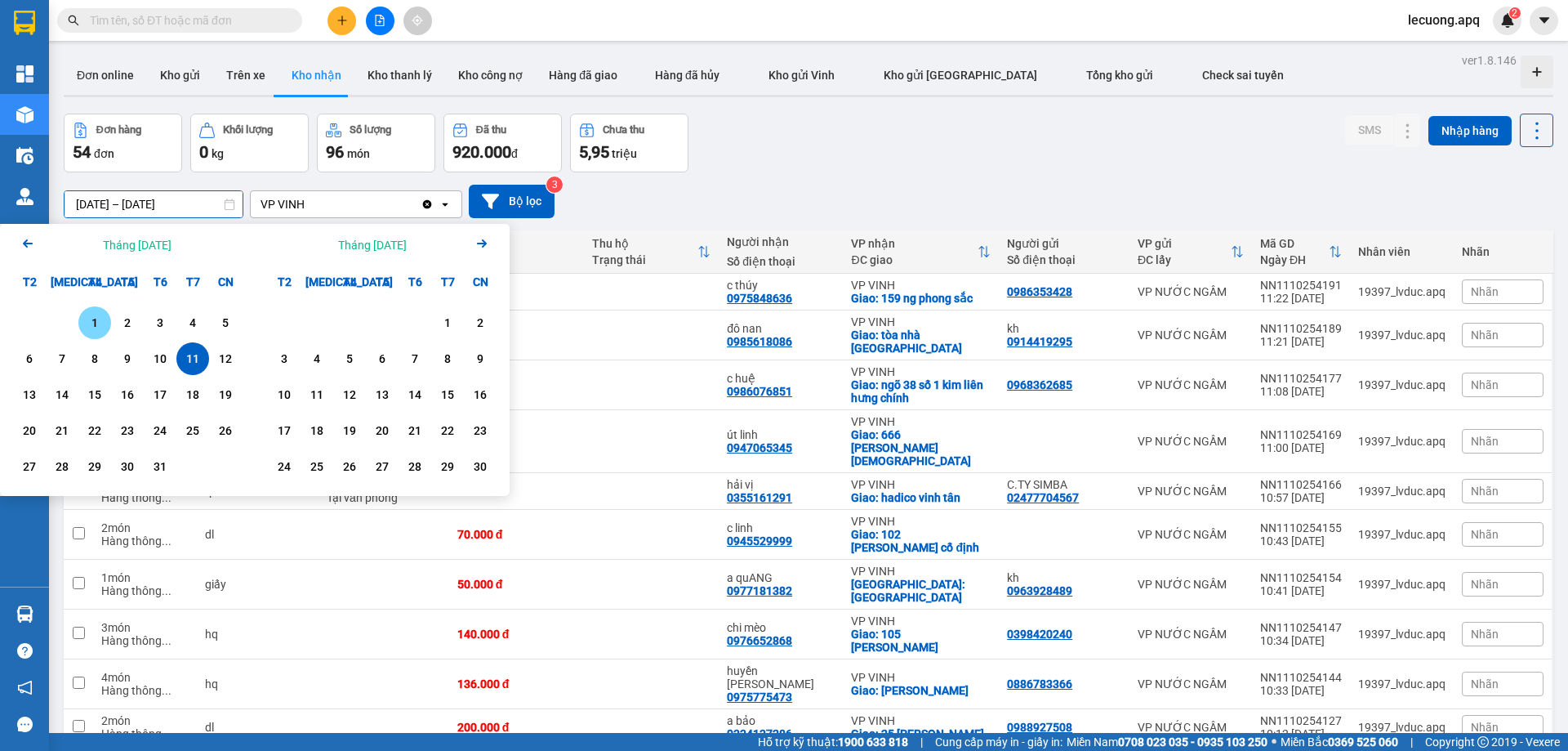
click at [97, 322] on div "1" at bounding box center [94, 323] width 23 height 19
click at [194, 359] on div "11" at bounding box center [193, 358] width 23 height 19
type input "01/10/2025 – 11/10/2025"
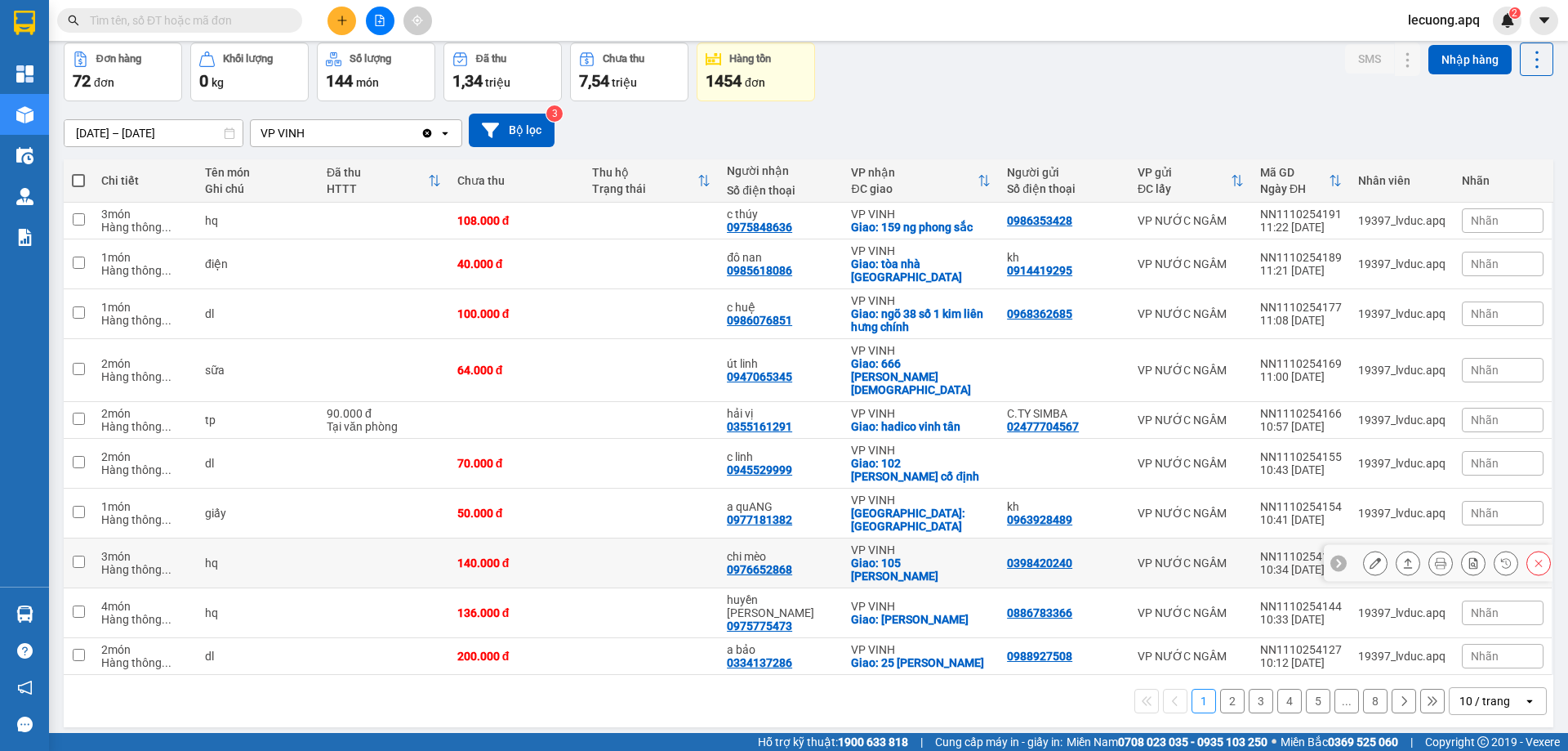
scroll to position [75, 0]
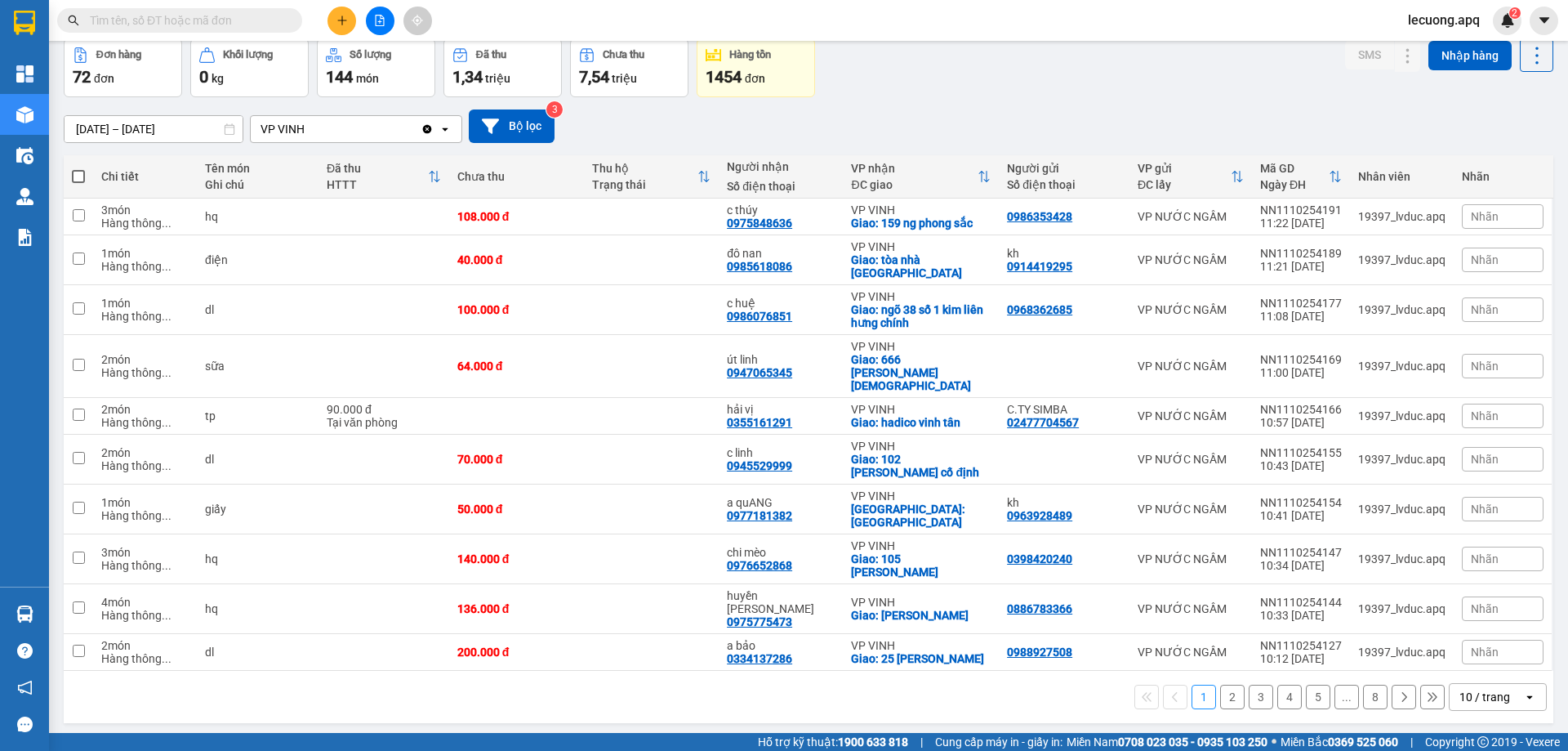
click at [1527, 695] on icon at bounding box center [1530, 697] width 5 height 4
click at [1474, 625] on span "100 / trang" at bounding box center [1479, 622] width 58 height 16
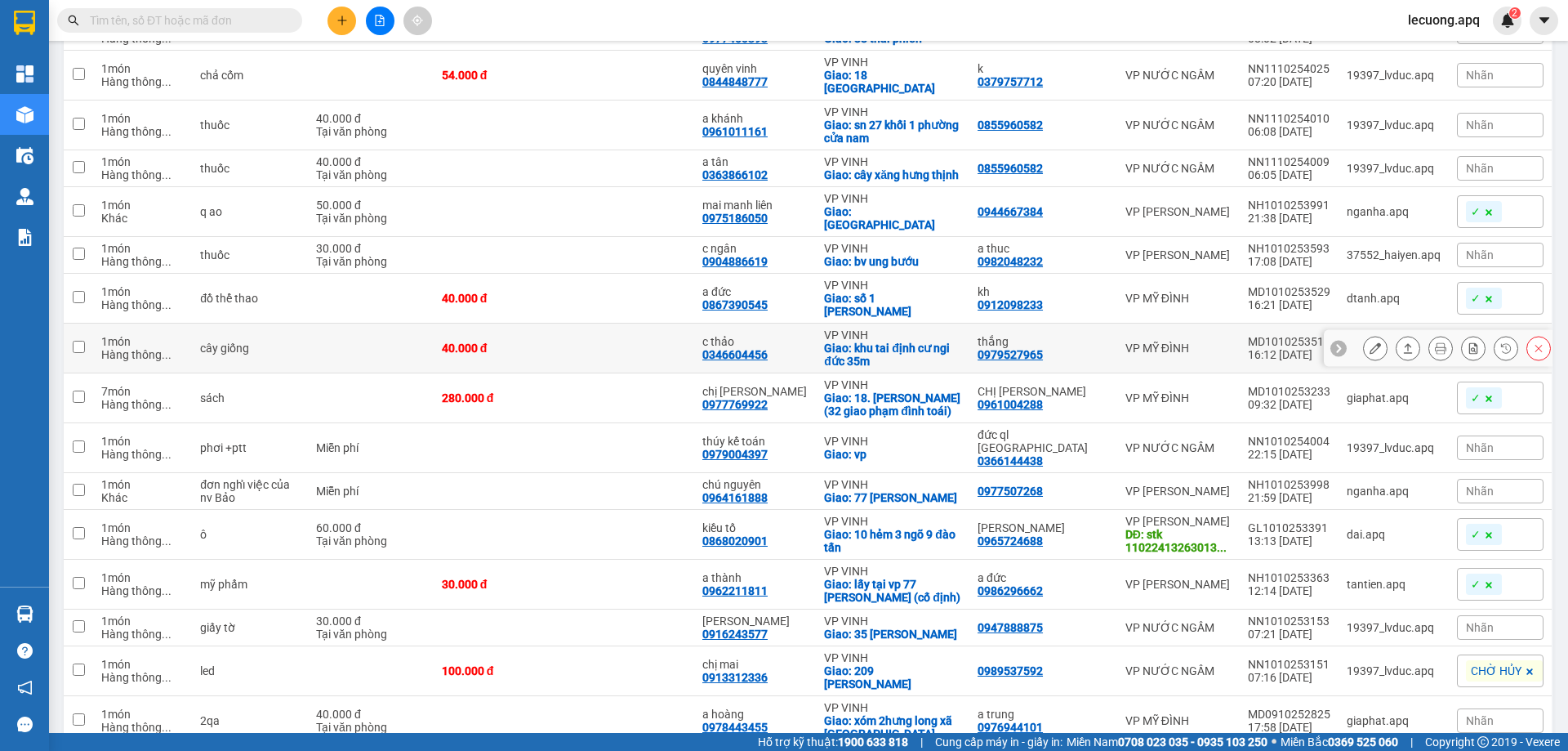
scroll to position [2200, 0]
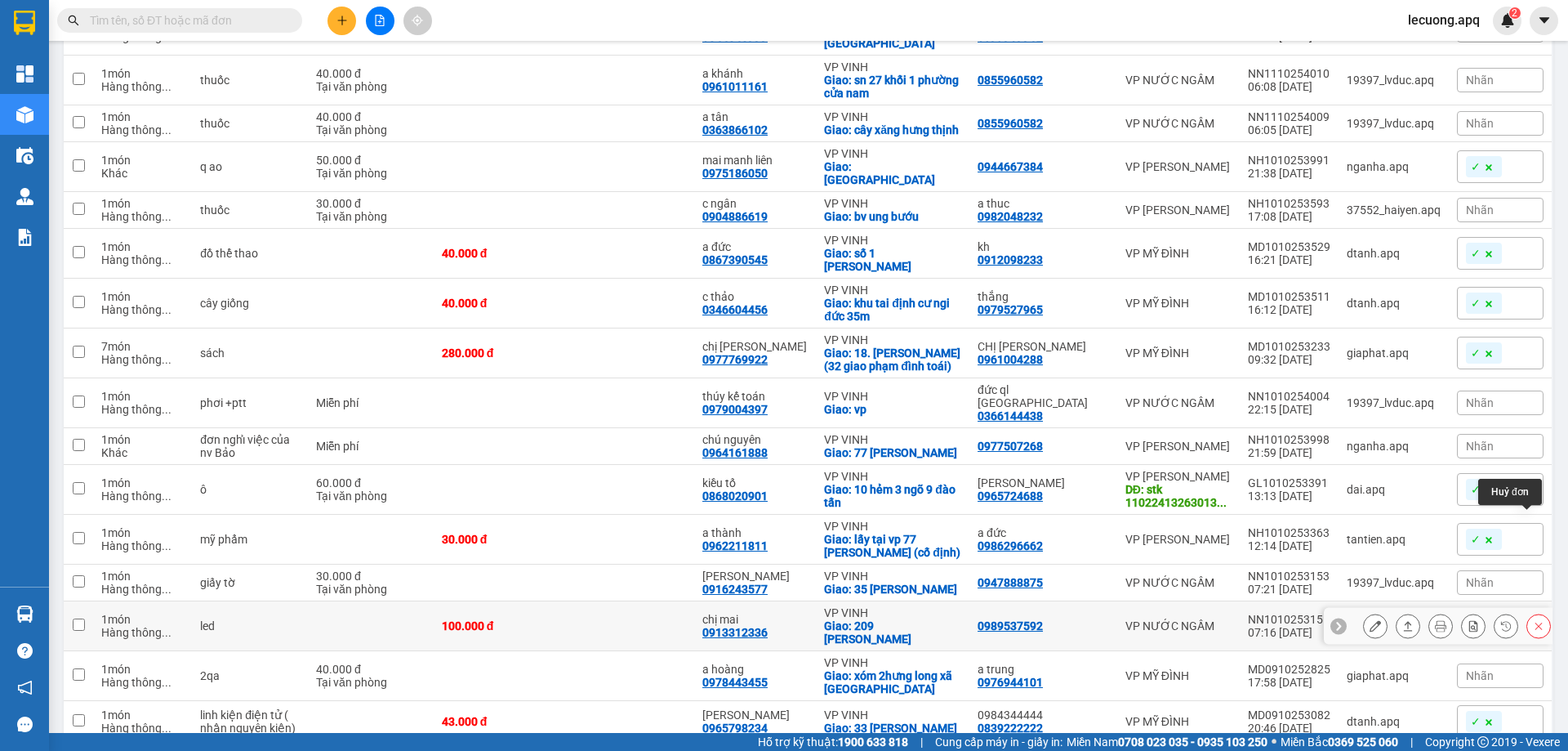
click at [1536, 623] on icon at bounding box center [1540, 627] width 7 height 7
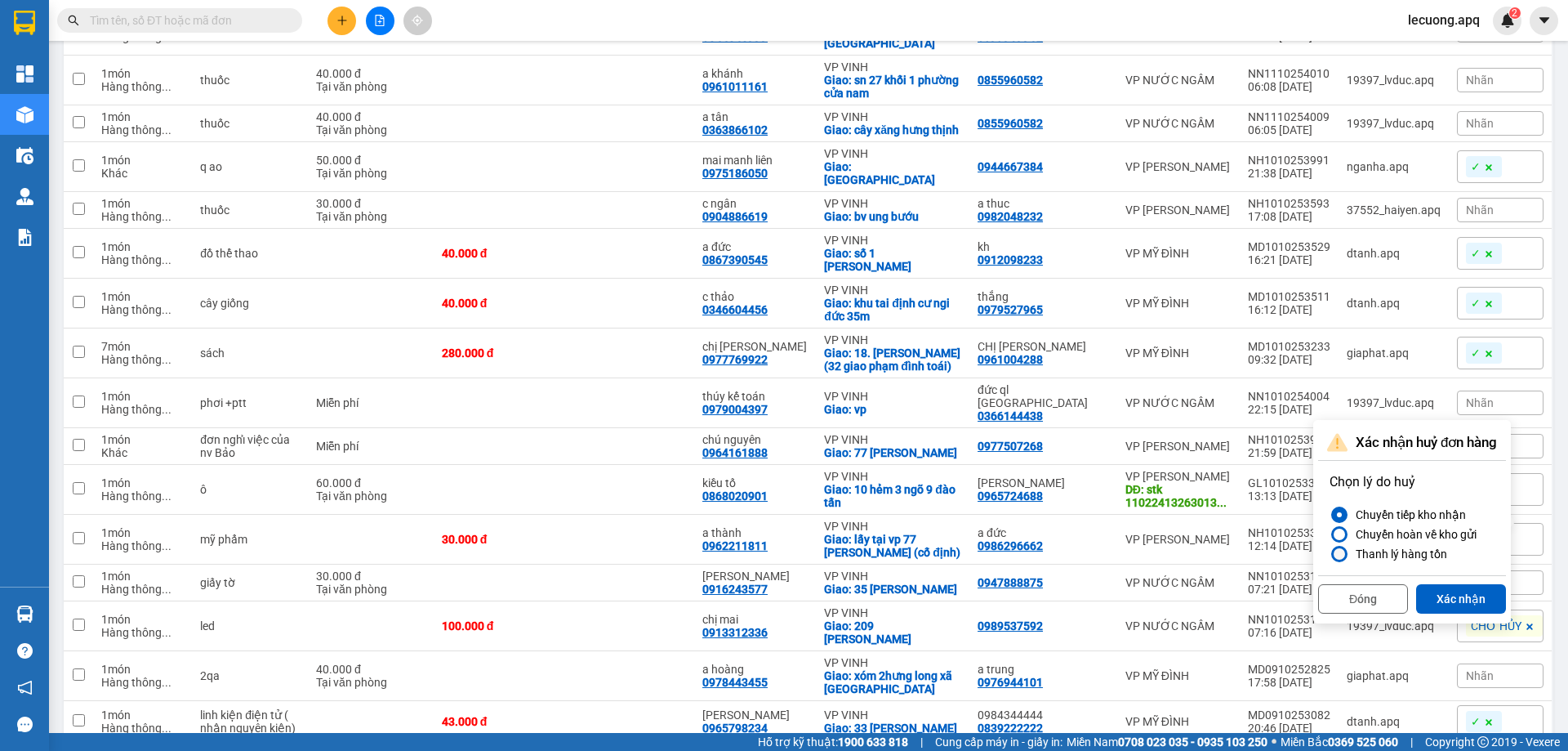
click at [1342, 557] on div at bounding box center [1340, 554] width 12 height 12
click at [1330, 554] on input "Thanh lý hàng tồn" at bounding box center [1330, 554] width 0 height 0
click at [1458, 601] on button "Xác nhận" at bounding box center [1461, 599] width 89 height 29
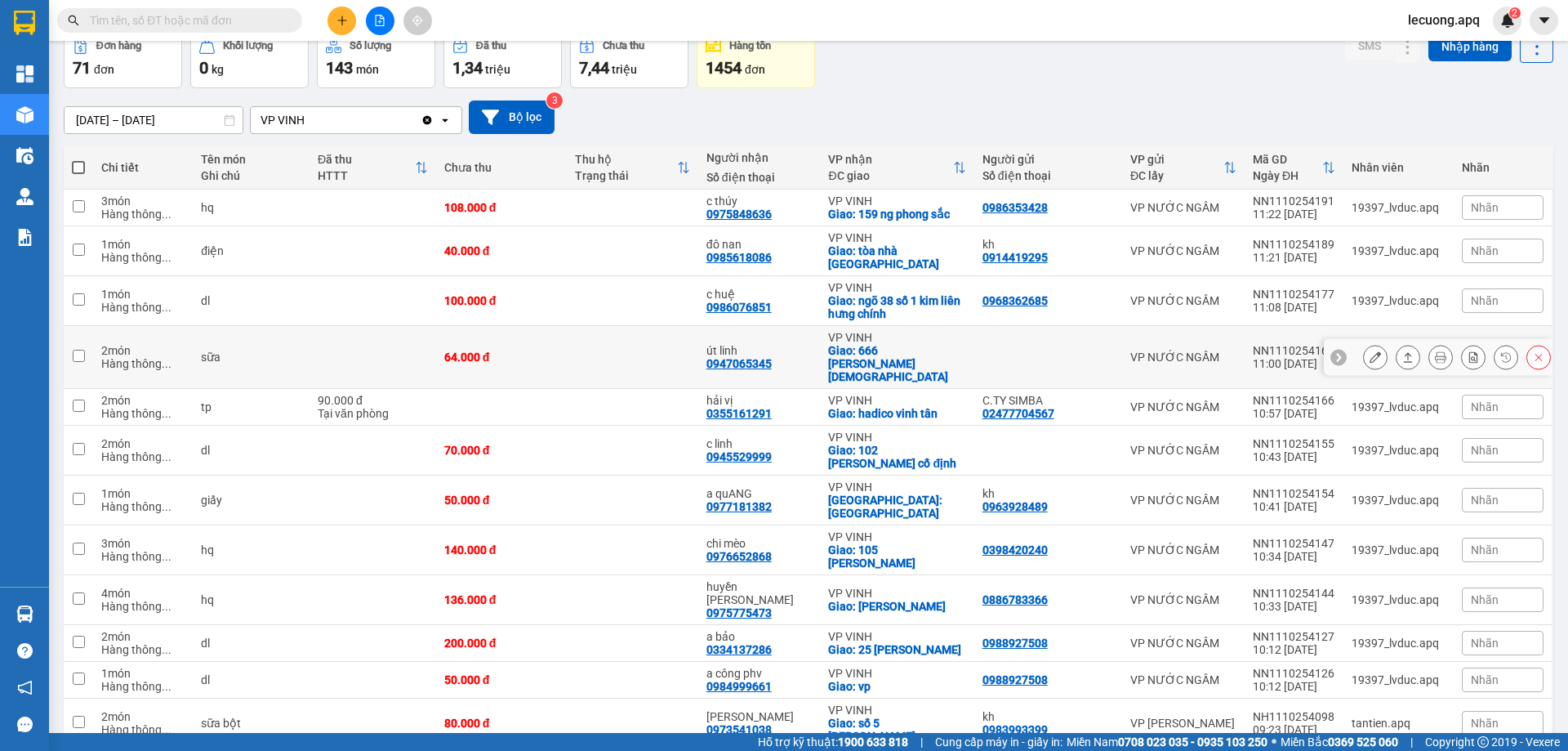
scroll to position [0, 0]
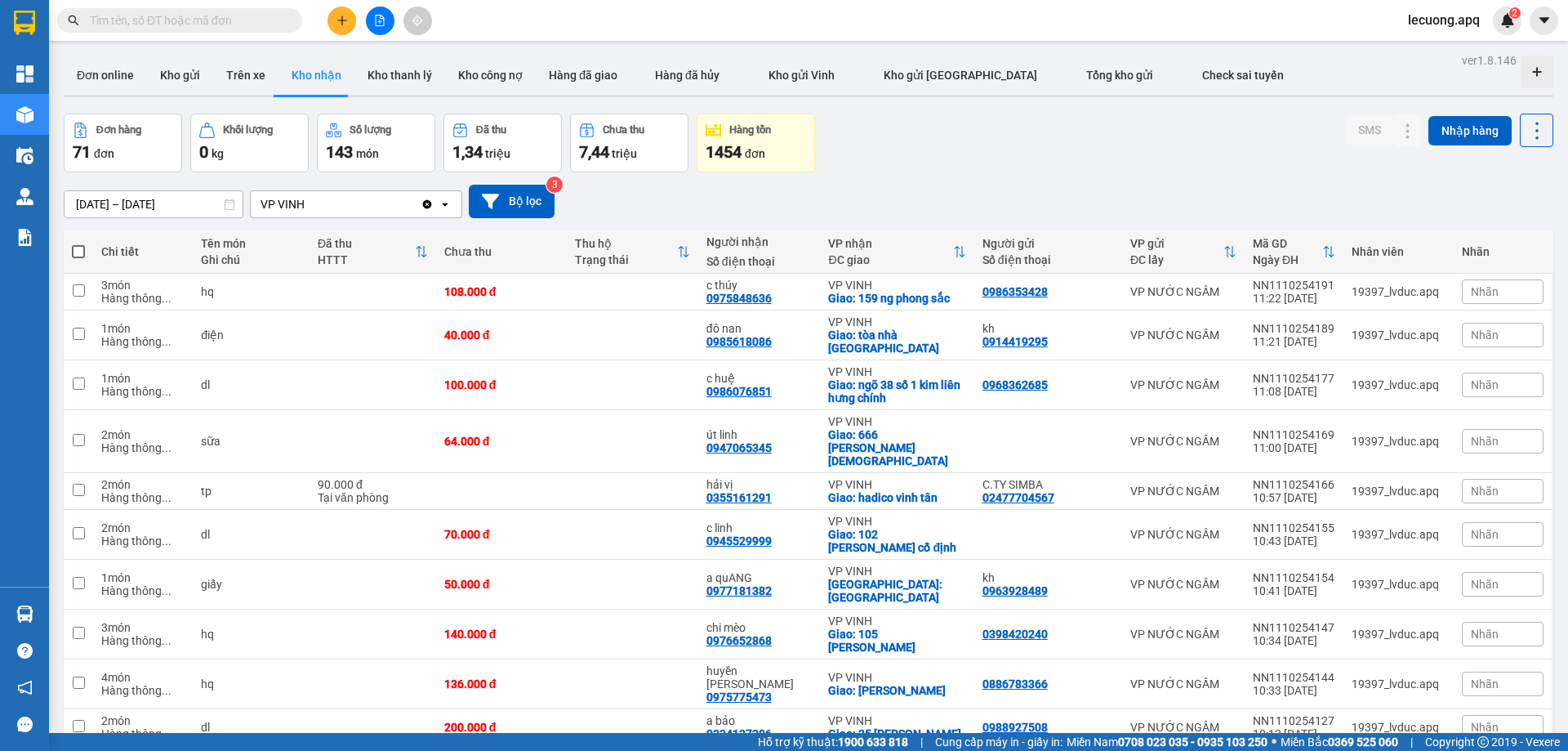
click at [1456, 17] on span "lecuong.apq" at bounding box center [1444, 20] width 98 height 20
click at [1437, 53] on span "Đăng xuất" at bounding box center [1454, 51] width 68 height 18
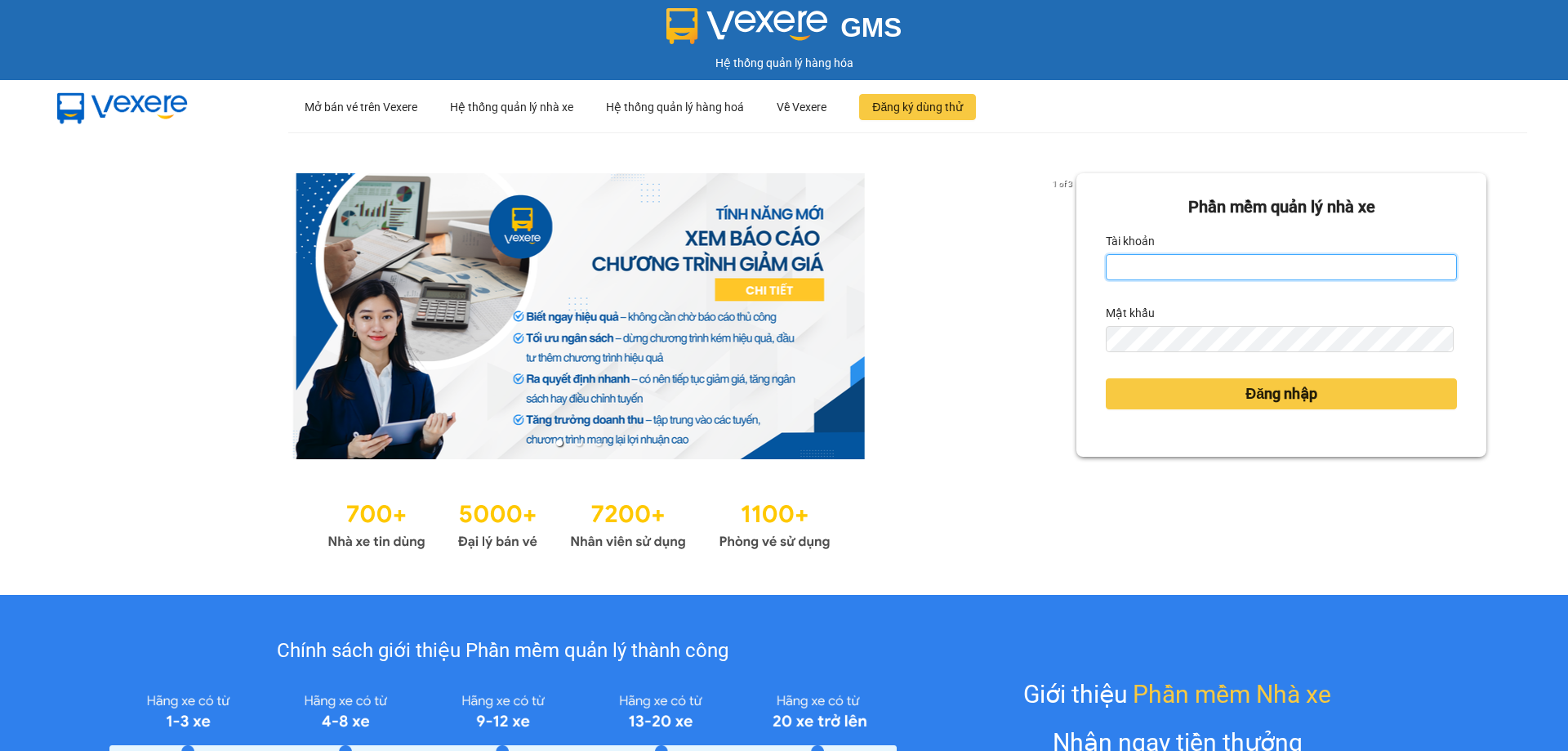
click at [1192, 259] on input "Tài khoản" at bounding box center [1281, 267] width 352 height 26
type input "duongthuhuong.apq"
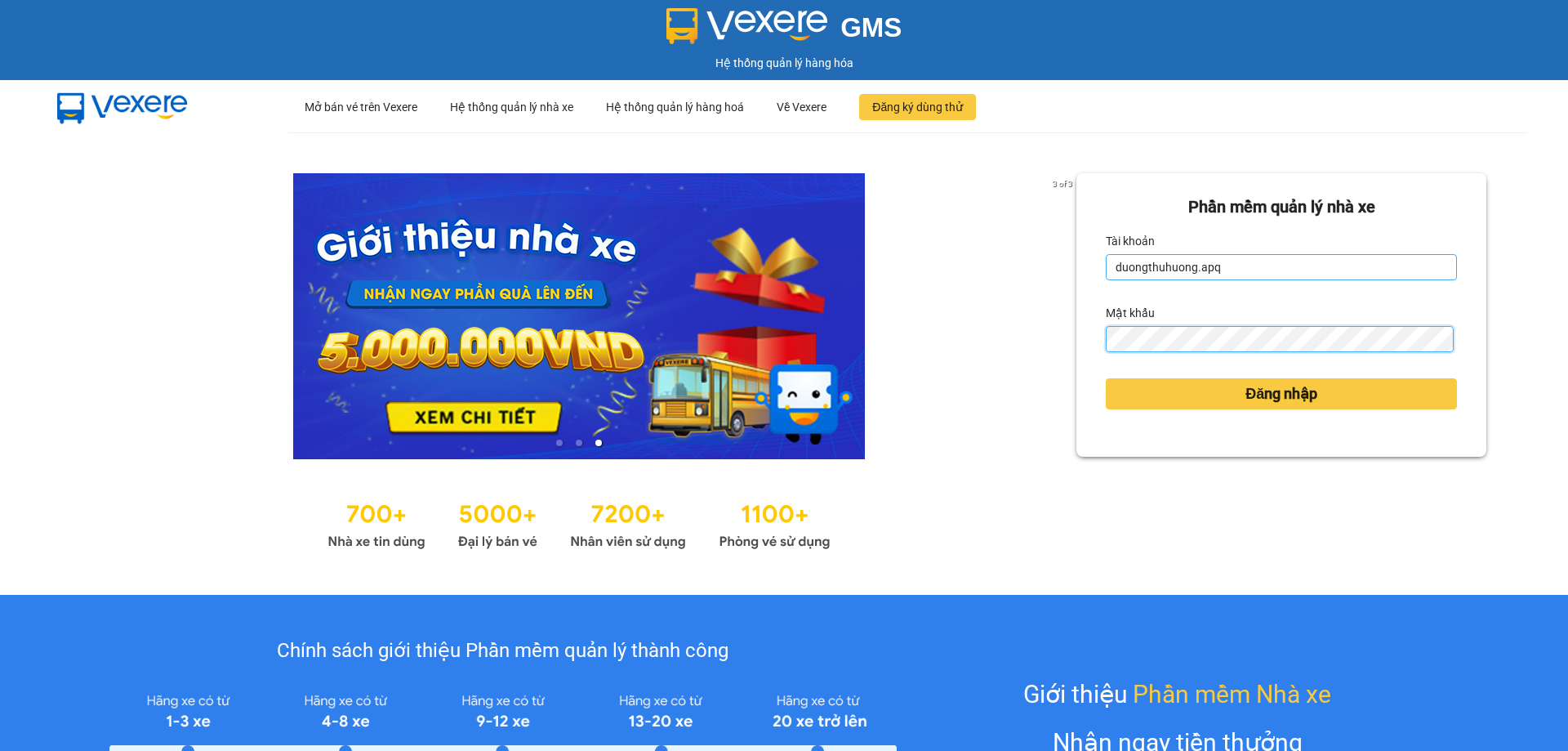
click at [1106, 378] on button "Đăng nhập" at bounding box center [1281, 394] width 352 height 31
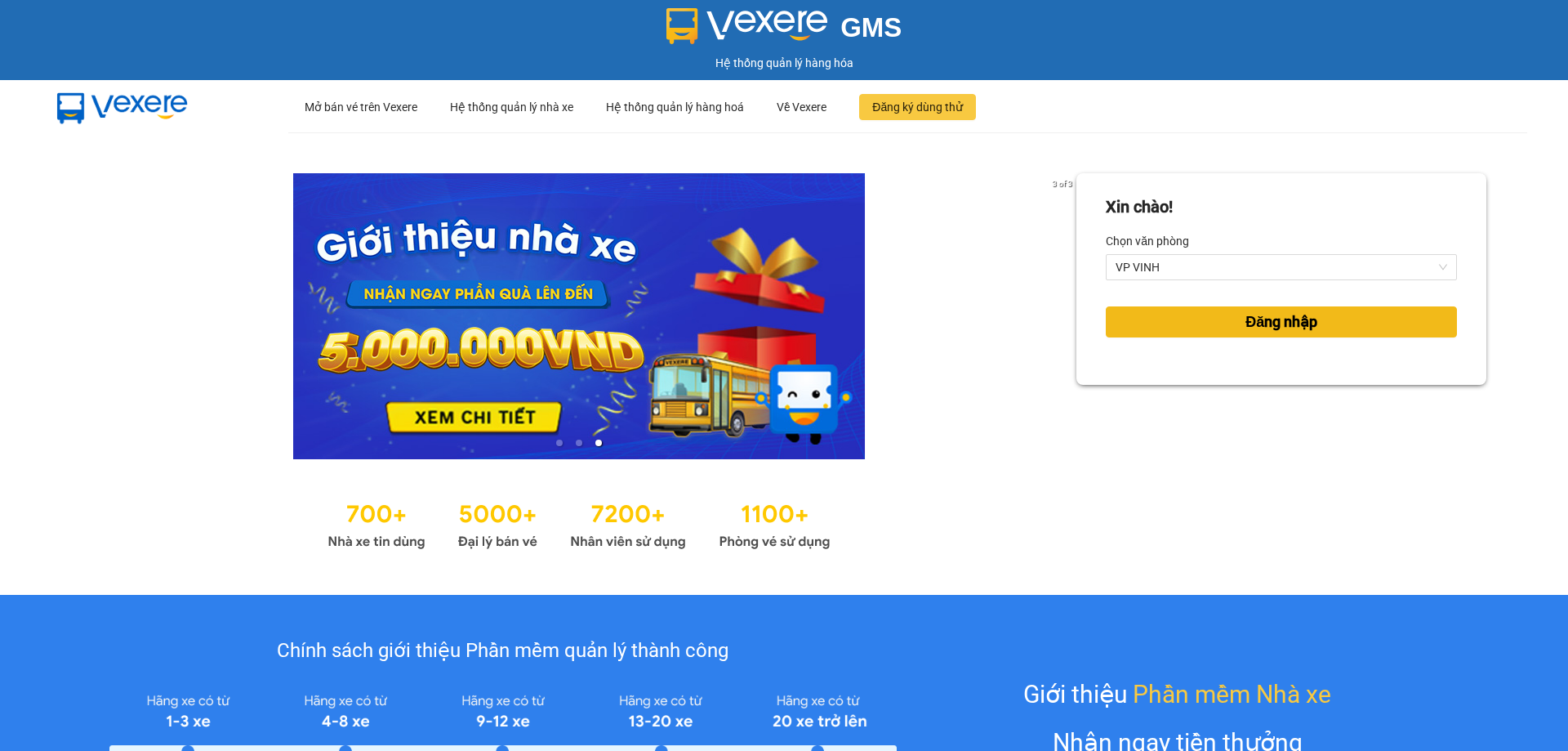
click at [1246, 324] on span "Đăng nhập" at bounding box center [1281, 322] width 72 height 23
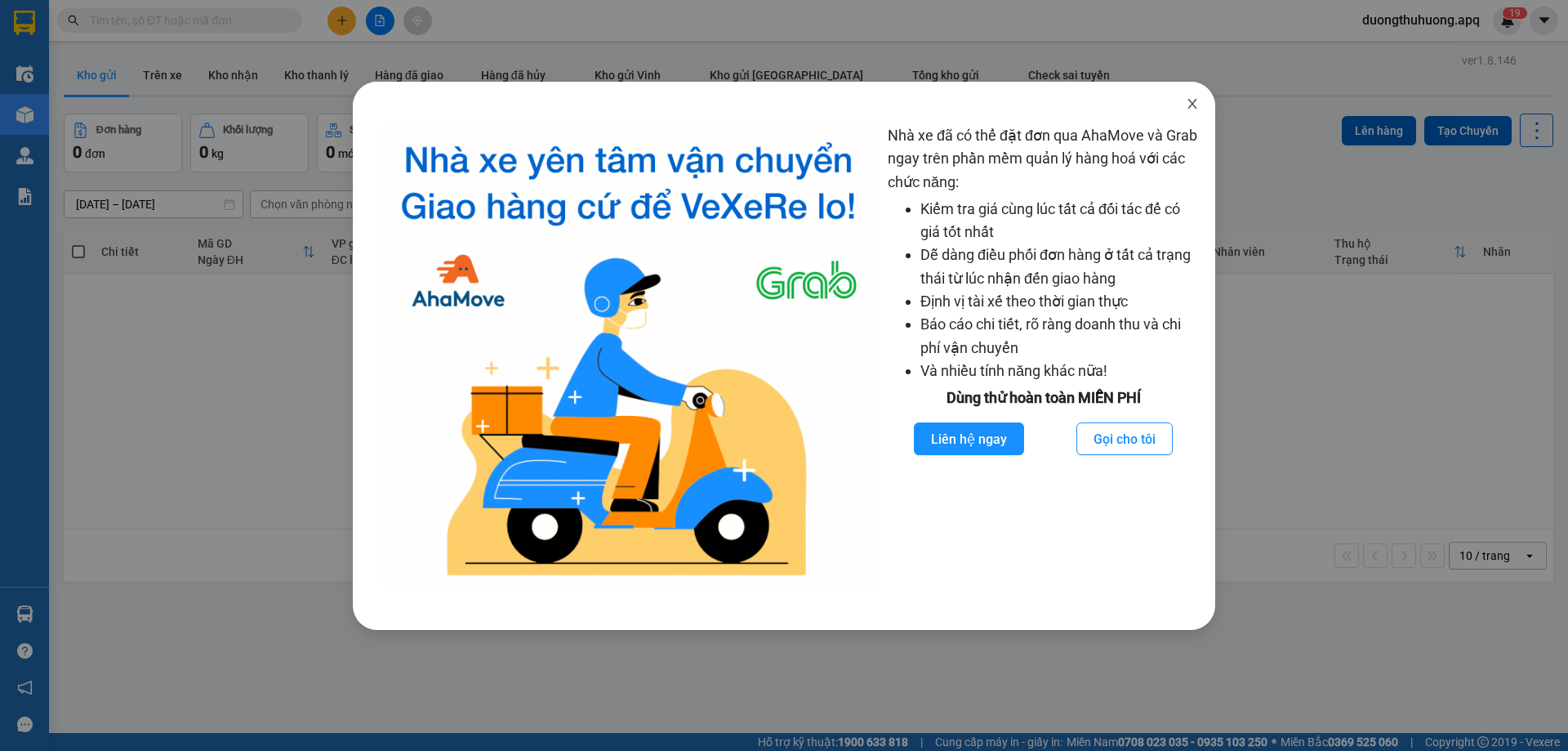
click at [1190, 104] on icon "close" at bounding box center [1193, 103] width 13 height 13
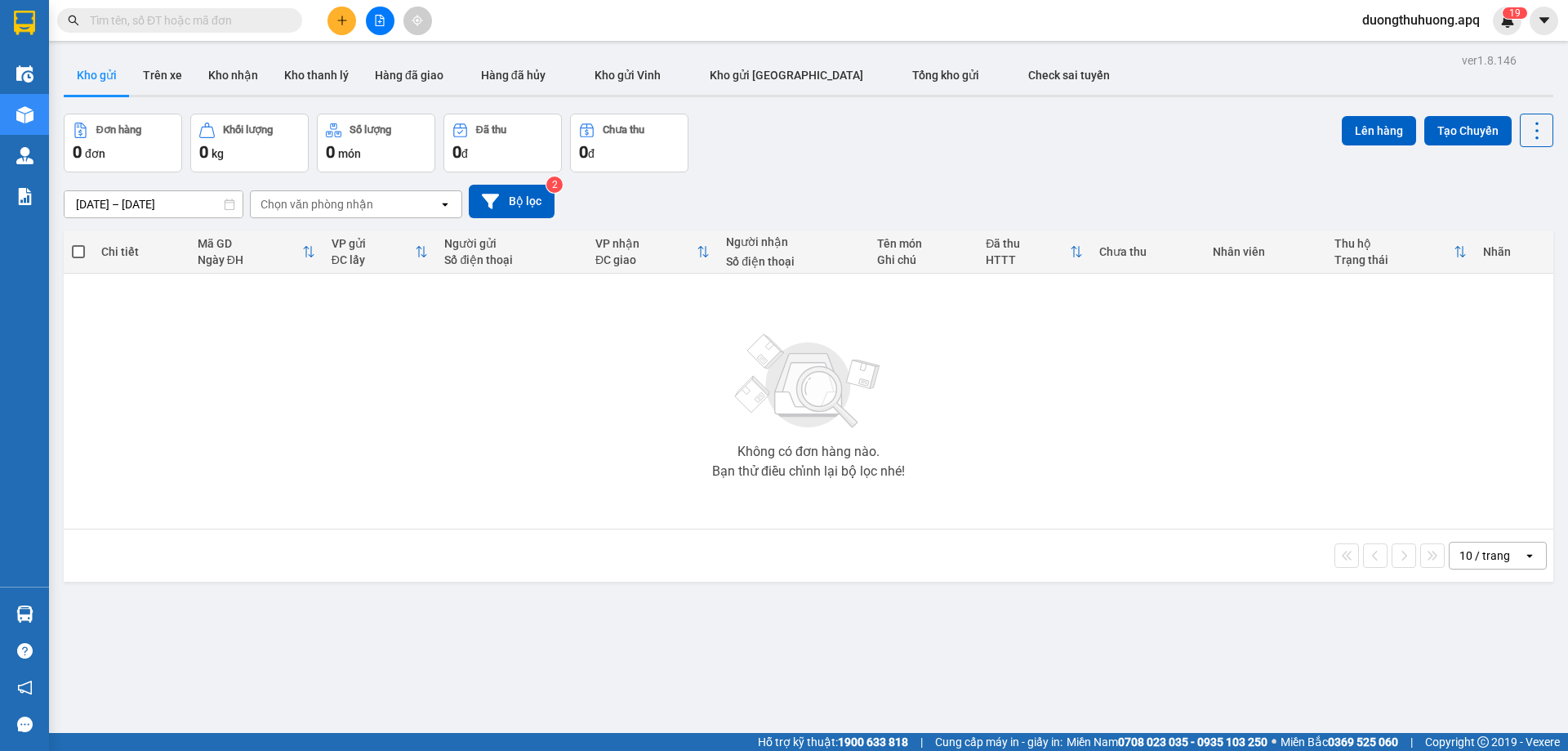
click at [428, 392] on div "Không có đơn hàng nào. Bạn thử điều chỉnh lại bộ lọc nhé!" at bounding box center [809, 401] width 1474 height 245
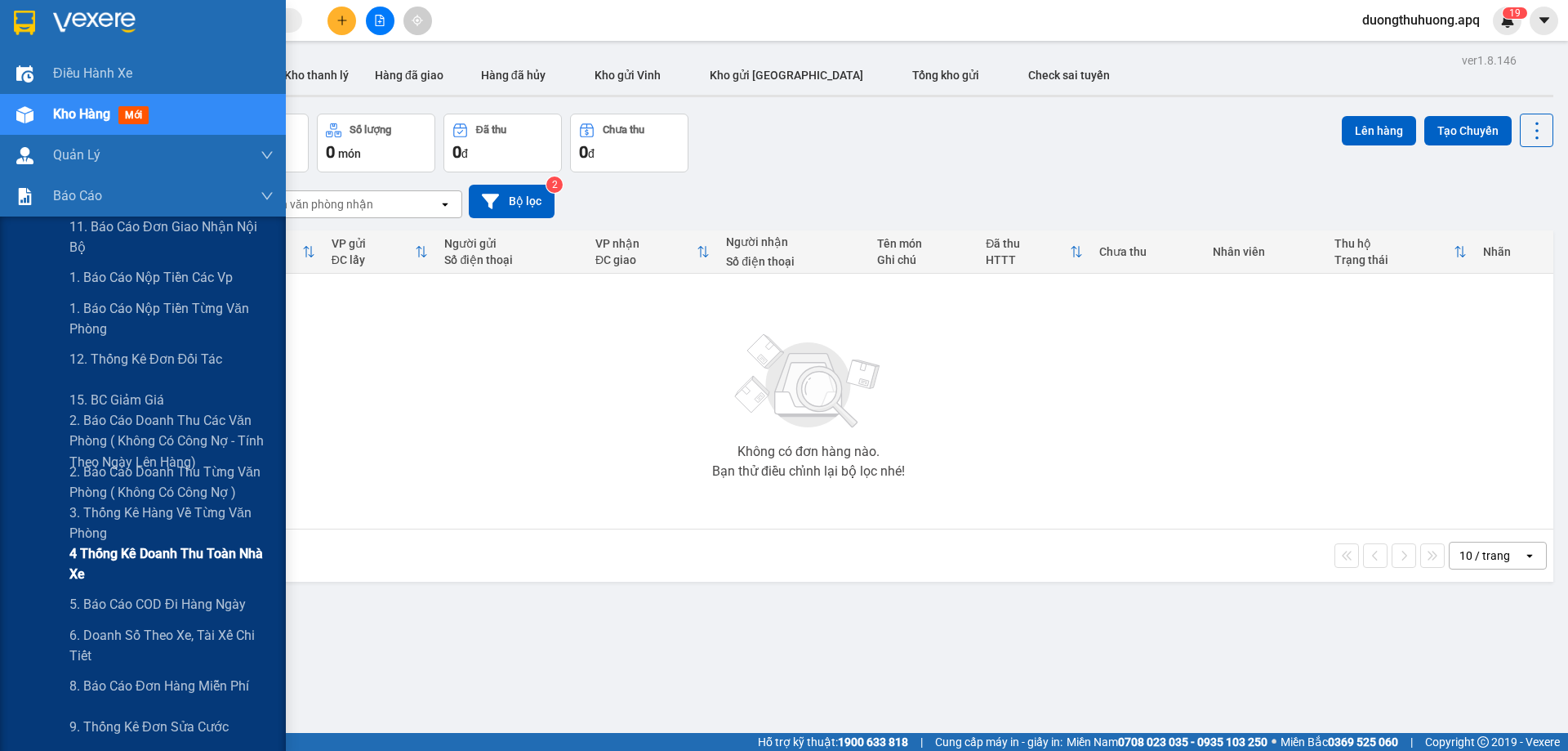
click at [132, 553] on span "4 Thống kê doanh thu toàn nhà xe" at bounding box center [172, 564] width 205 height 41
